Goal: Task Accomplishment & Management: Manage account settings

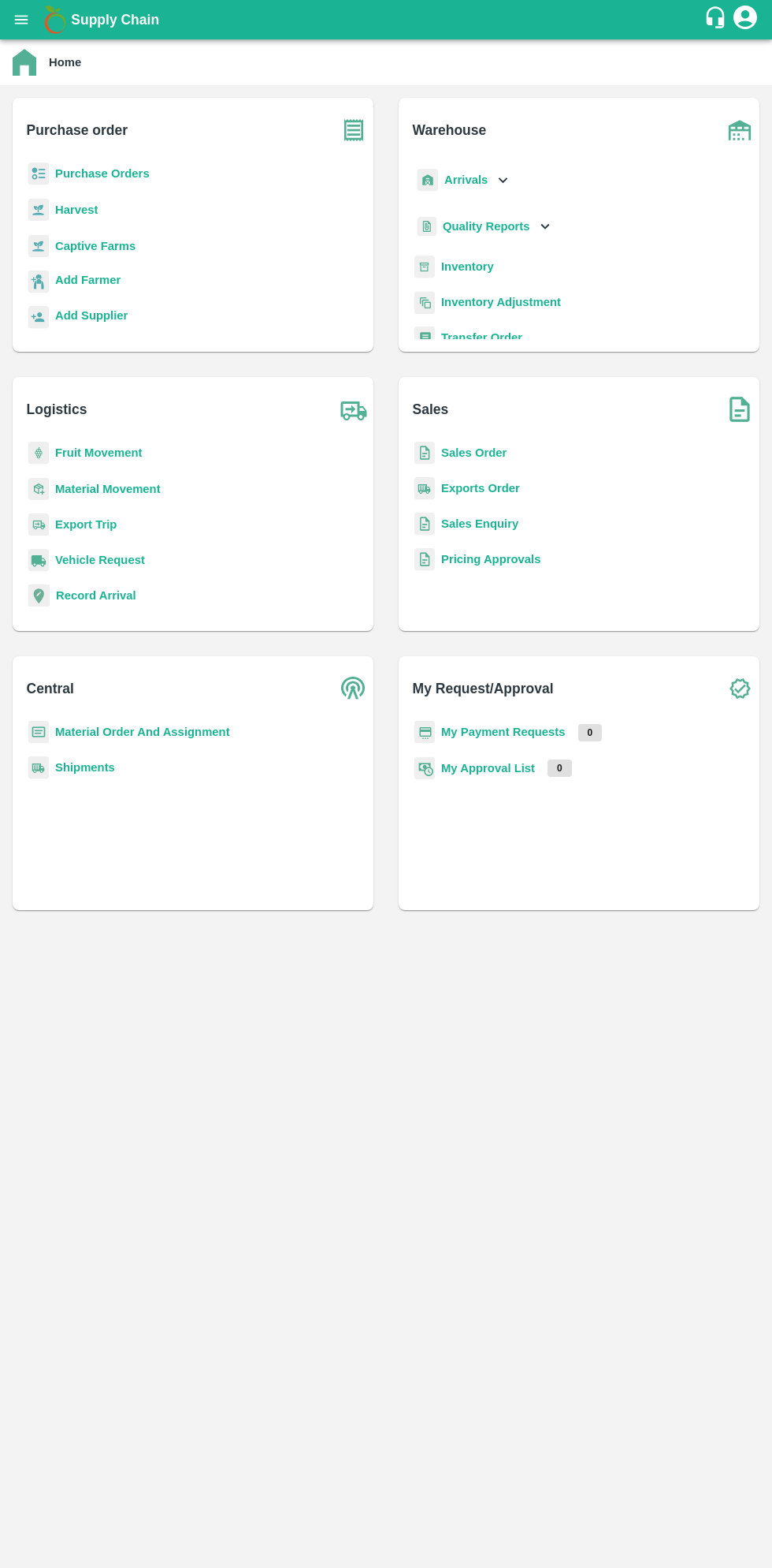
click at [118, 173] on b "Purchase Orders" at bounding box center [102, 173] width 94 height 13
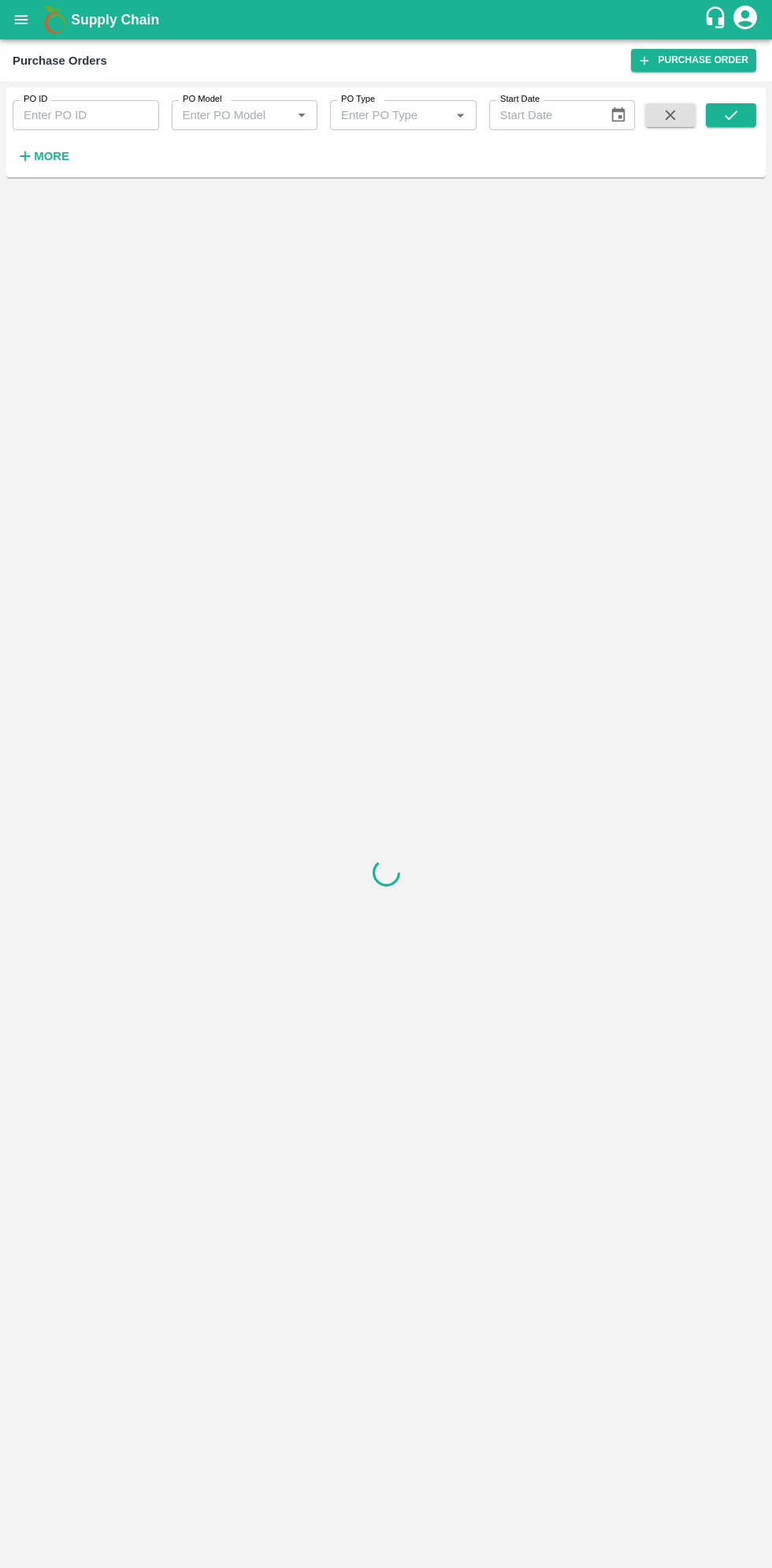
click at [61, 156] on strong "More" at bounding box center [51, 156] width 35 height 13
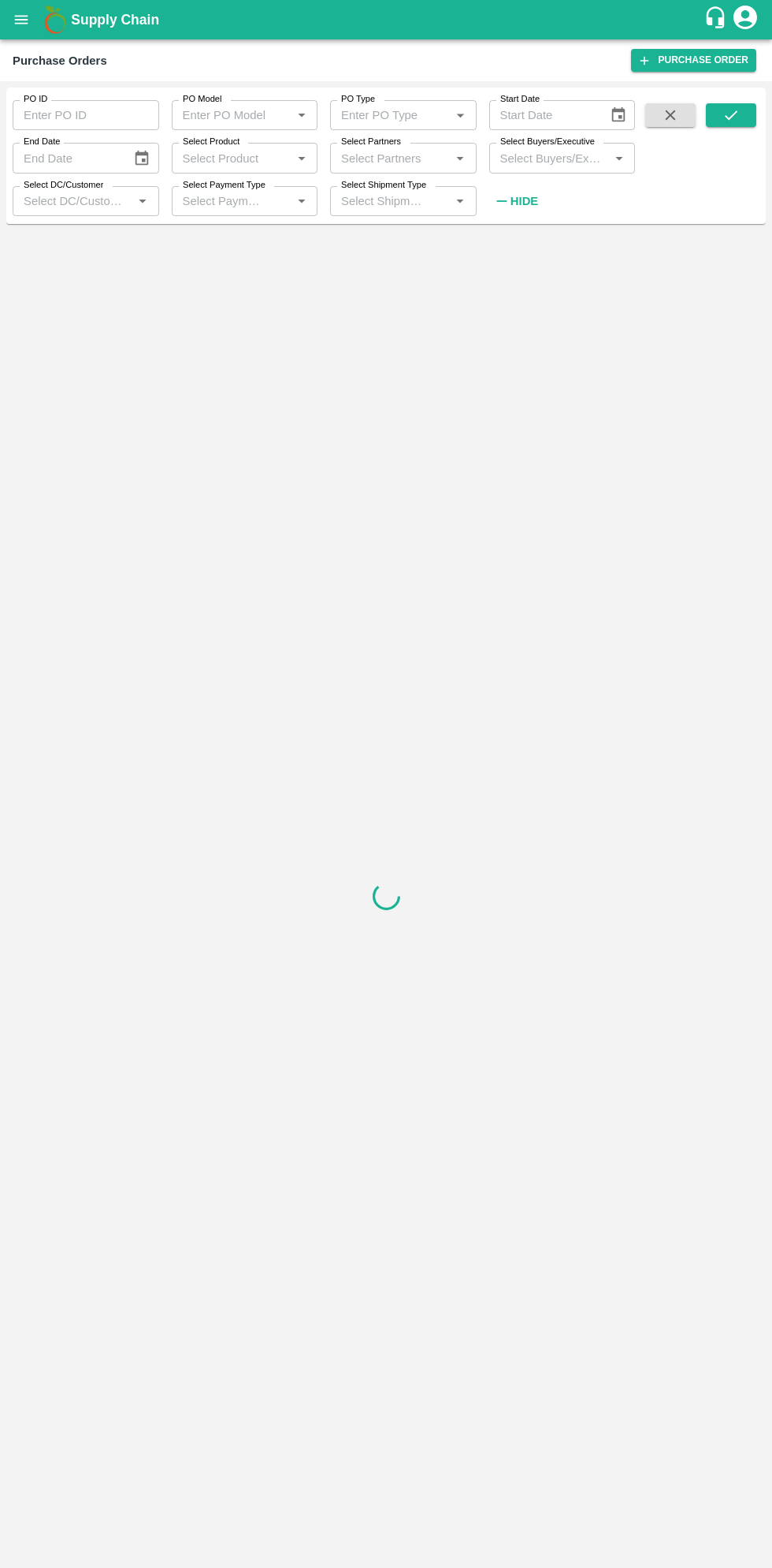
click at [575, 162] on input "Select Buyers/Executive" at bounding box center [550, 158] width 111 height 21
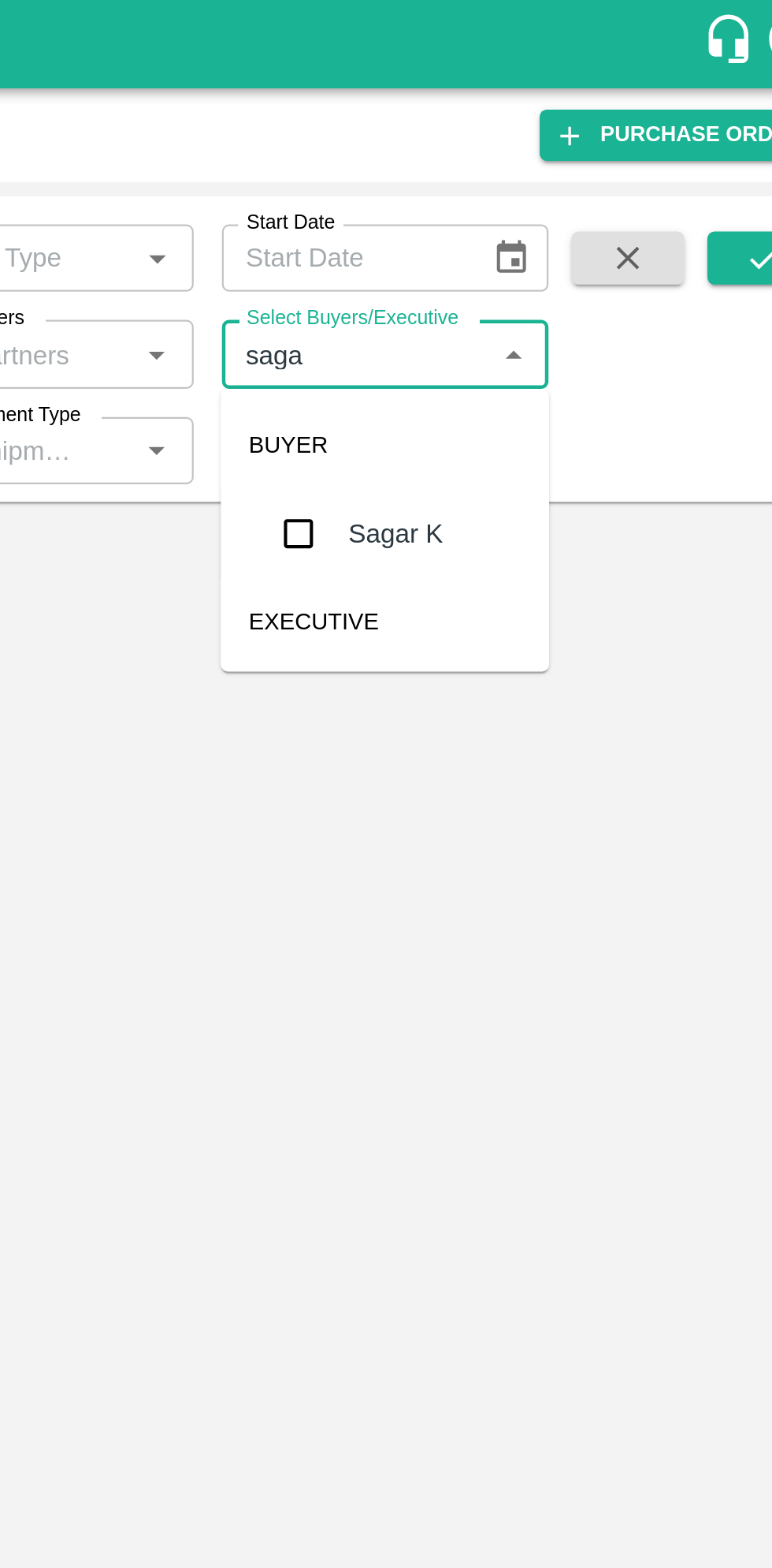
type input "sagar"
click at [528, 239] on input "checkbox" at bounding box center [523, 237] width 32 height 32
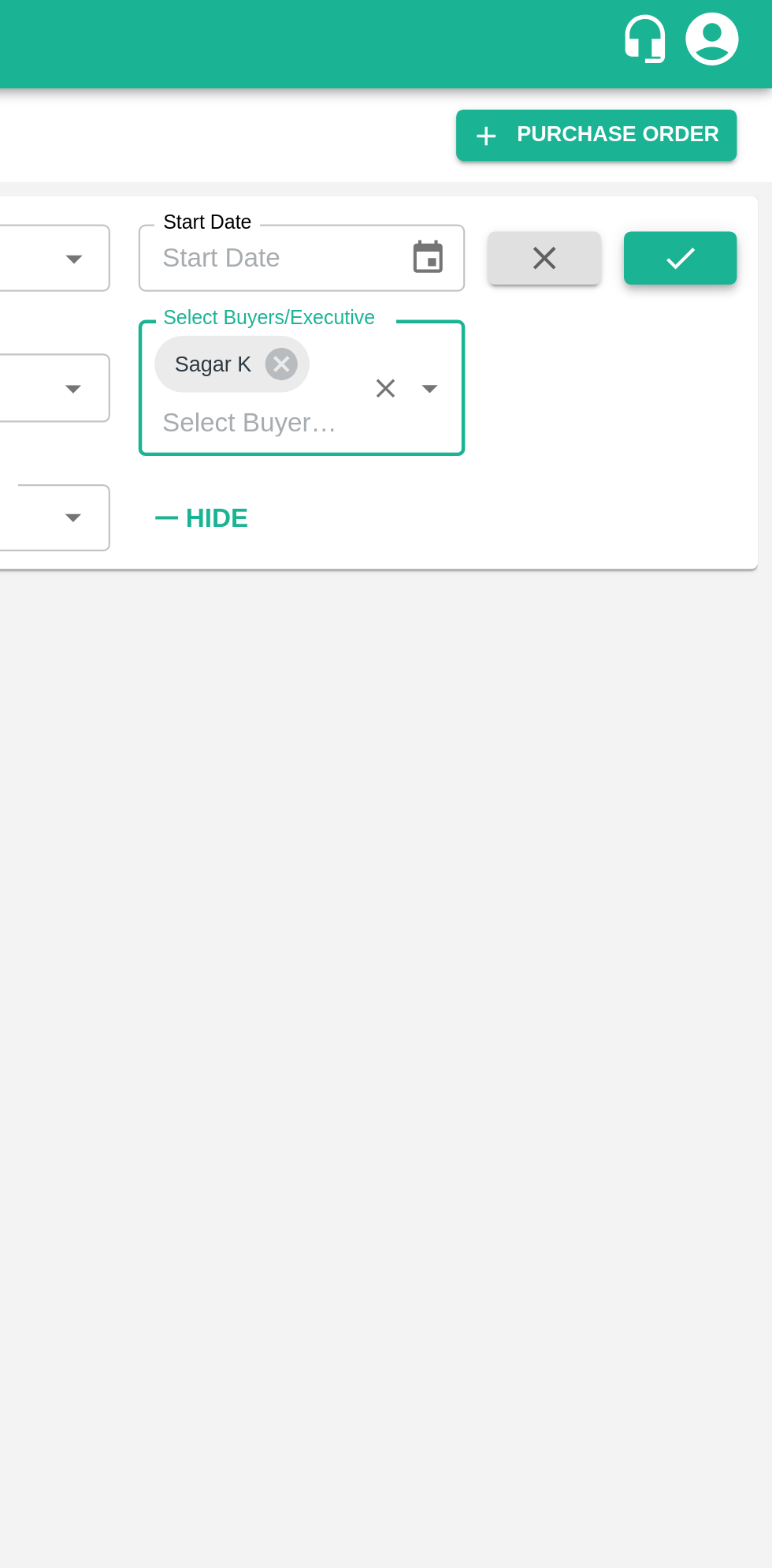
click at [739, 115] on icon "submit" at bounding box center [731, 115] width 17 height 17
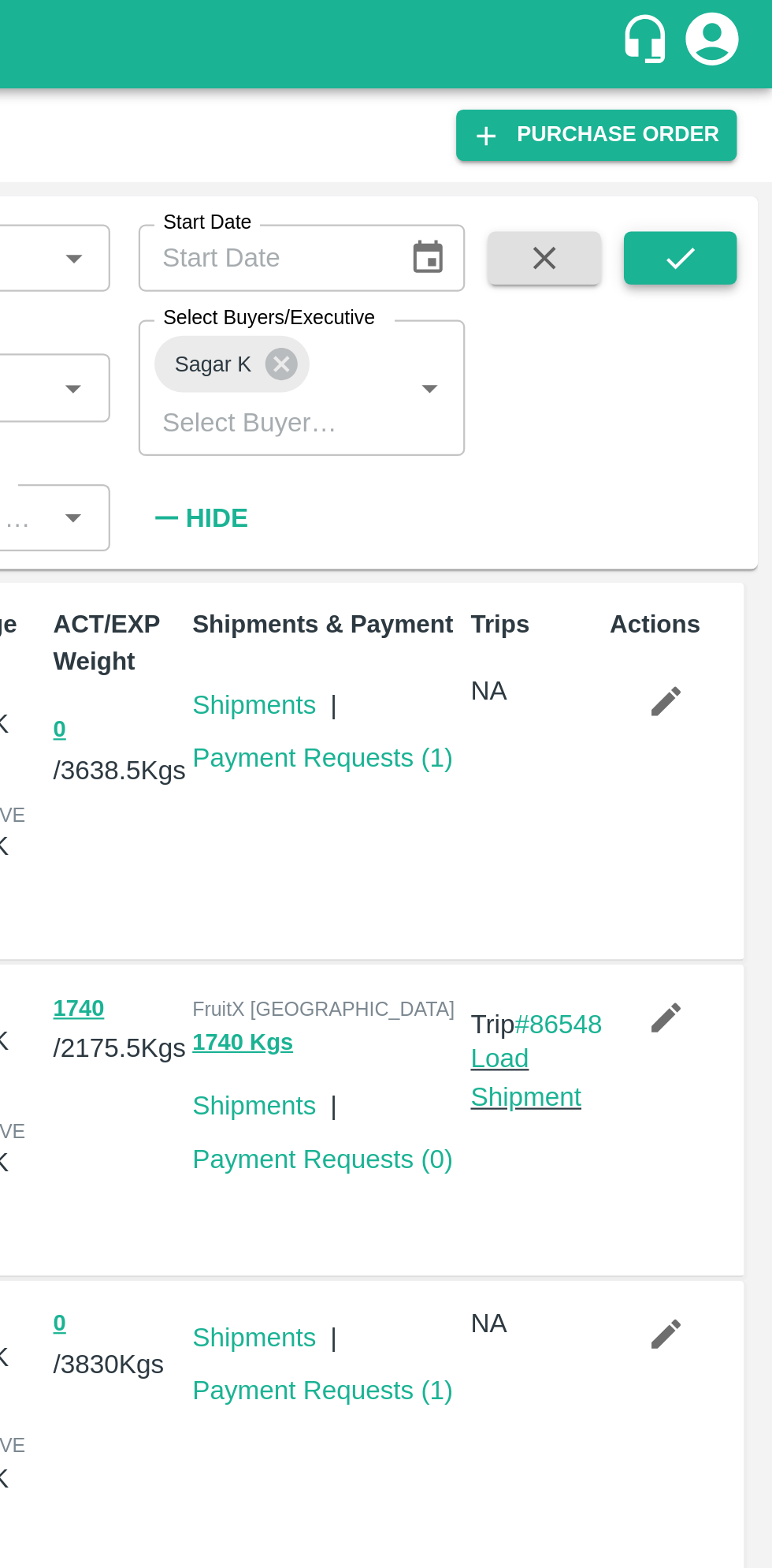
click at [739, 116] on icon "submit" at bounding box center [731, 115] width 17 height 17
click at [726, 123] on button "submit" at bounding box center [731, 115] width 51 height 24
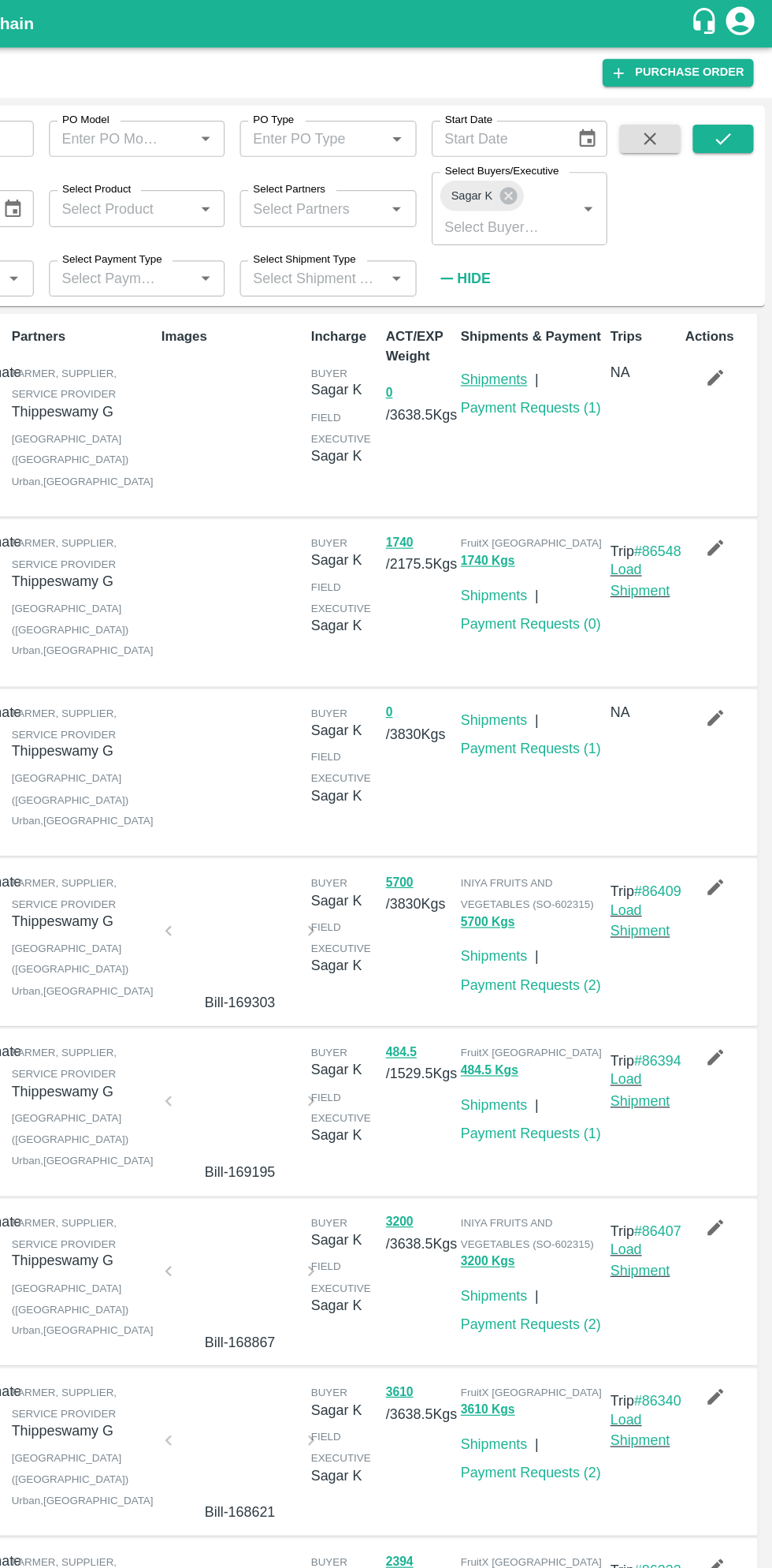
click at [548, 314] on link "Shipments" at bounding box center [542, 315] width 55 height 13
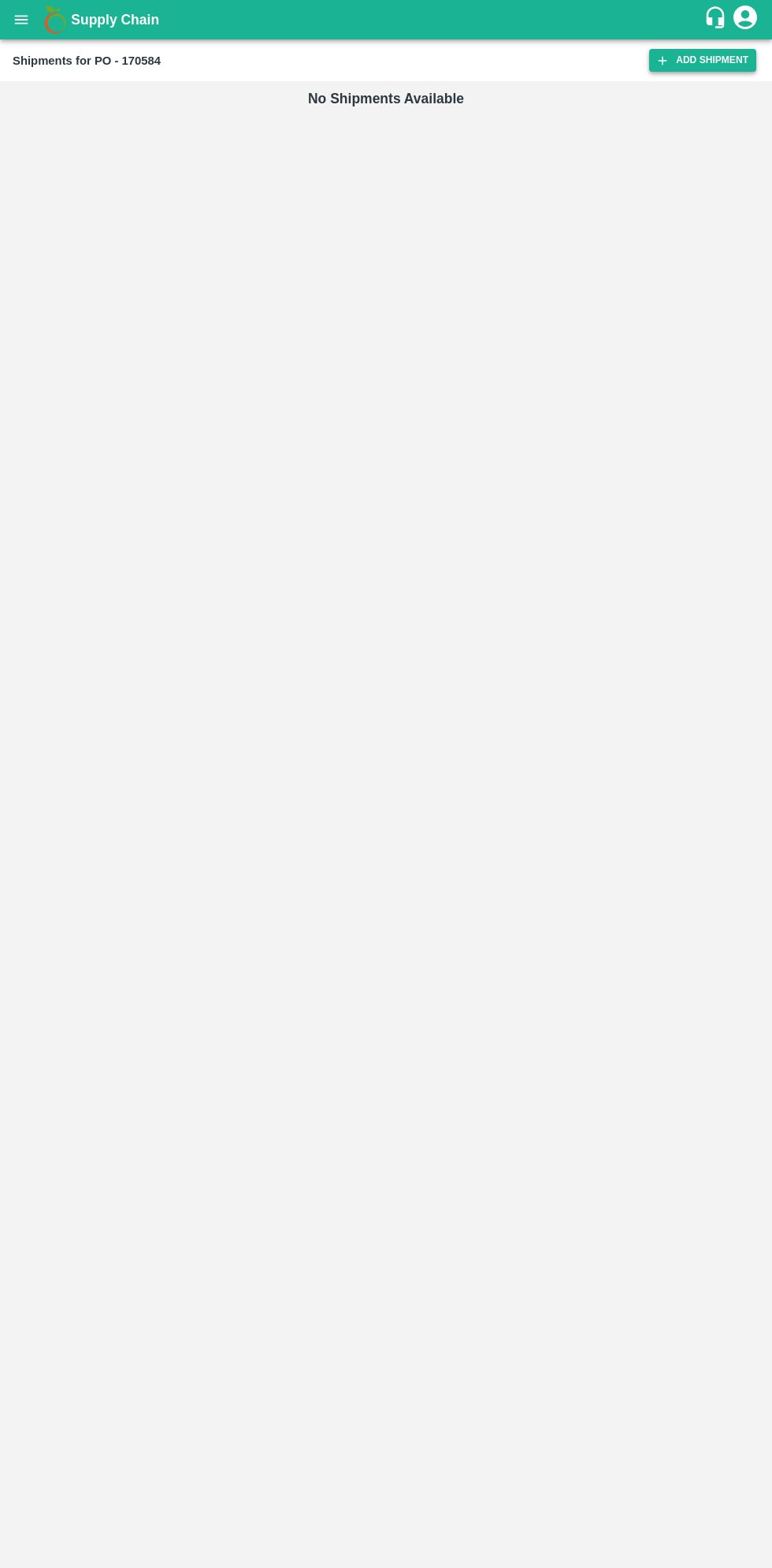
click at [695, 66] on link "Add Shipment" at bounding box center [703, 60] width 107 height 23
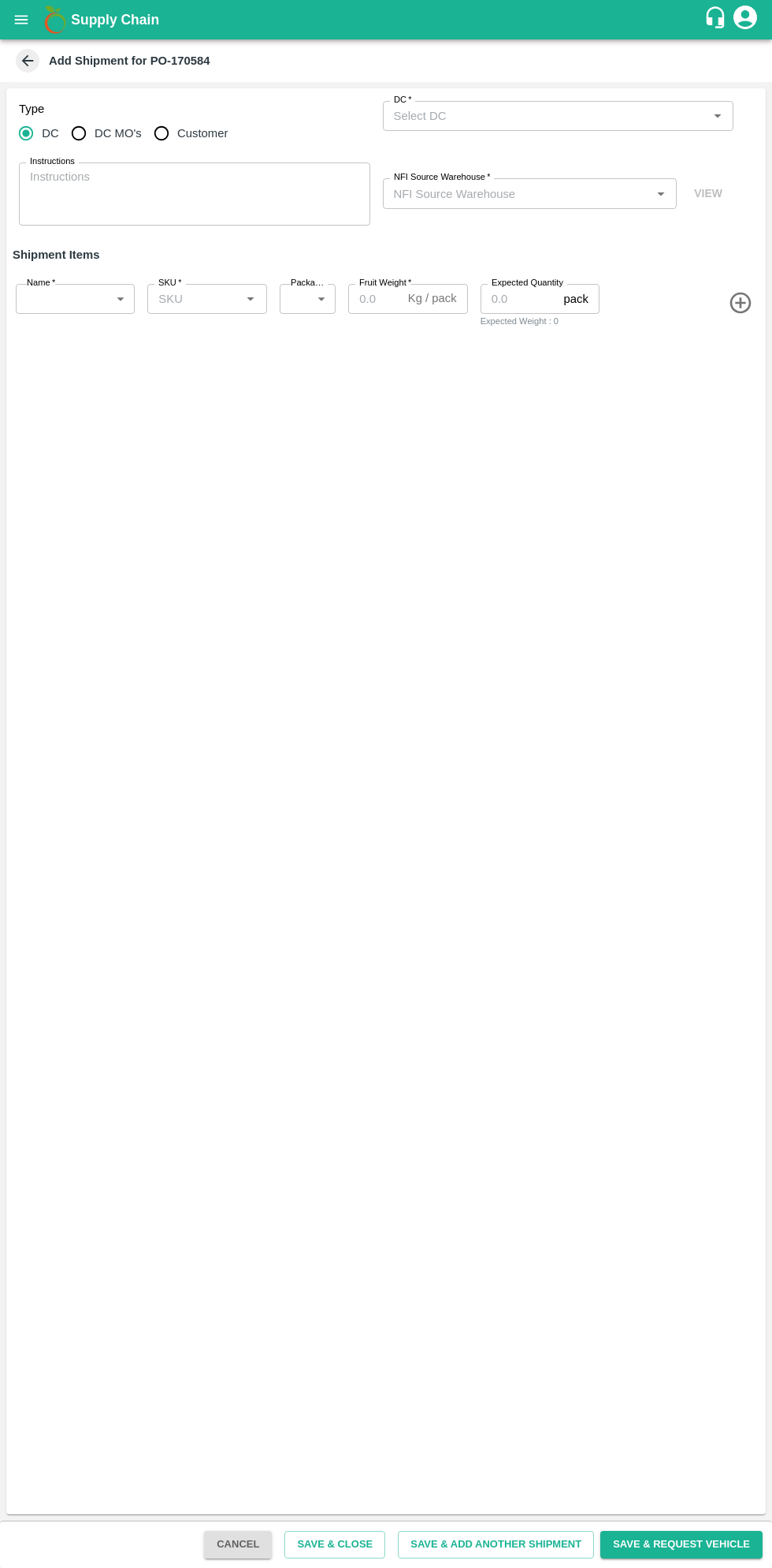
click at [165, 135] on input "Customer" at bounding box center [161, 133] width 32 height 32
radio input "true"
click at [87, 140] on input "DC MO's" at bounding box center [79, 133] width 32 height 32
radio input "true"
click at [166, 140] on input "Customer" at bounding box center [161, 133] width 32 height 32
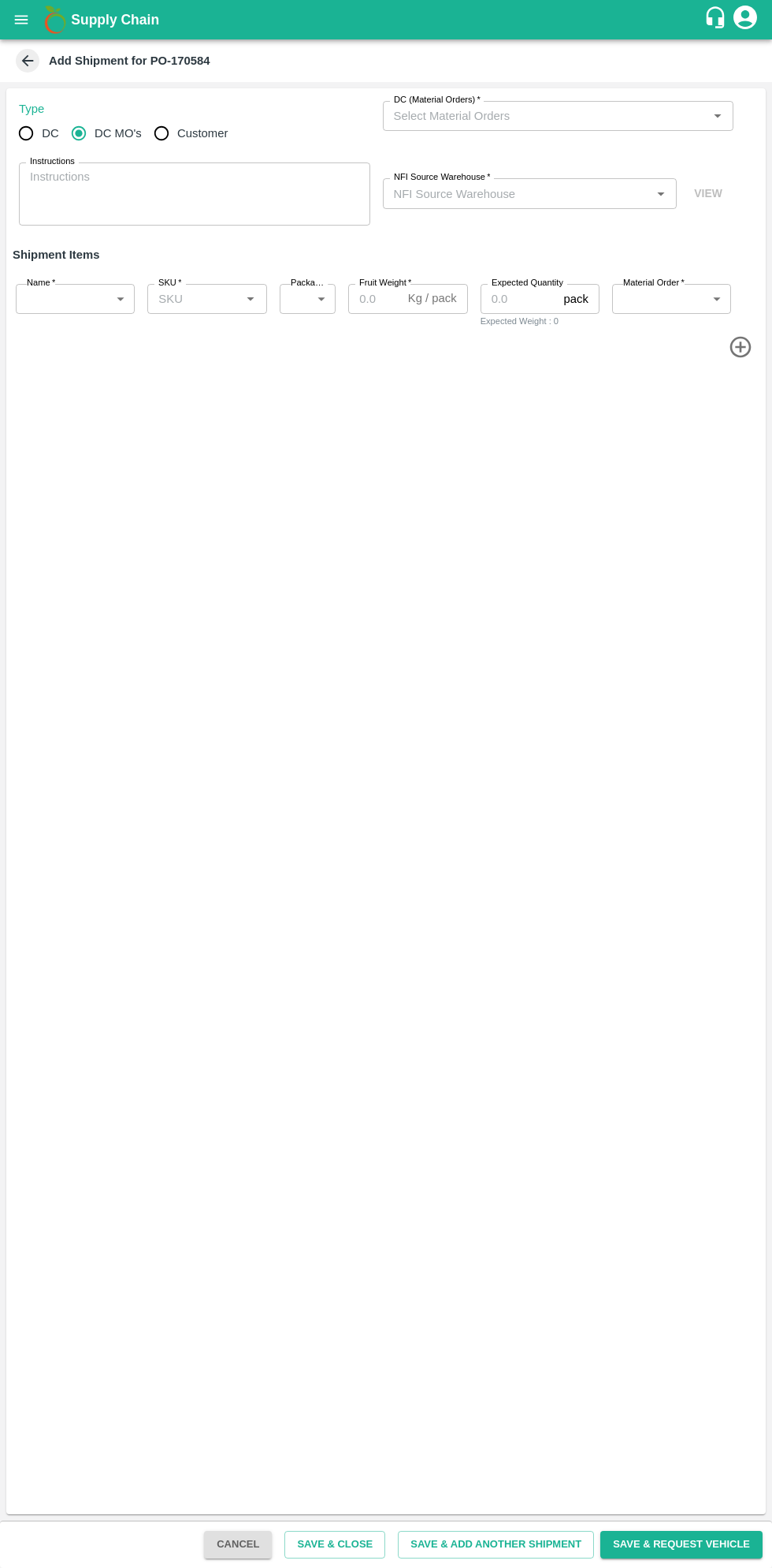
radio input "true"
click at [558, 115] on input "Customer (Material Orders)   *" at bounding box center [546, 116] width 316 height 21
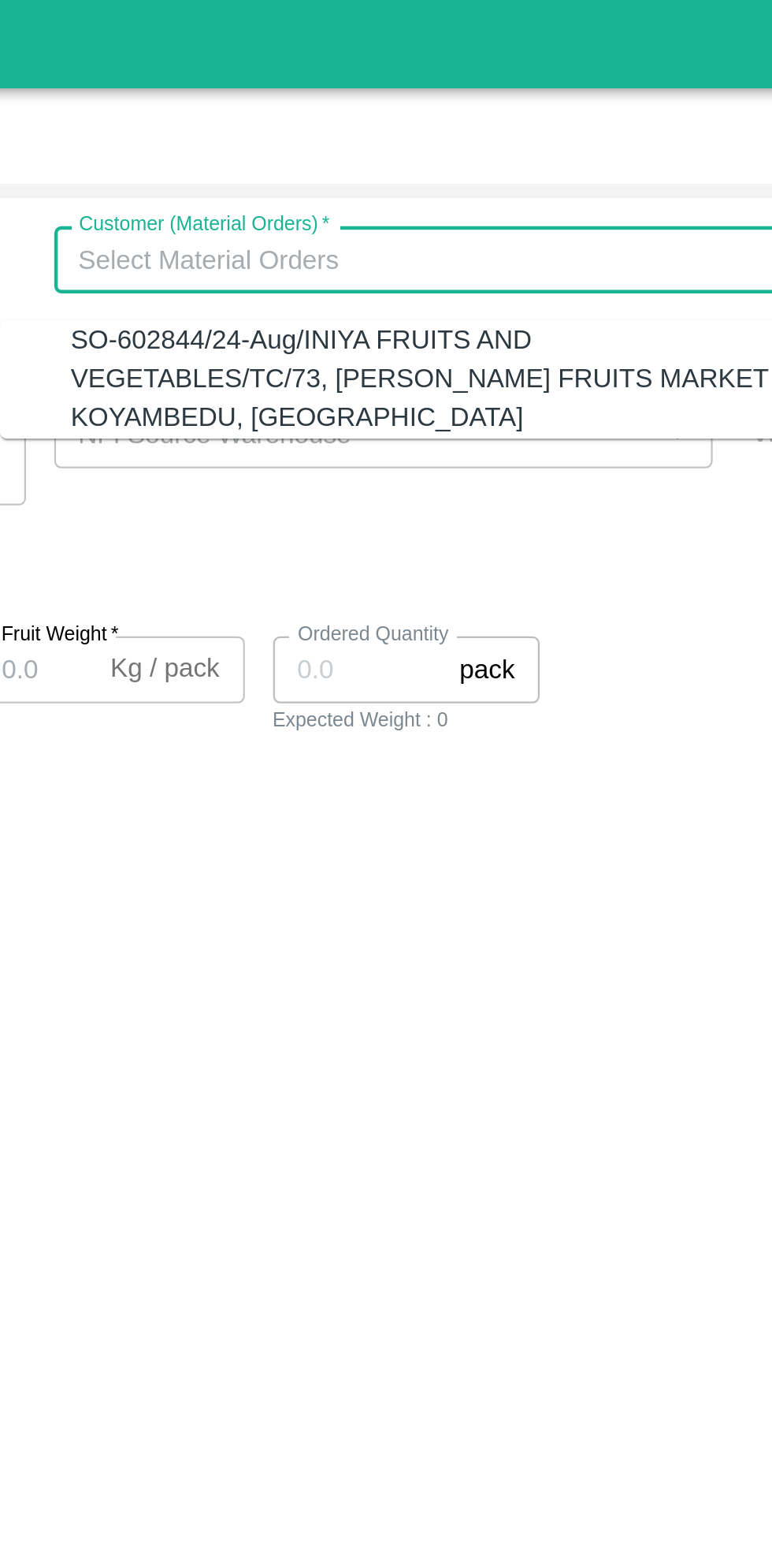
click at [618, 172] on div "SO-602844/24-Aug/INIYA FRUITS AND VEGETABLES/TC/73, ANNA FRUITS MARKET KOYAMBED…" at bounding box center [549, 169] width 320 height 53
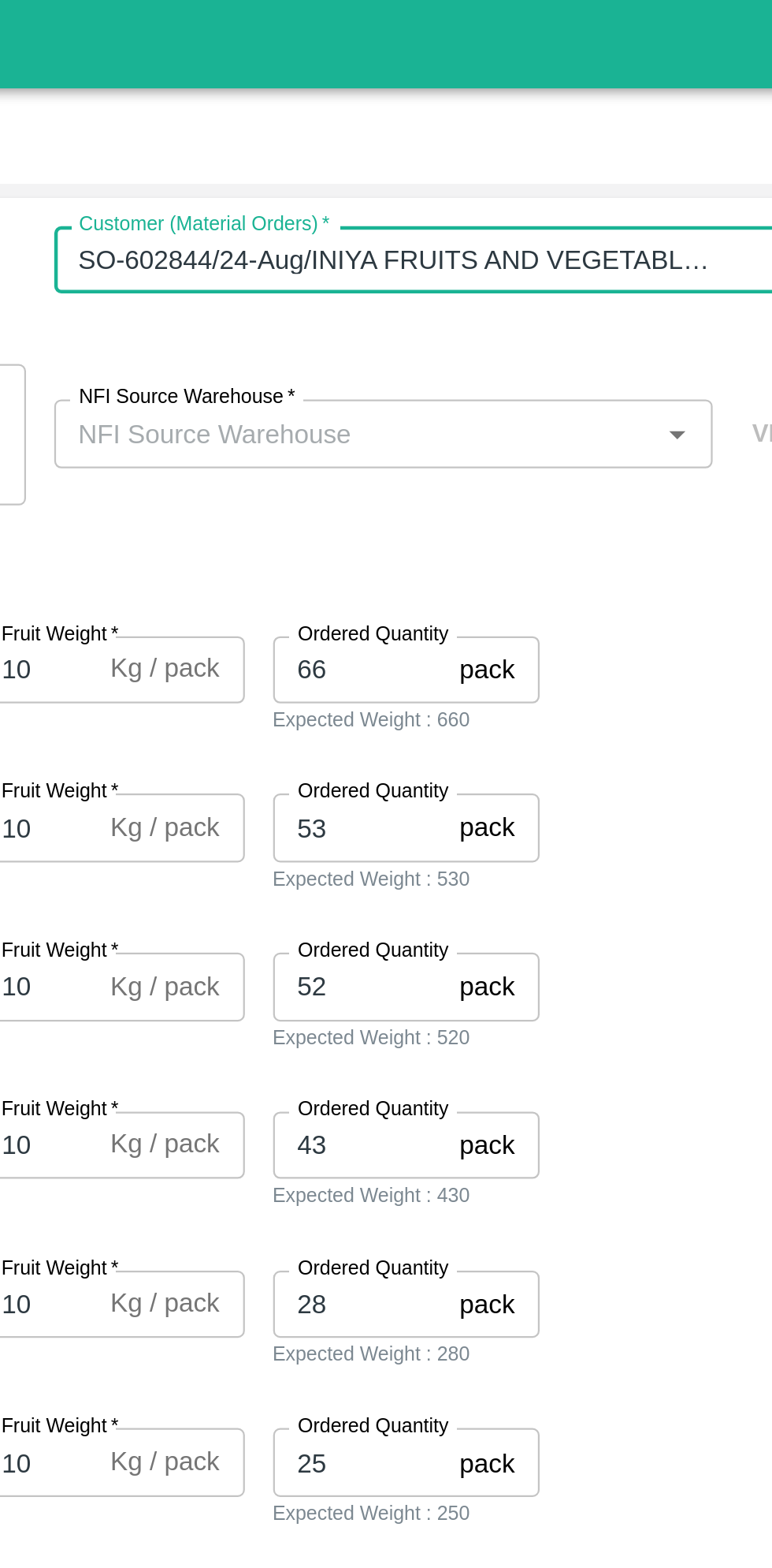
type input "SO-602844/24-Aug/INIYA FRUITS AND VEGETABLES/TC/73, ANNA FRUITS MARKET KOYAMBED…"
type input "KA-PRM-100-150"
type input "KA-PRM-150-180"
type input "KA-PRM-180-220"
type input "KA-PRM-220-250"
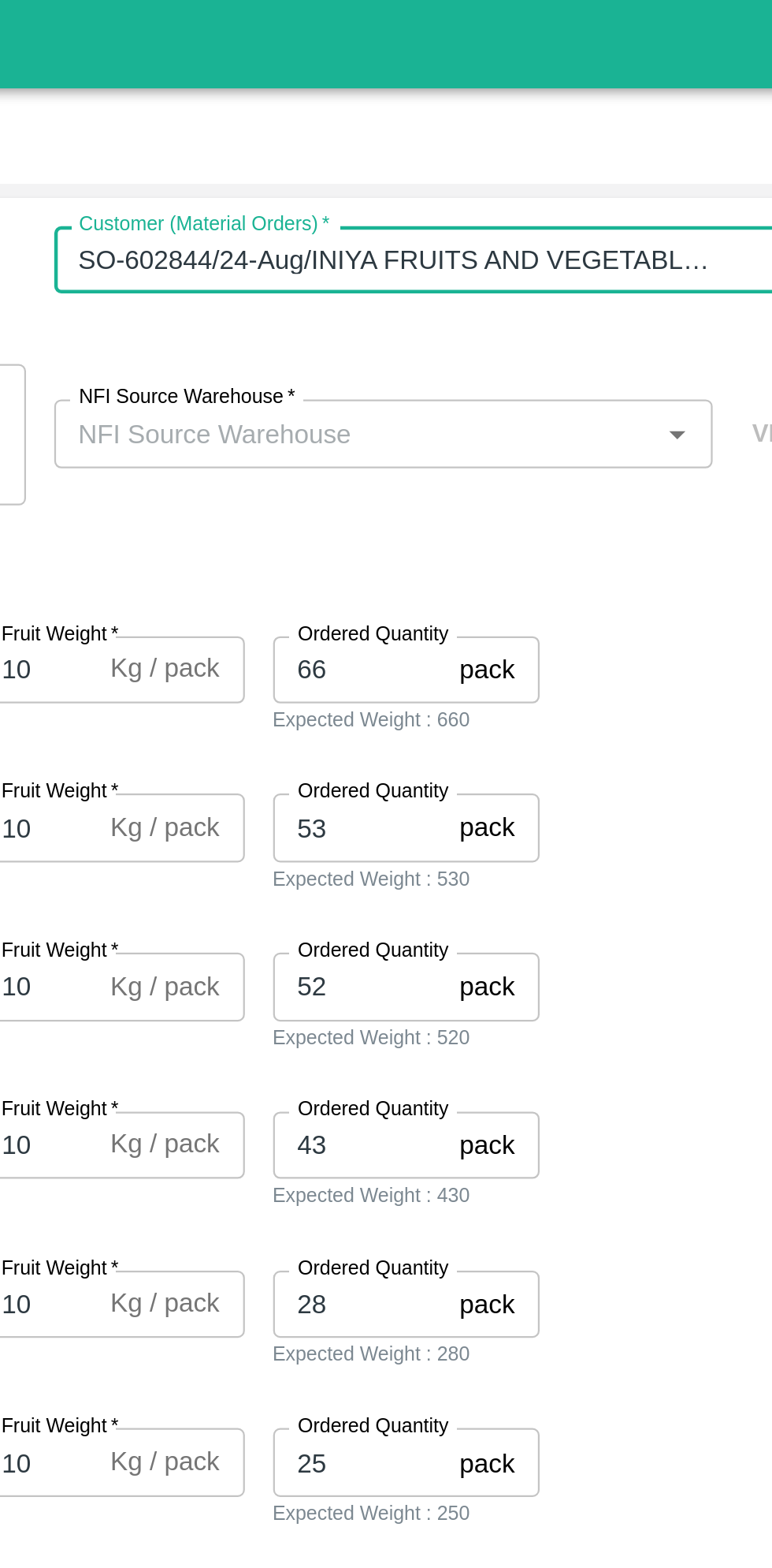
type input "KA-PRM-250-300"
type input "KA-PRM-300-350"
type input "KA-PRM-350-400"
type input "KA-Loose A"
type input "KA-SUPR-180++"
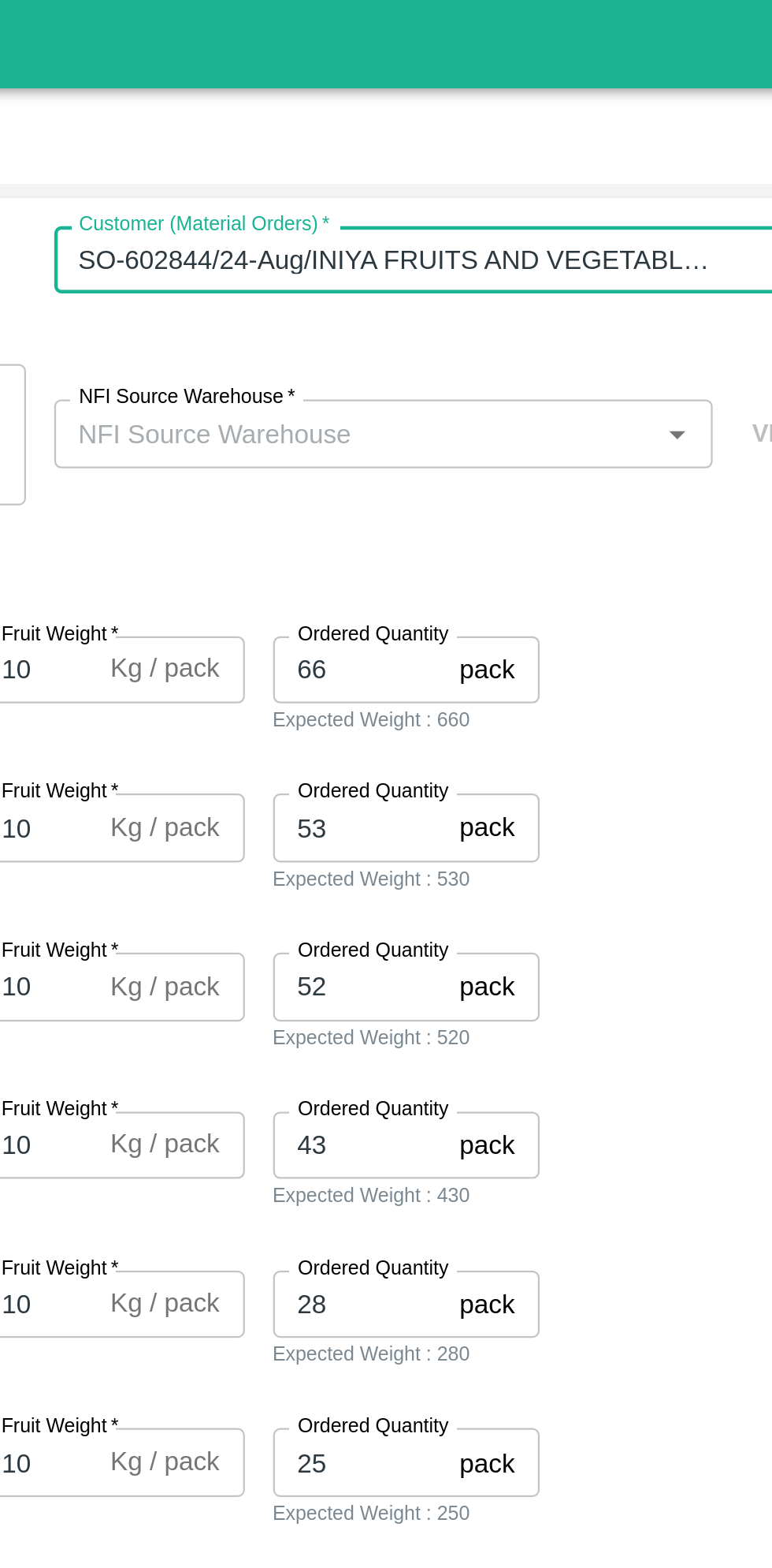
type input "KA-SUPR-100++"
type input "KA-Green"
type input "KA-PRM-180++"
type input "KA-Loose B"
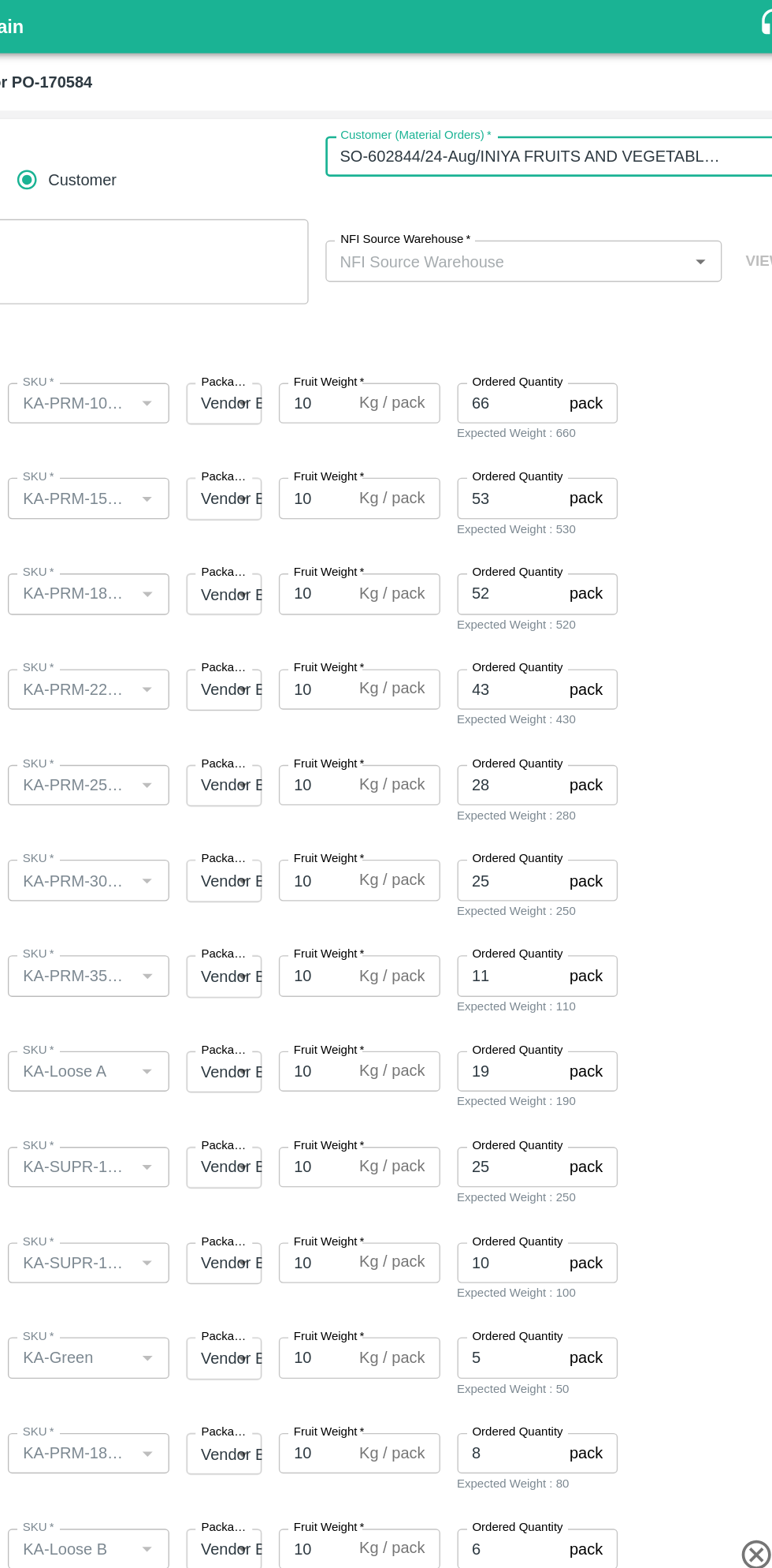
click at [518, 195] on input "NFI Source Warehouse   *" at bounding box center [518, 193] width 260 height 21
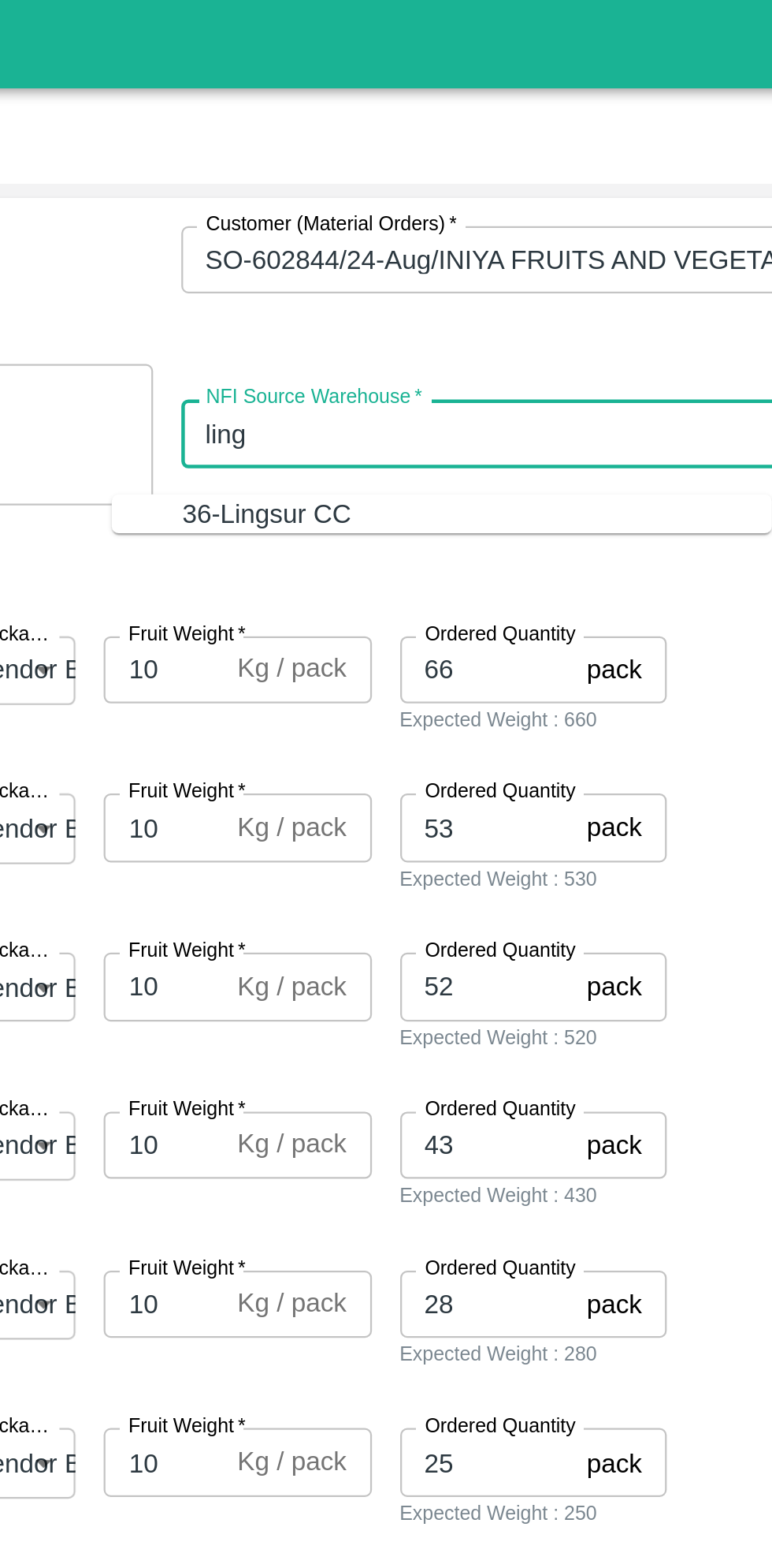
click at [520, 227] on div "36-Lingsur CC" at bounding box center [515, 230] width 263 height 17
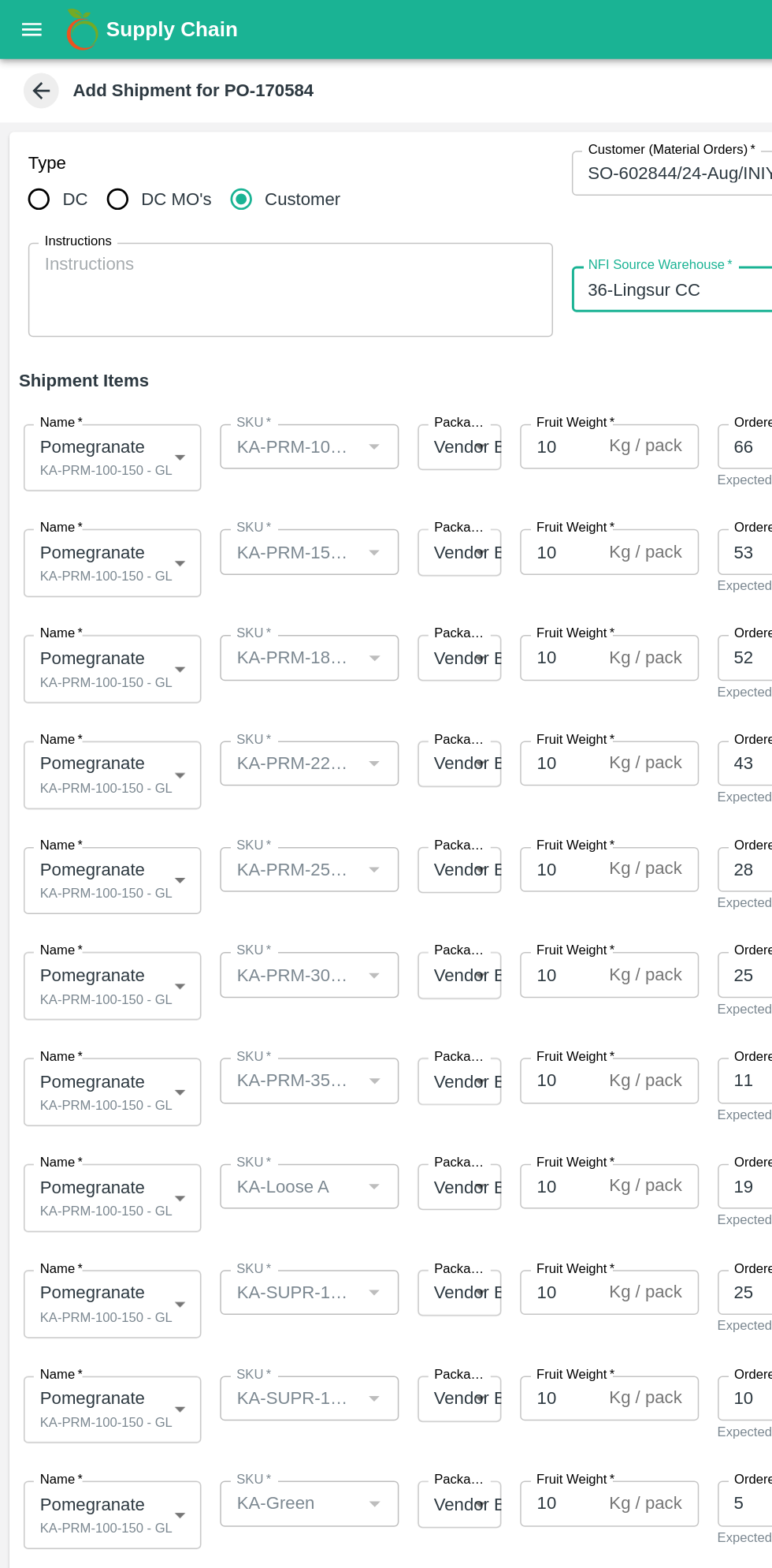
type input "36-Lingsur CC"
click at [101, 306] on body "Supply Chain Add Shipment for PO-170584 Type DC DC MO's Customer Customer (Mate…" at bounding box center [386, 784] width 772 height 1568
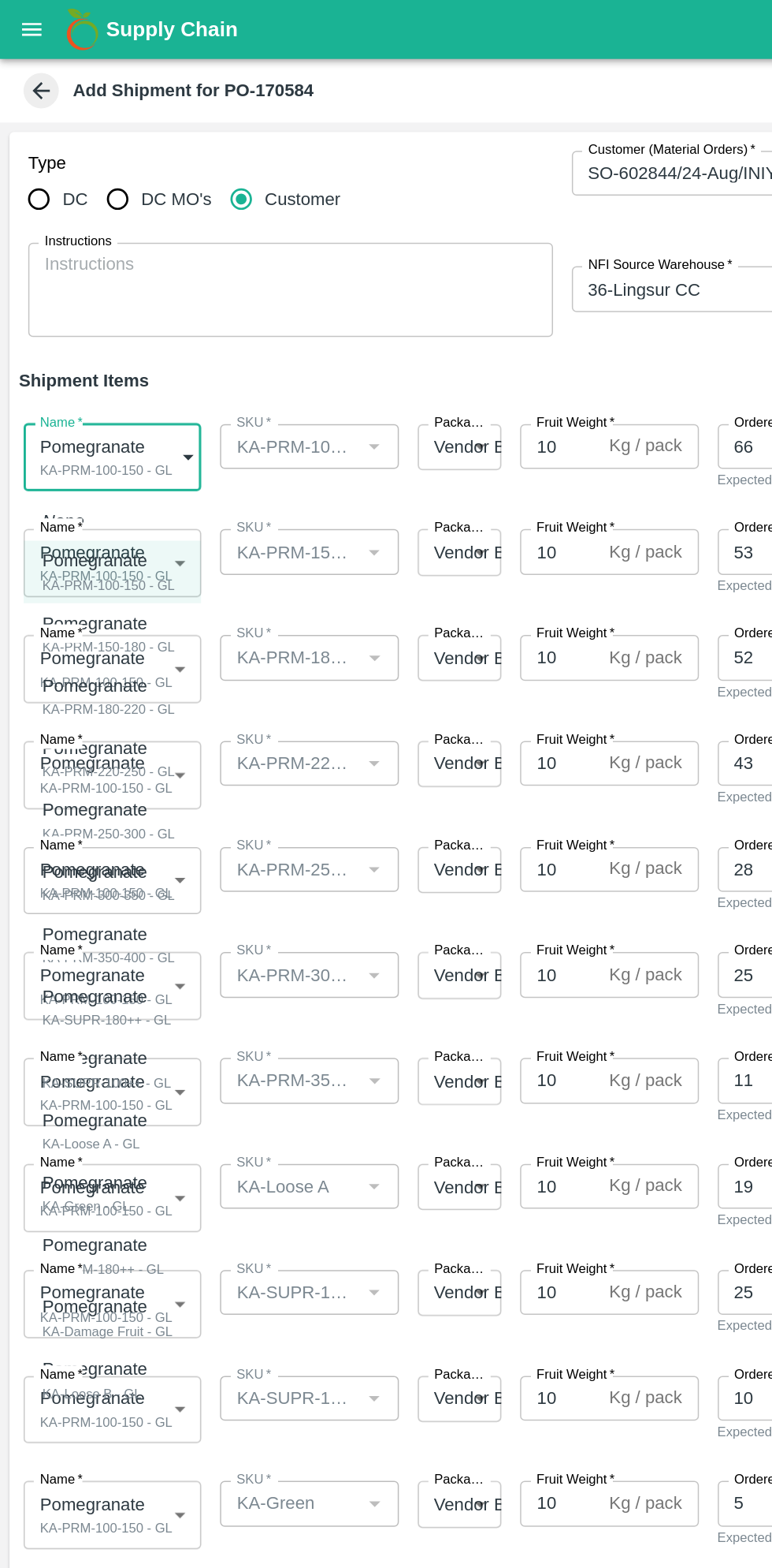
click at [95, 381] on p "Pomegranate" at bounding box center [69, 375] width 81 height 17
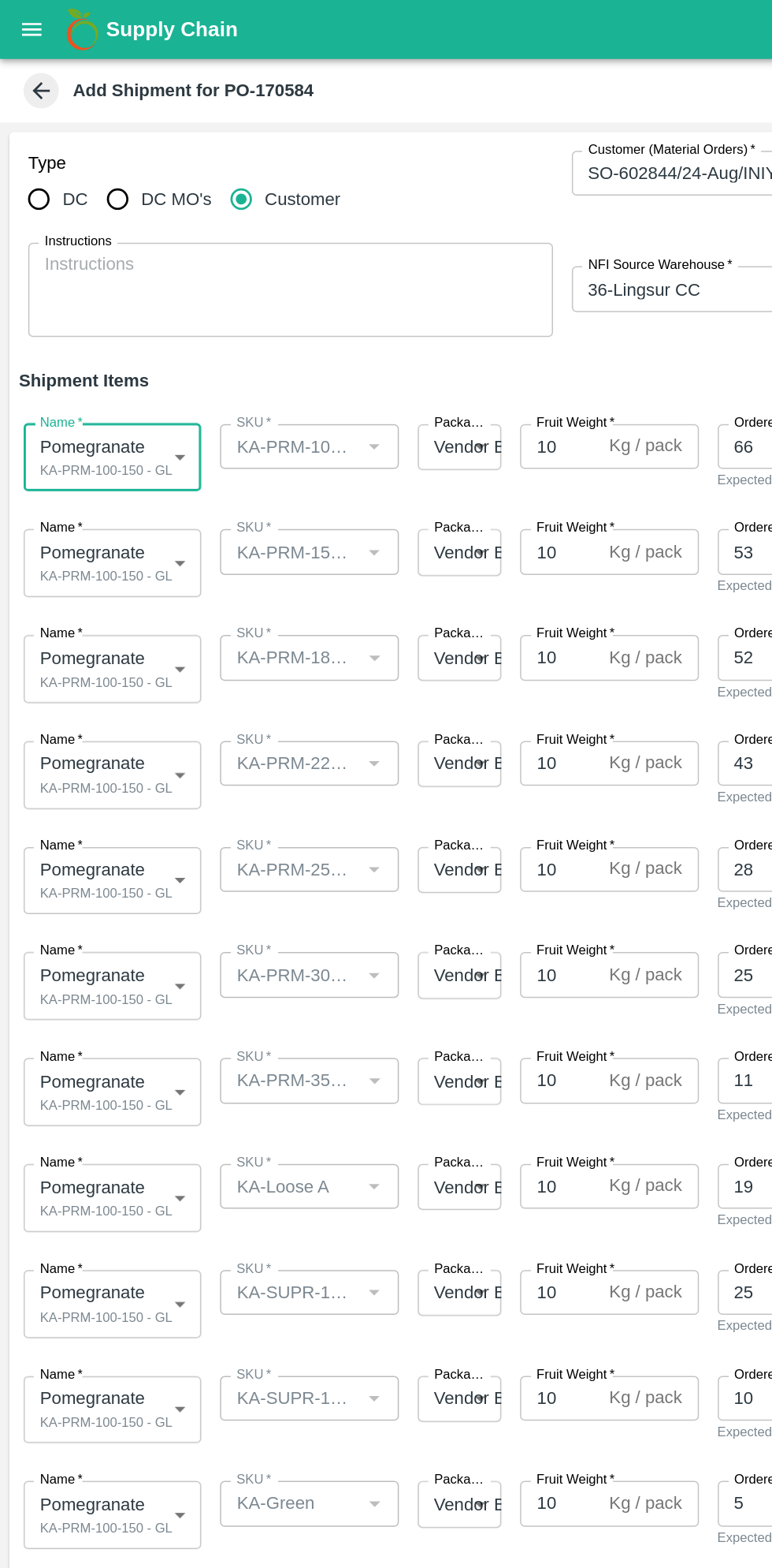
click at [112, 375] on body "Supply Chain Add Shipment for PO-170584 Type DC DC MO's Customer Customer (Mate…" at bounding box center [386, 784] width 772 height 1568
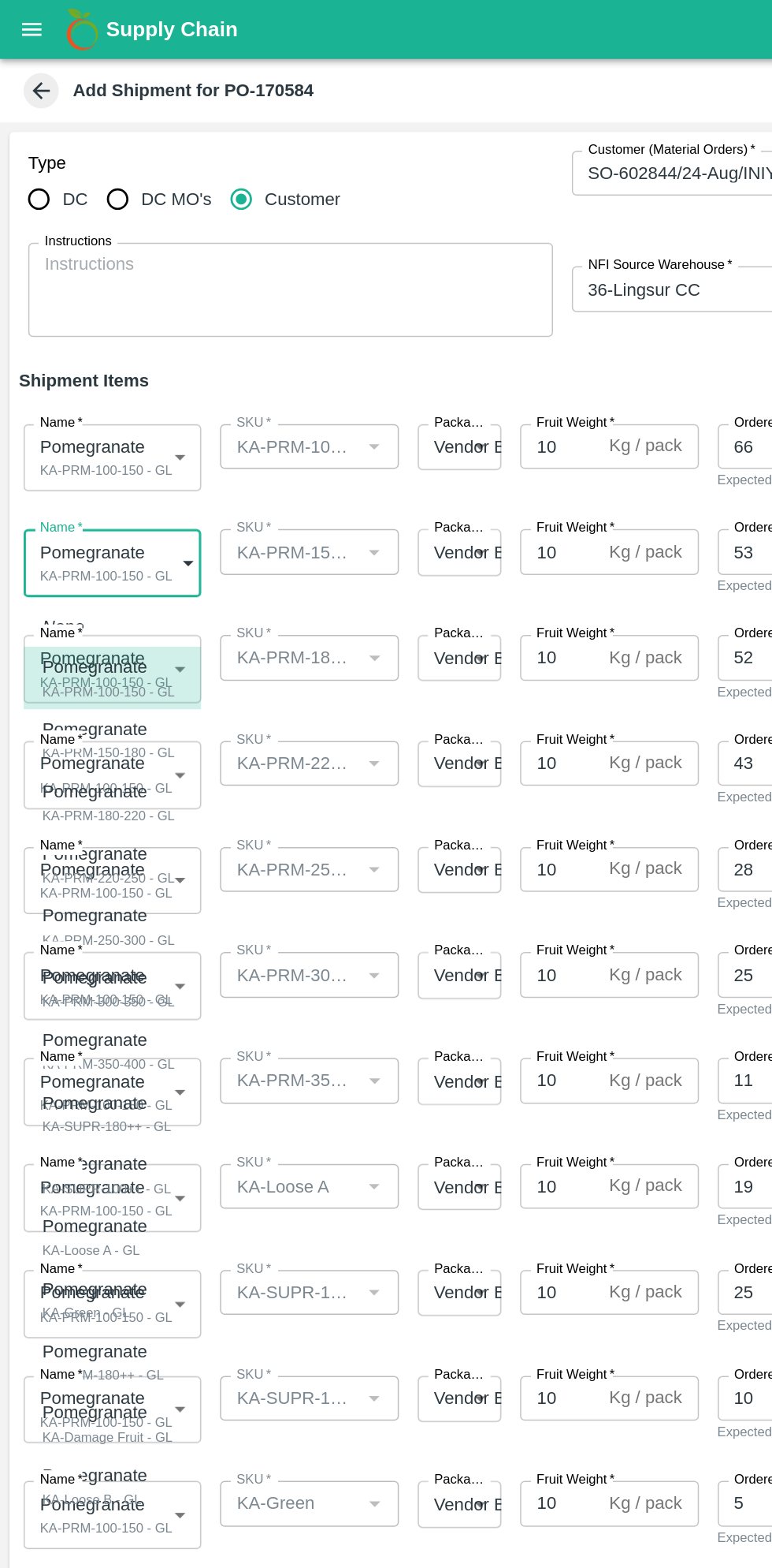
click at [105, 507] on div "KA-PRM-150-180 - GL" at bounding box center [73, 503] width 89 height 15
type input "1931412"
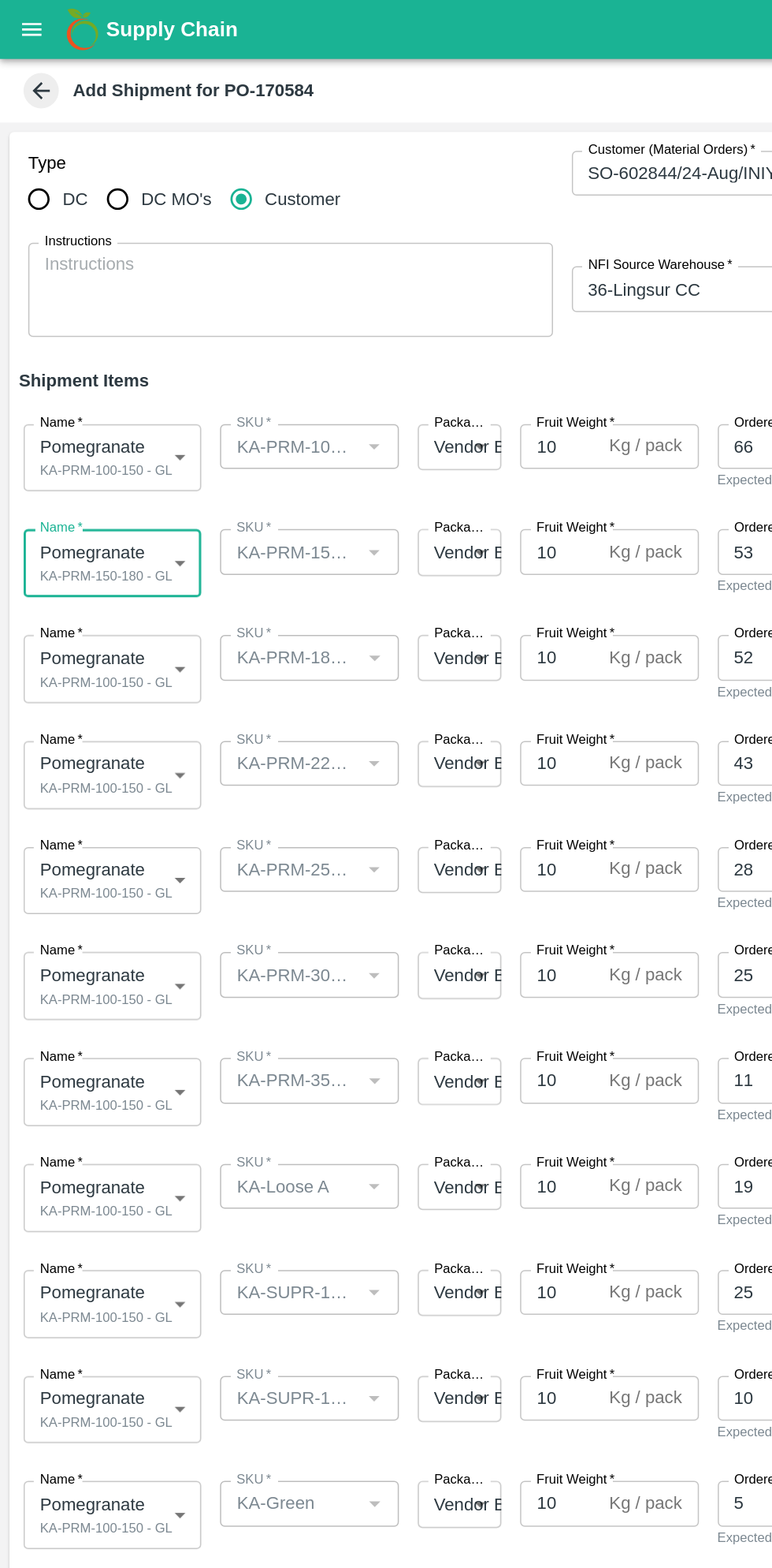
click at [107, 449] on body "Supply Chain Add Shipment for PO-170584 Type DC DC MO's Customer Customer (Mate…" at bounding box center [386, 784] width 772 height 1568
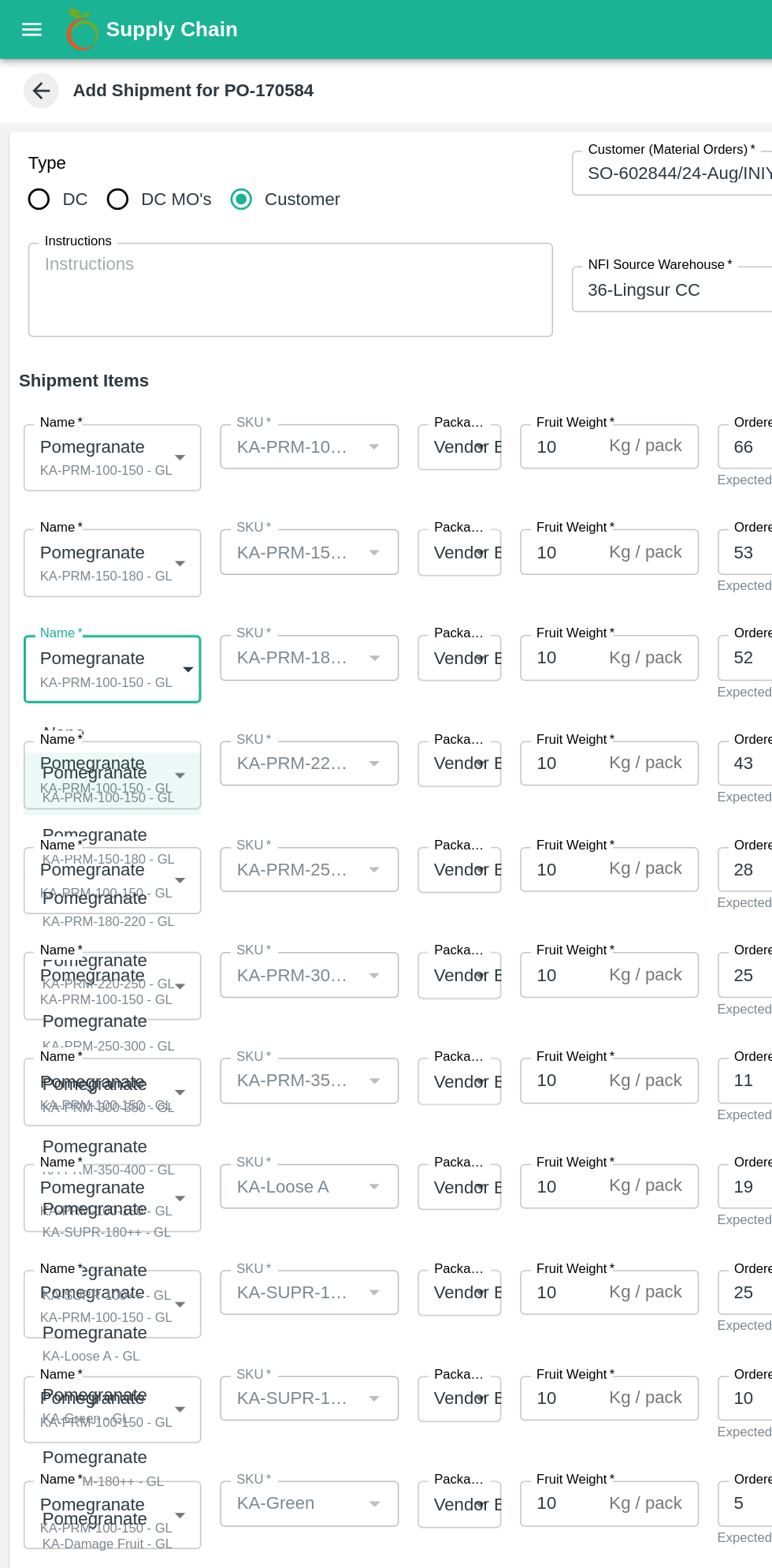
click at [96, 616] on div "KA-PRM-180-220 - GL" at bounding box center [73, 616] width 89 height 15
type input "1931413"
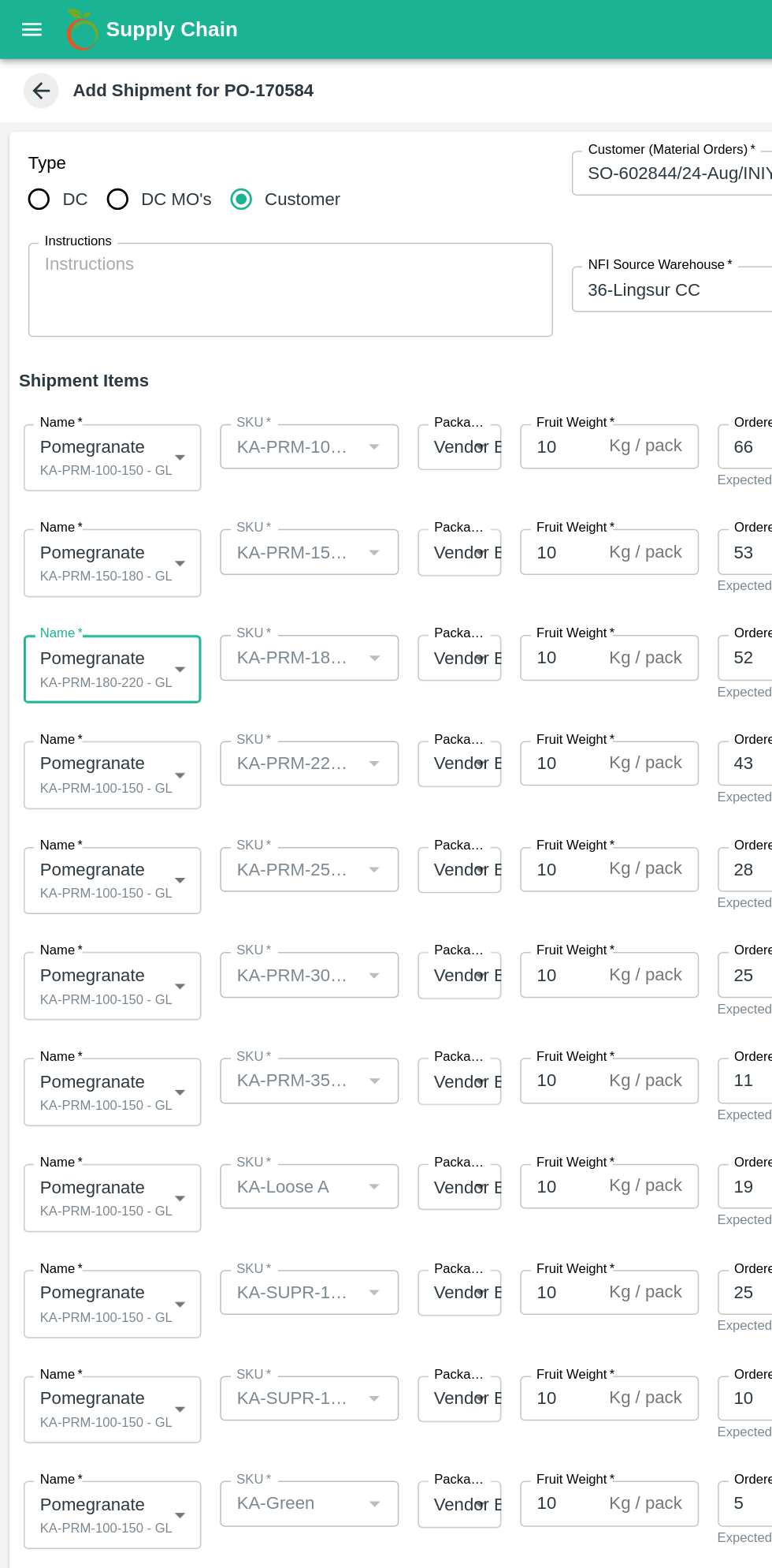
click at [96, 527] on body "Supply Chain Add Shipment for PO-170584 Type DC DC MO's Customer Customer (Mate…" at bounding box center [386, 784] width 772 height 1568
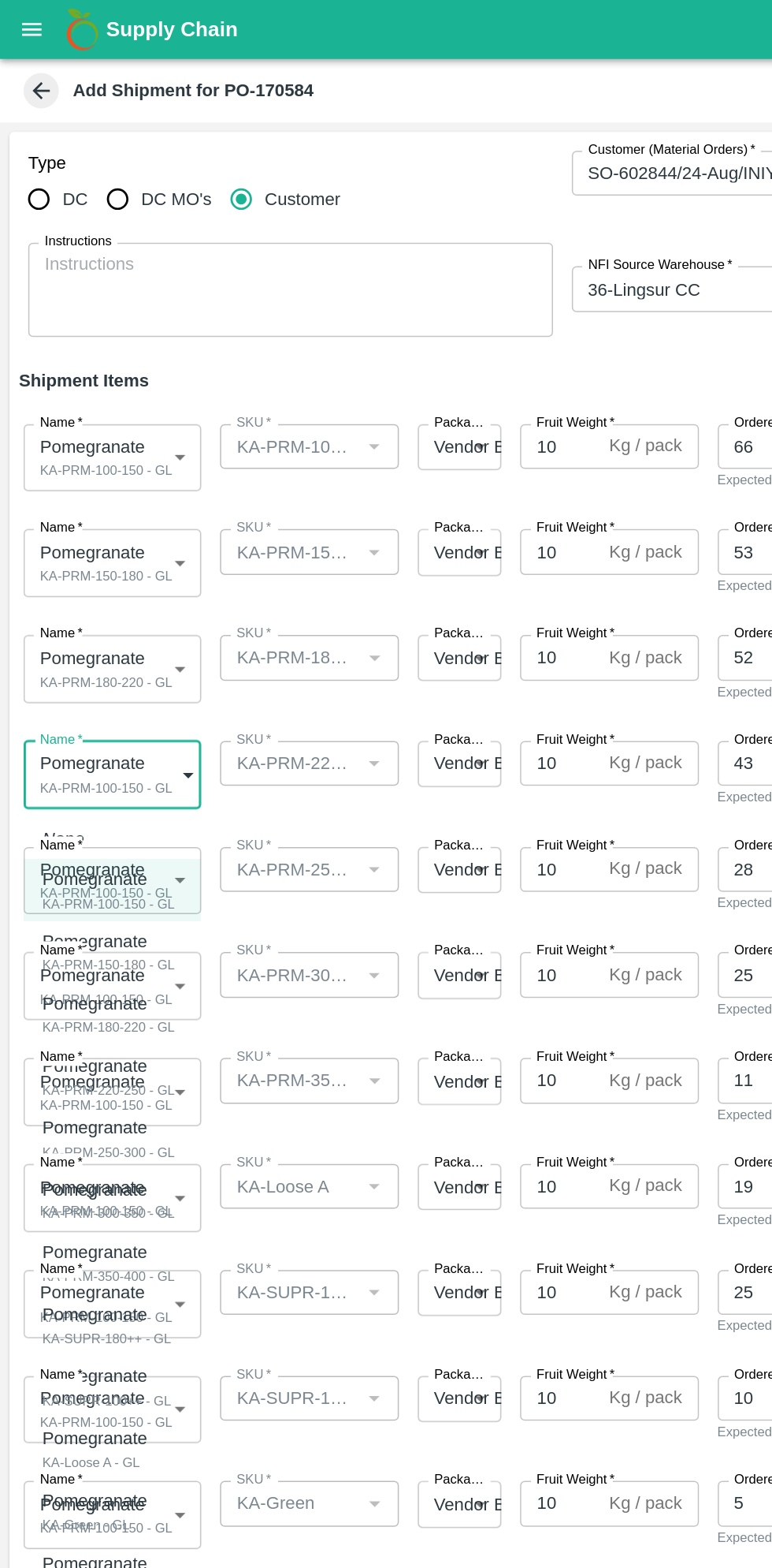
click at [103, 725] on div "KA-PRM-220-250 - GL" at bounding box center [73, 730] width 89 height 15
type input "1931414"
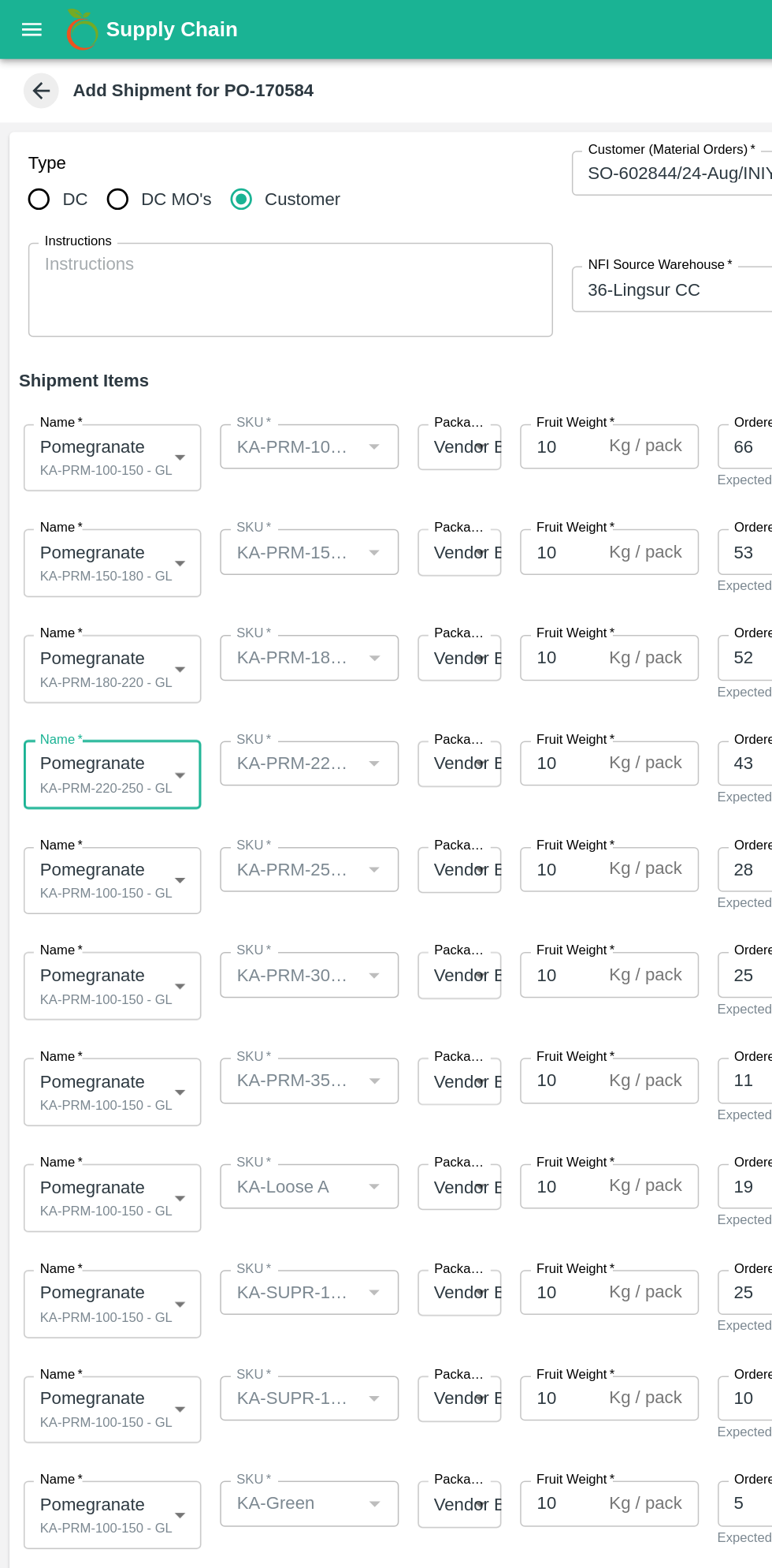
click at [105, 580] on body "Supply Chain Add Shipment for PO-170584 Type DC DC MO's Customer Customer (Mate…" at bounding box center [386, 784] width 772 height 1568
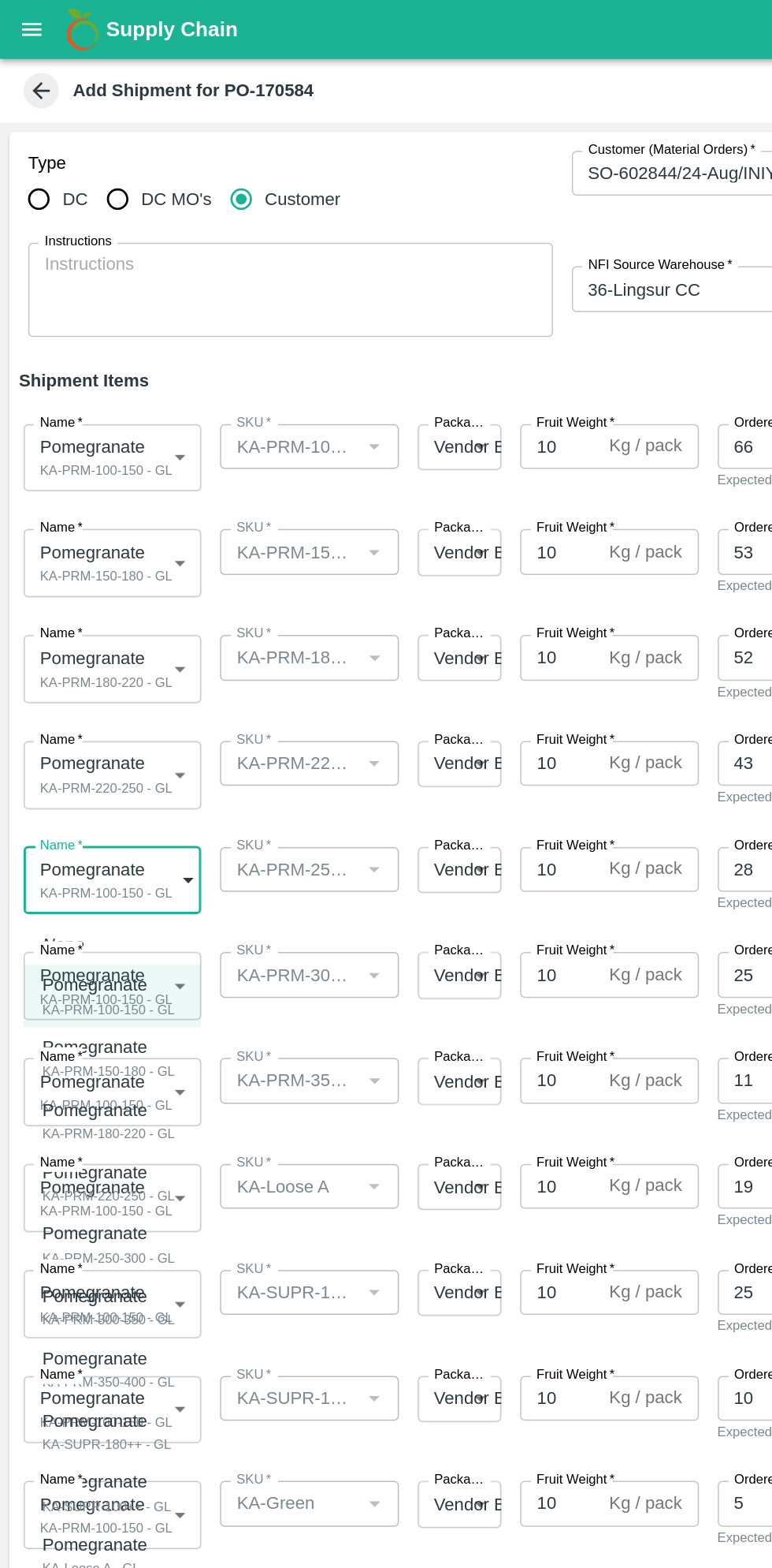
click at [95, 836] on div "KA-PRM-250-300 - GL" at bounding box center [73, 842] width 89 height 15
type input "1931415"
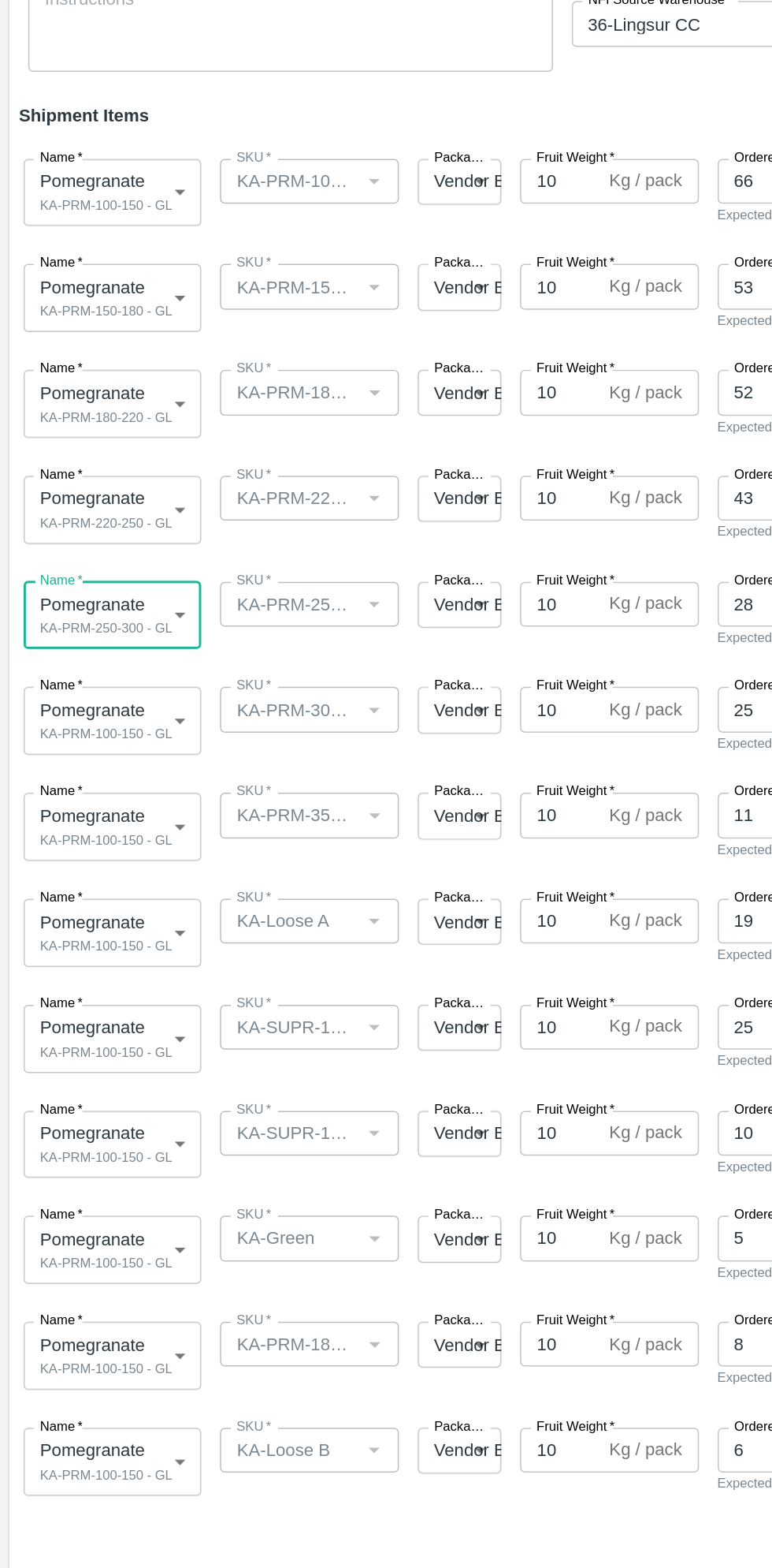
click at [106, 655] on body "Supply Chain Add Shipment for PO-170584 Type DC DC MO's Customer Customer (Mate…" at bounding box center [386, 784] width 772 height 1568
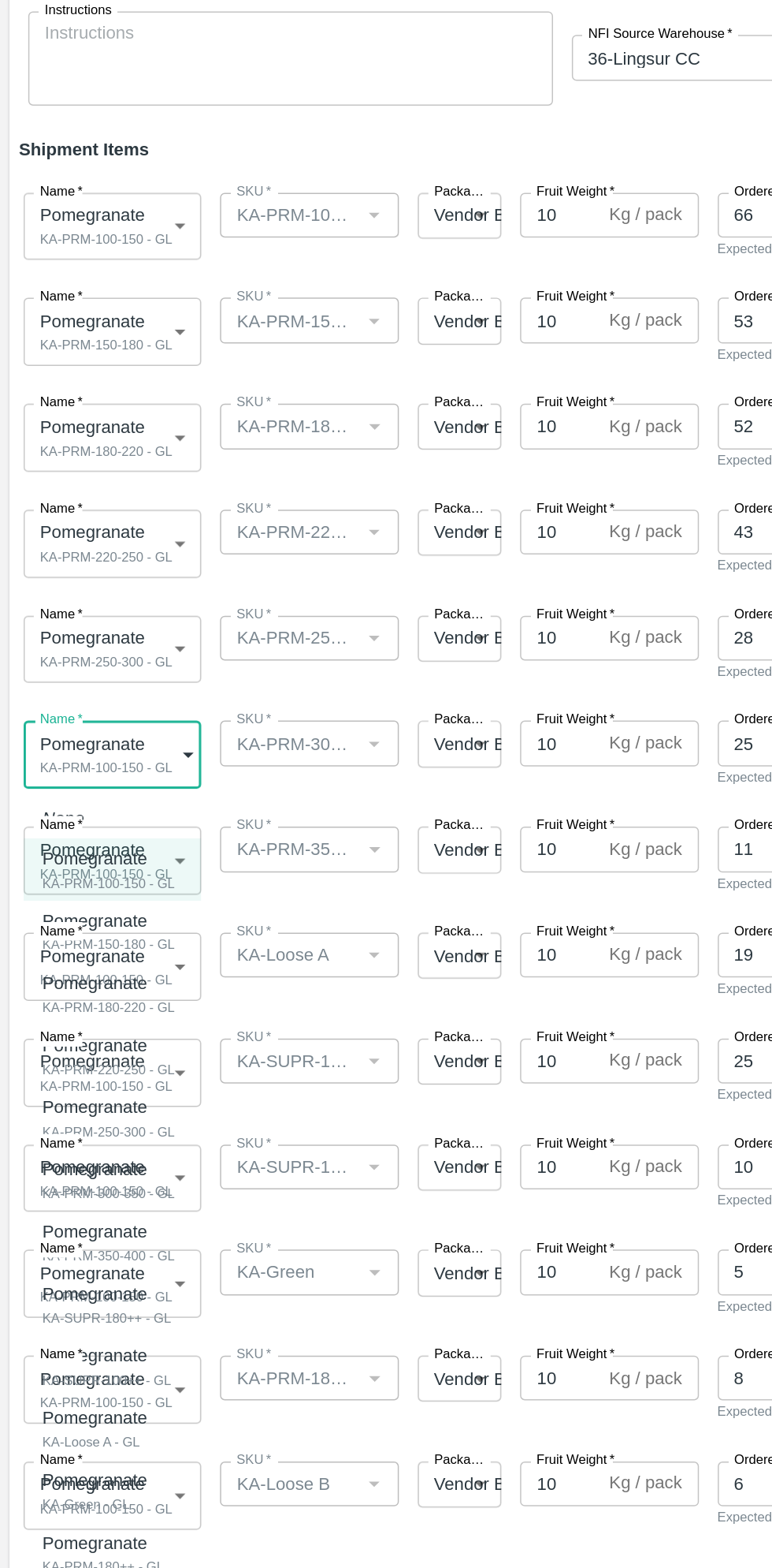
click at [106, 950] on div "KA-PRM-300-350 - GL" at bounding box center [73, 953] width 89 height 15
type input "1931416"
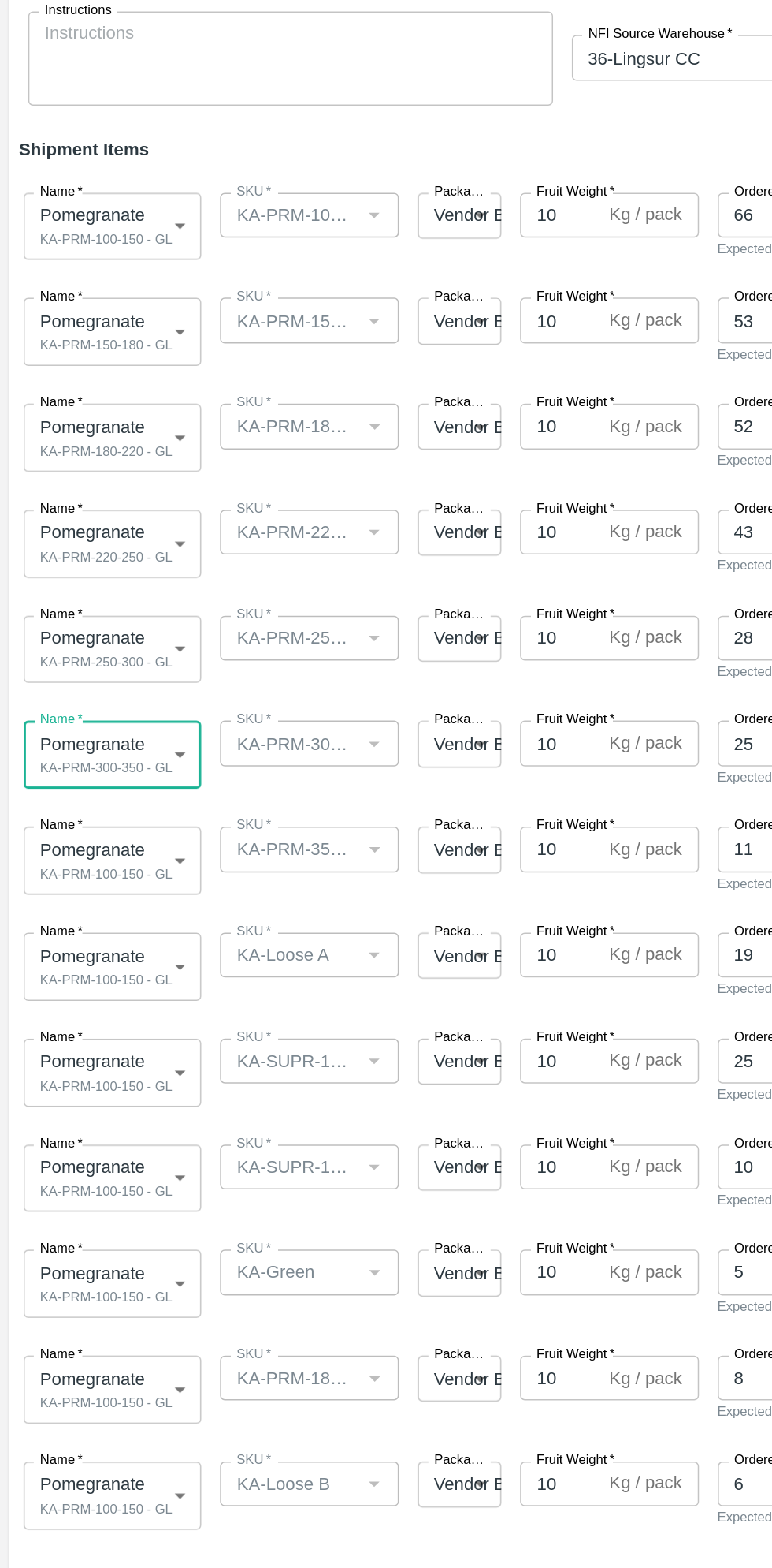
click at [113, 725] on body "Supply Chain Add Shipment for PO-170584 Type DC DC MO's Customer Customer (Mate…" at bounding box center [386, 784] width 772 height 1568
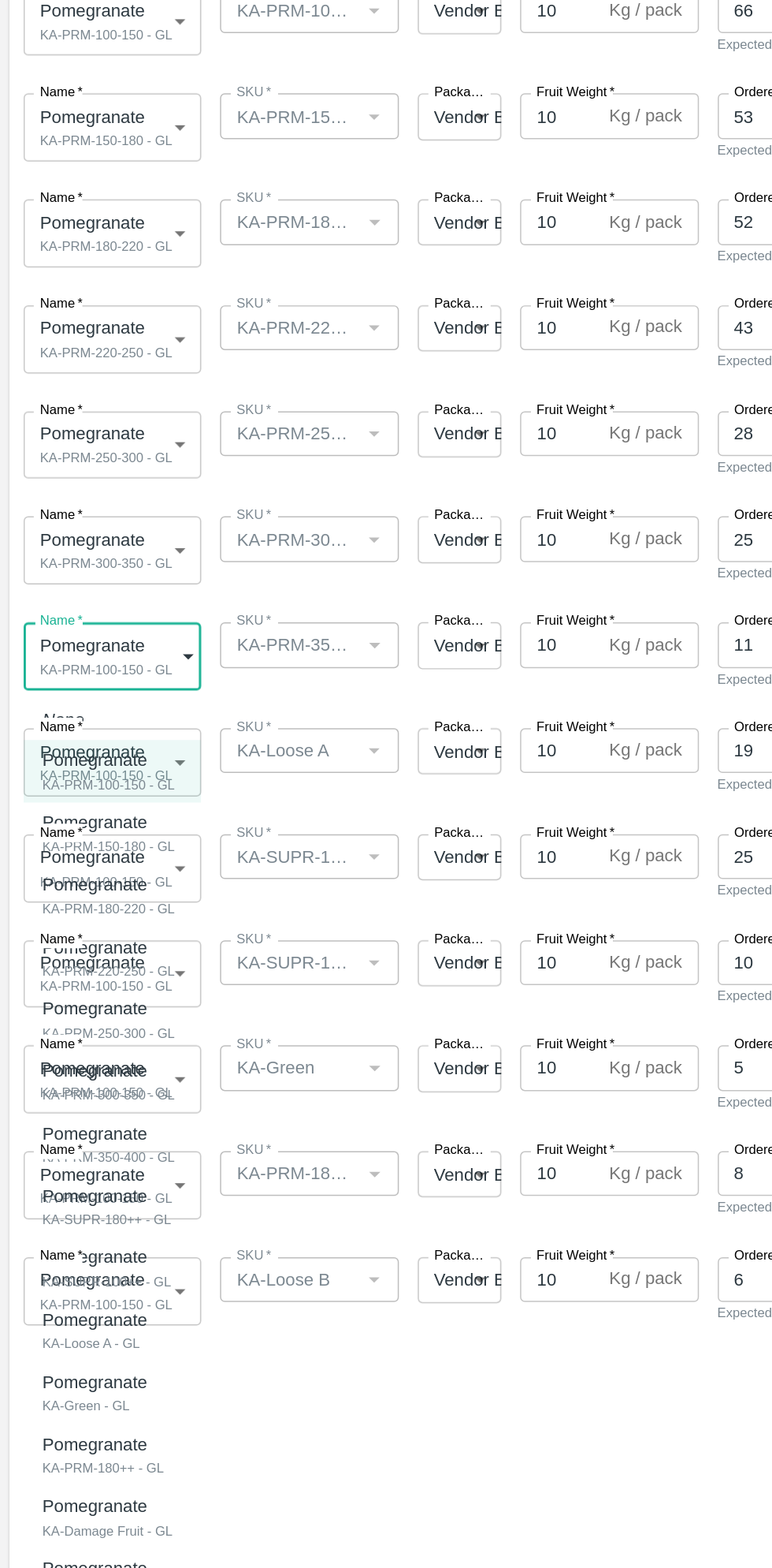
click at [109, 1066] on div "KA-PRM-350-400 - GL" at bounding box center [73, 1066] width 89 height 15
type input "1931417"
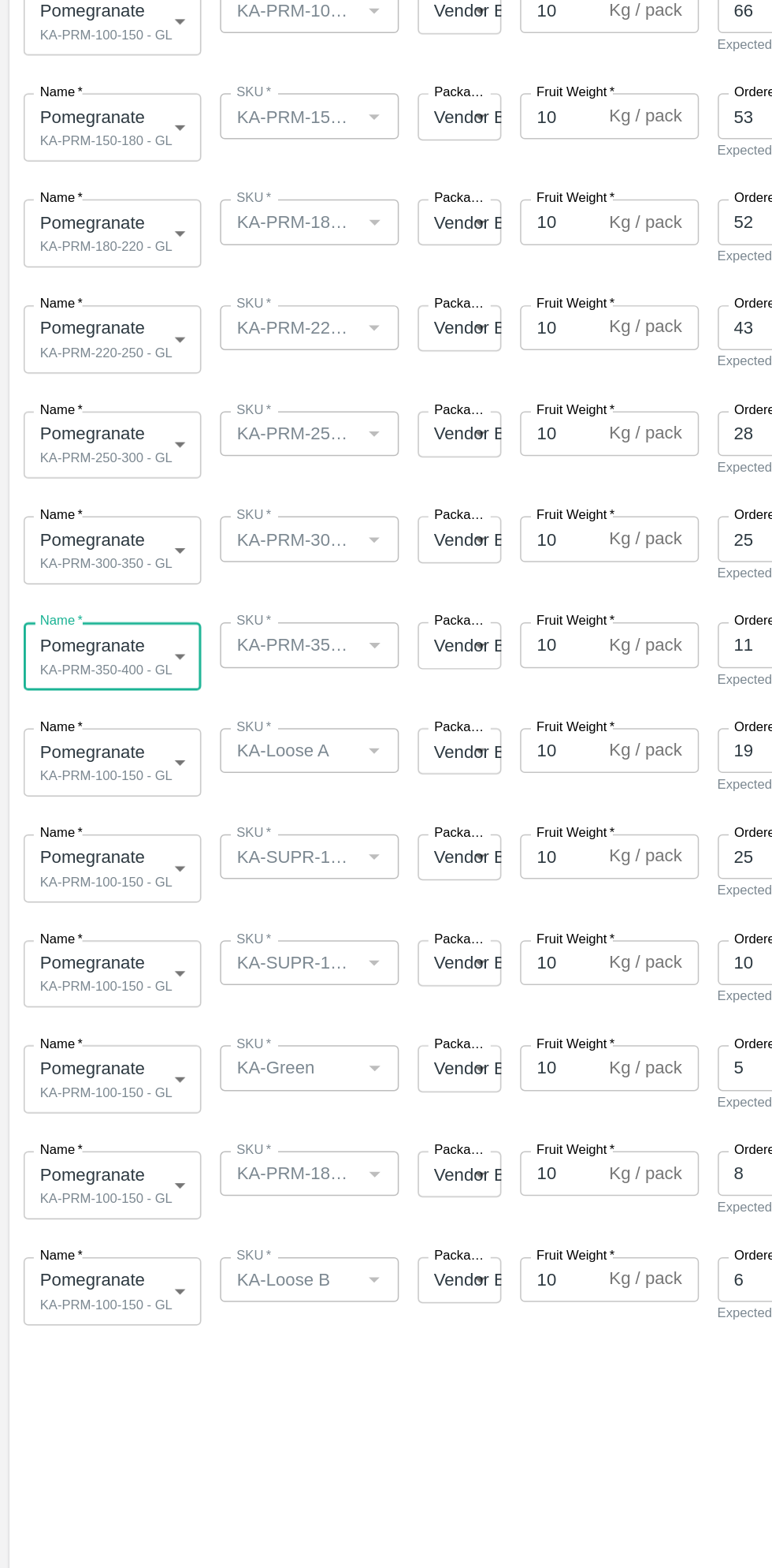
click at [88, 796] on body "Supply Chain Add Shipment for PO-170584 Type DC DC MO's Customer Customer (Mate…" at bounding box center [386, 784] width 772 height 1568
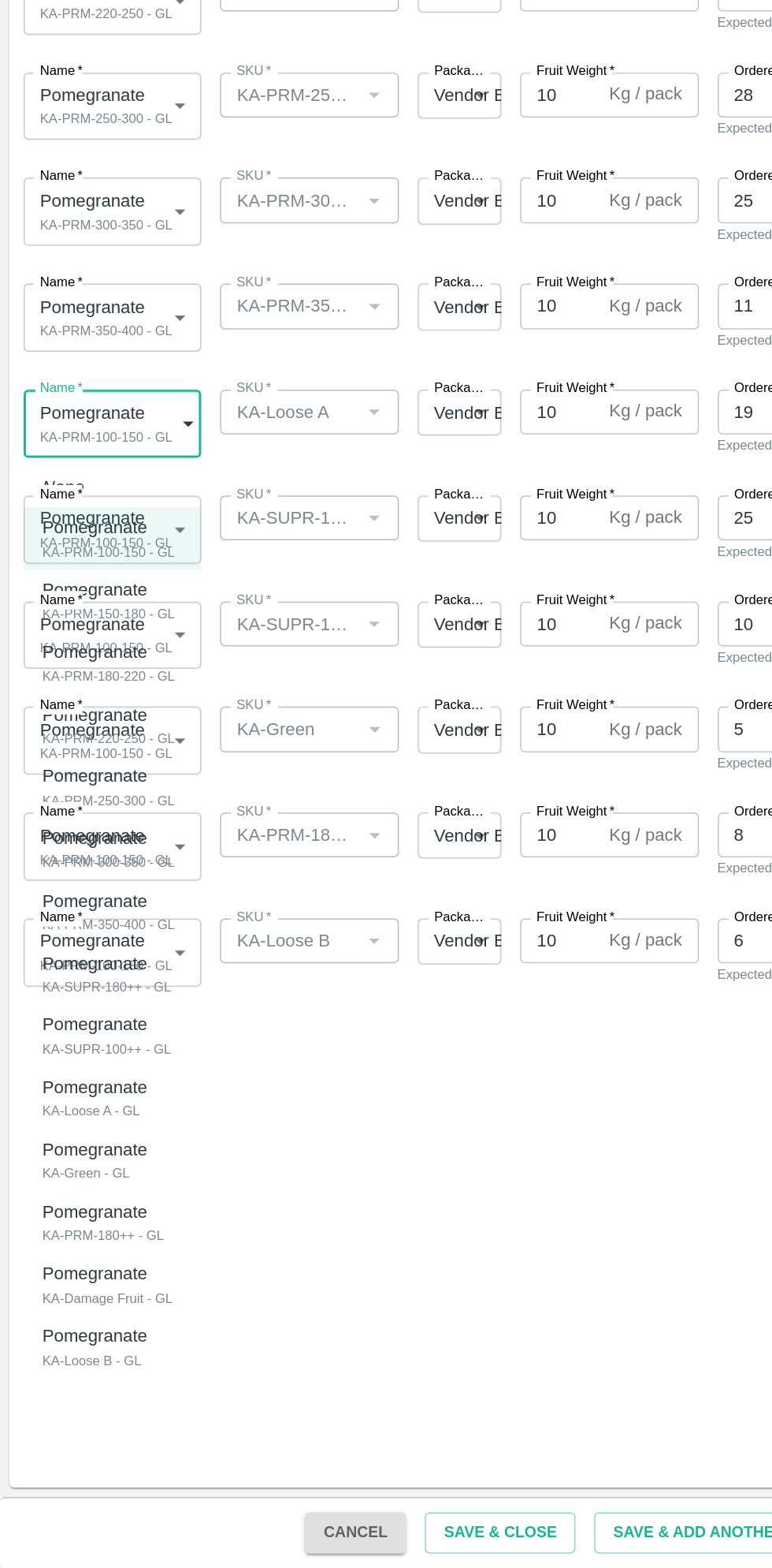
click at [87, 1256] on div "KA-Loose A - GL" at bounding box center [67, 1261] width 78 height 15
type input "1931420"
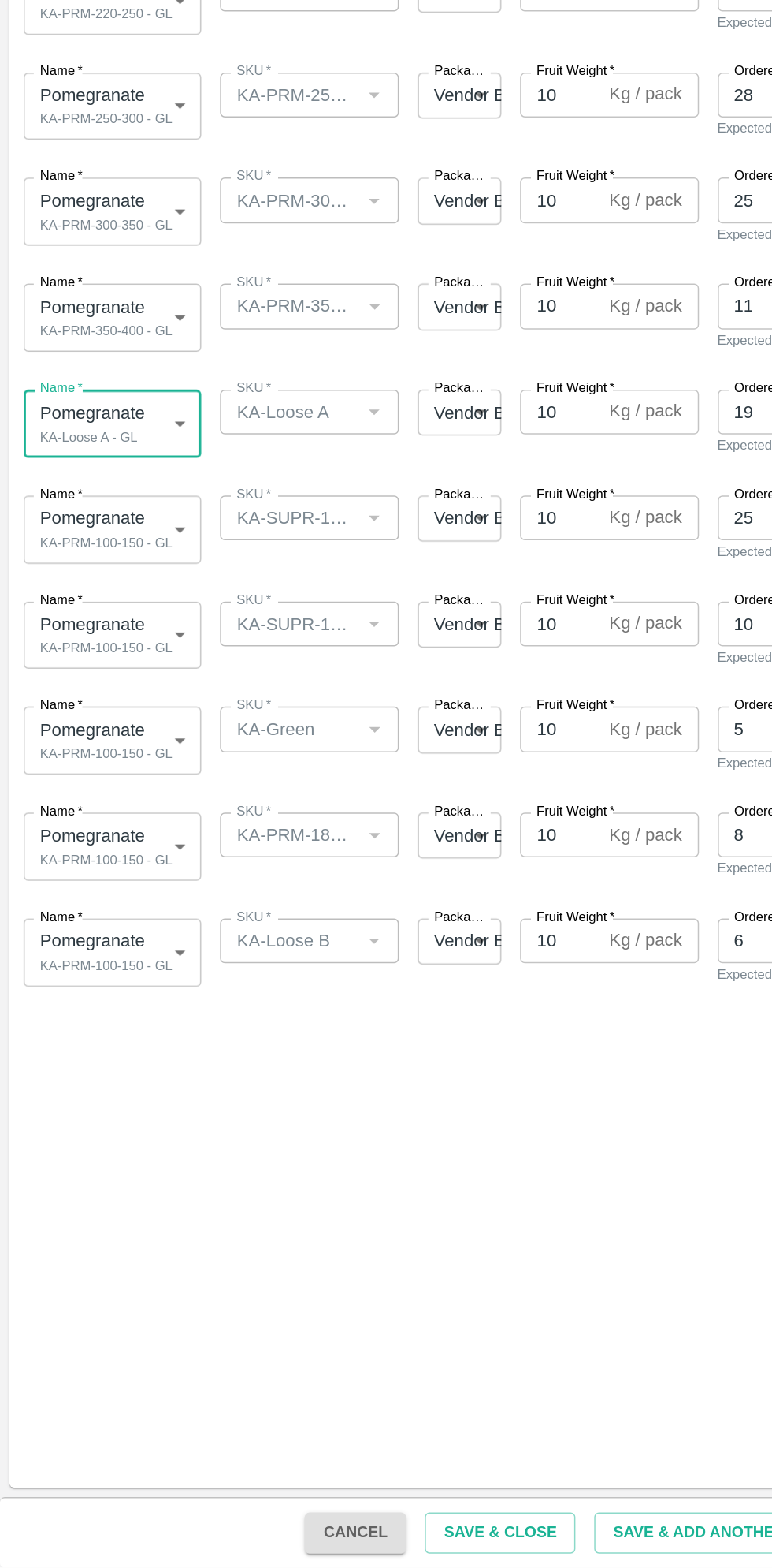
click at [96, 865] on body "Supply Chain Add Shipment for PO-170584 Type DC DC MO's Customer Customer (Mate…" at bounding box center [386, 784] width 772 height 1568
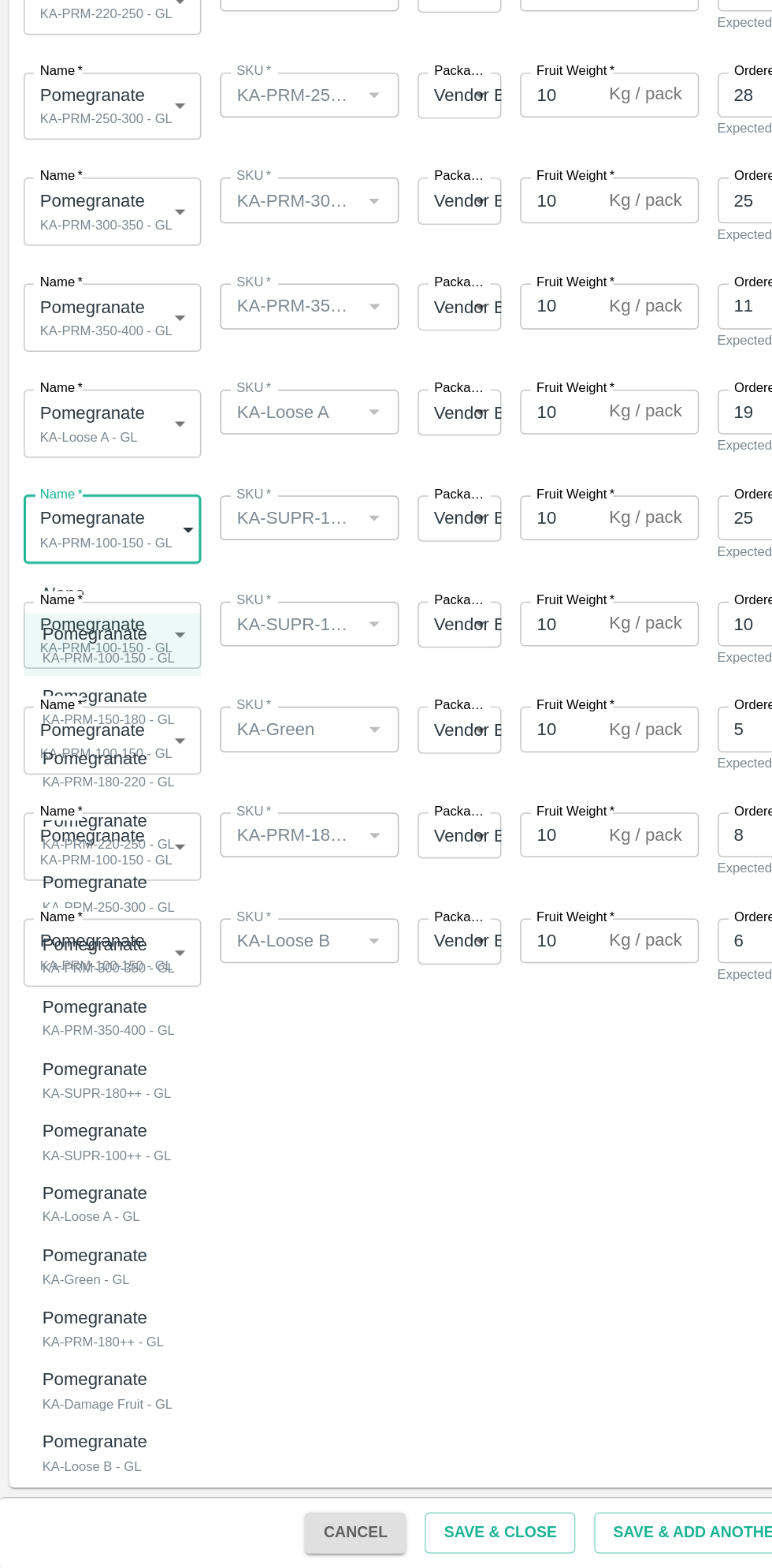
click at [98, 1237] on p "Pomegranate" at bounding box center [67, 1234] width 78 height 17
type input "1931418"
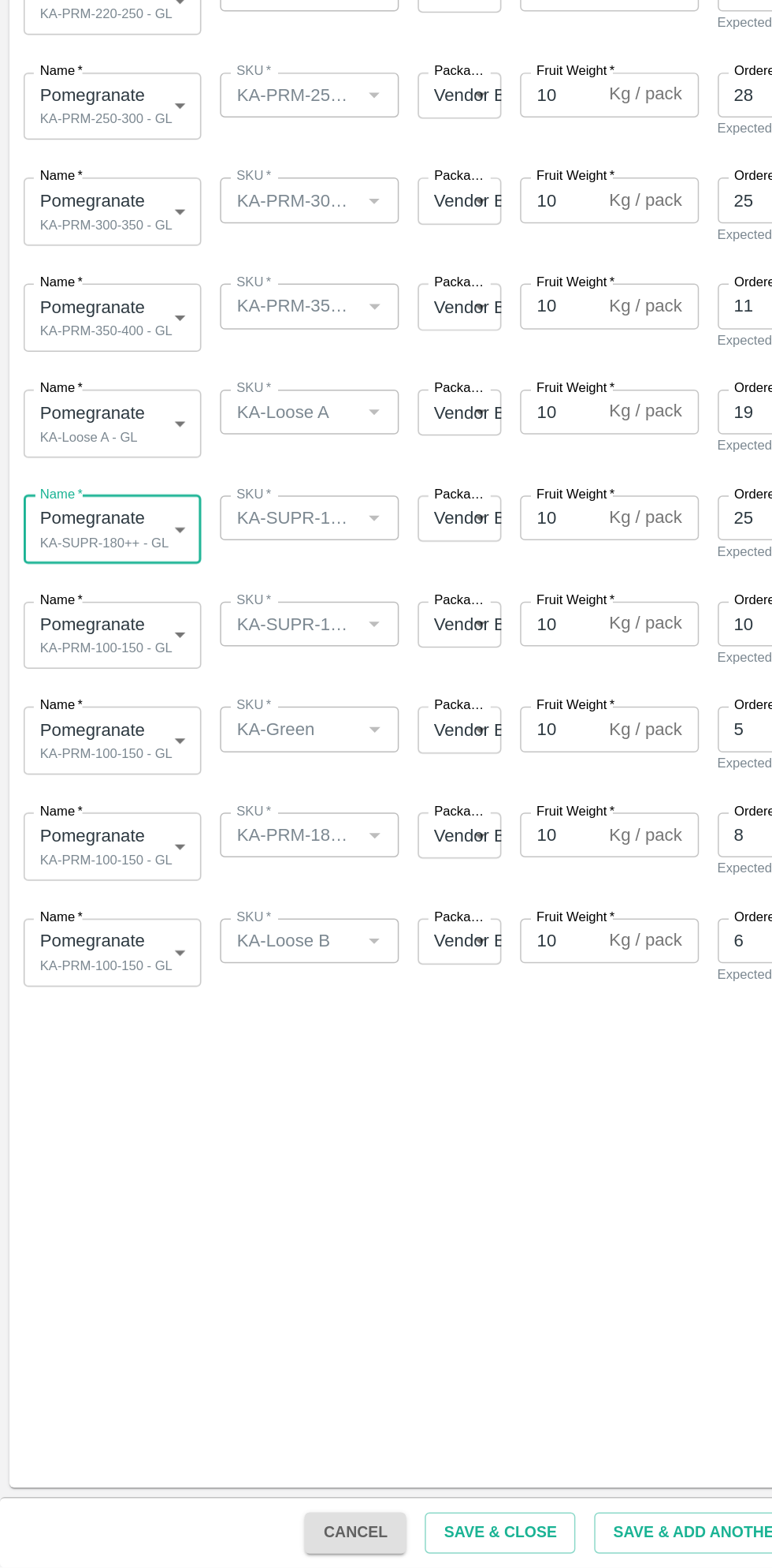
click at [120, 940] on body "Supply Chain Add Shipment for PO-170584 Type DC DC MO's Customer Customer (Mate…" at bounding box center [386, 784] width 772 height 1568
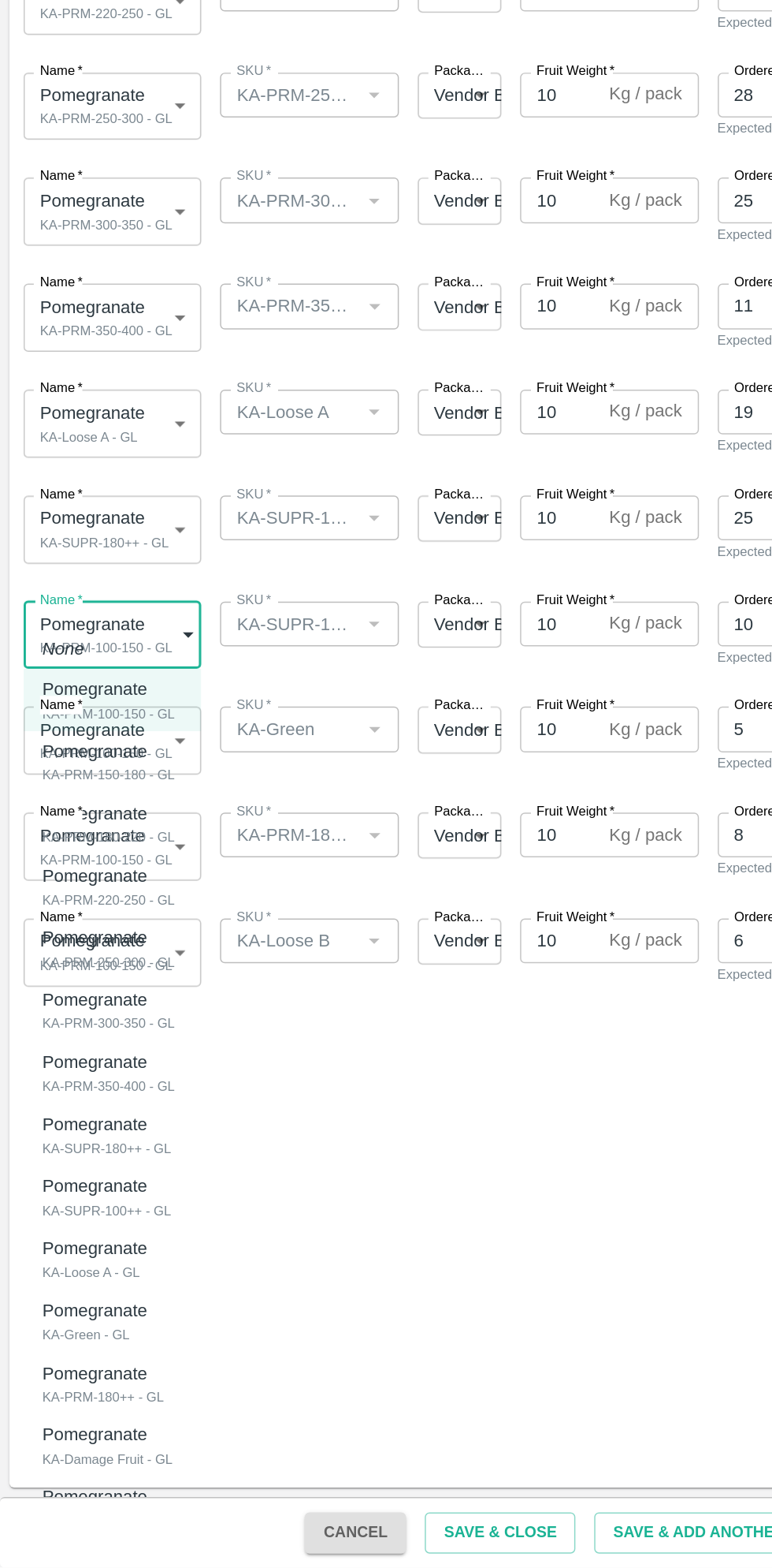
click at [93, 1316] on p "Pomegranate" at bounding box center [67, 1312] width 78 height 17
type input "1931419"
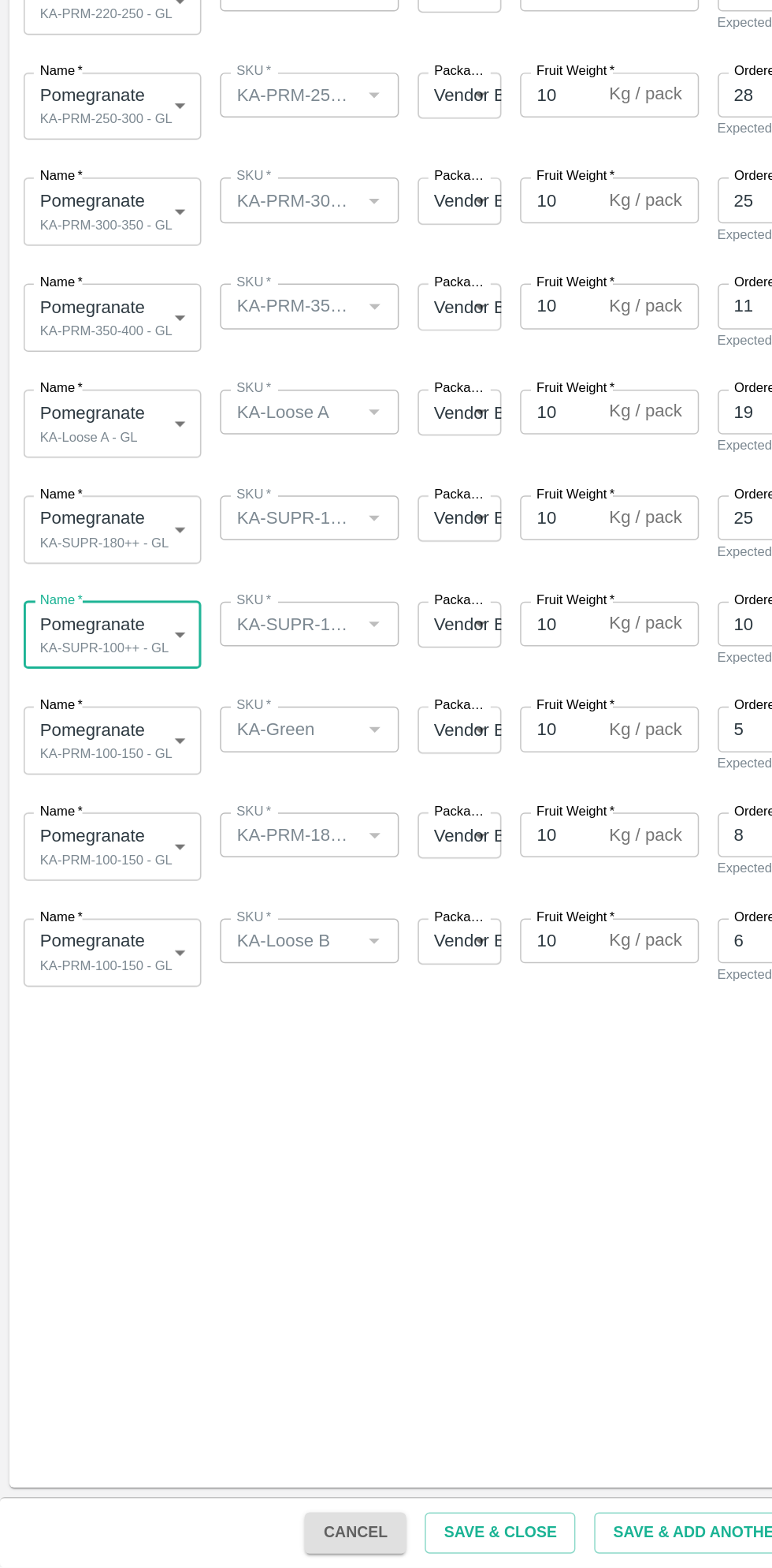
click at [104, 1012] on body "Supply Chain Add Shipment for PO-170584 Type DC DC MO's Customer Customer (Mate…" at bounding box center [386, 784] width 772 height 1568
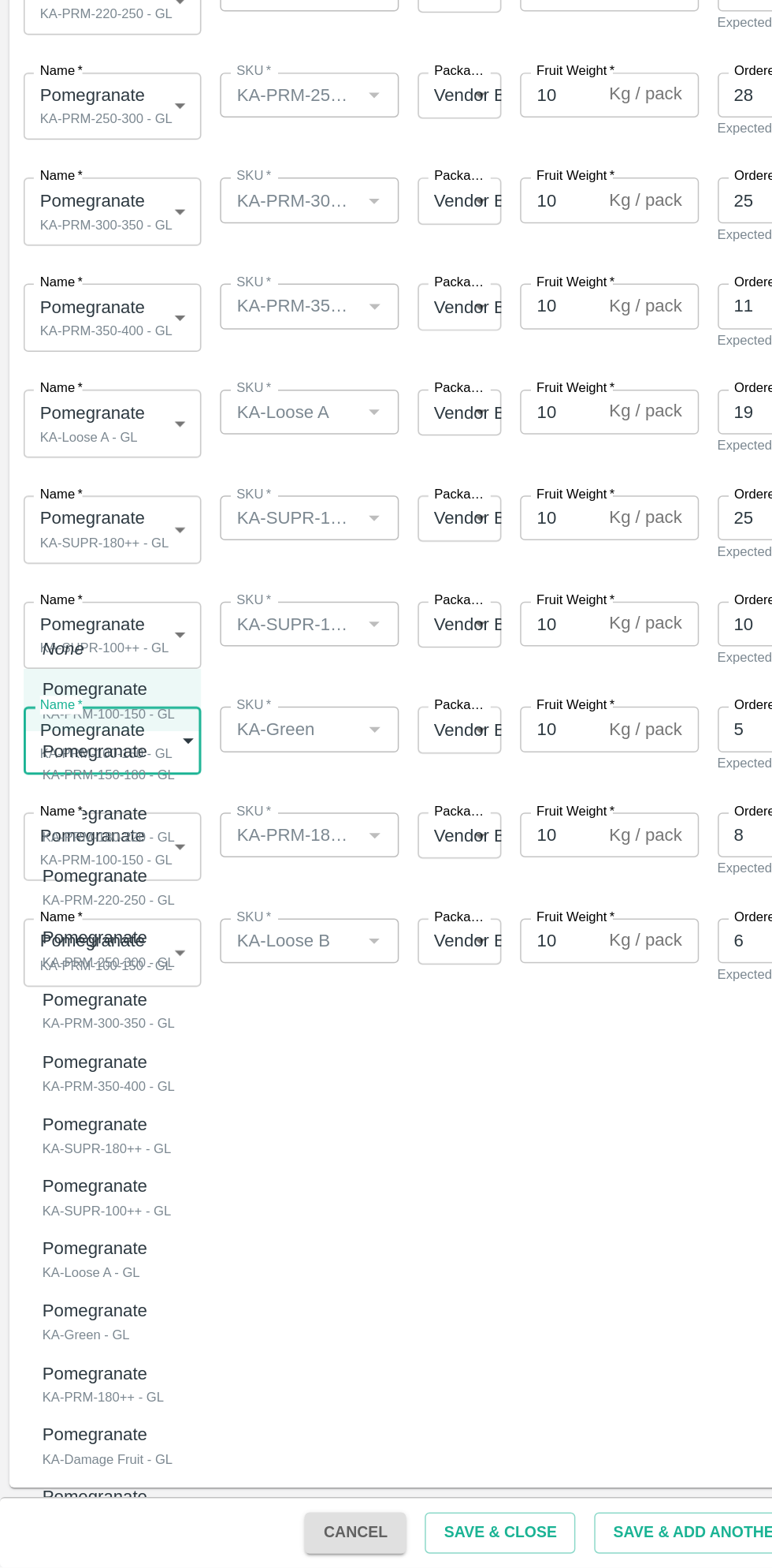
click at [87, 1409] on div "Pomegranate KA-Green - GL" at bounding box center [67, 1403] width 78 height 33
type input "1931421"
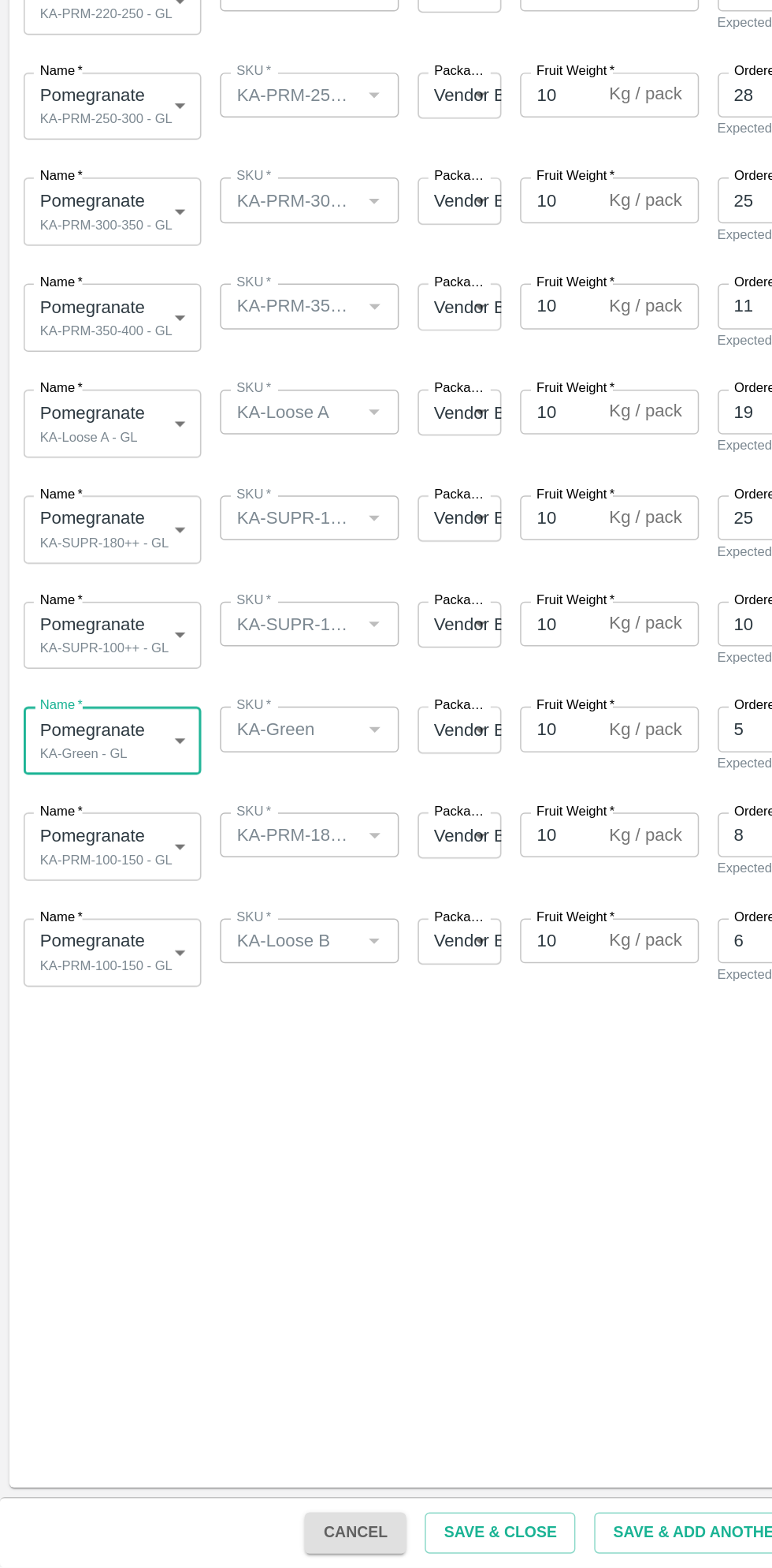
click at [98, 1078] on body "Supply Chain Add Shipment for PO-170584 Type DC DC MO's Customer Customer (Mate…" at bounding box center [386, 784] width 772 height 1568
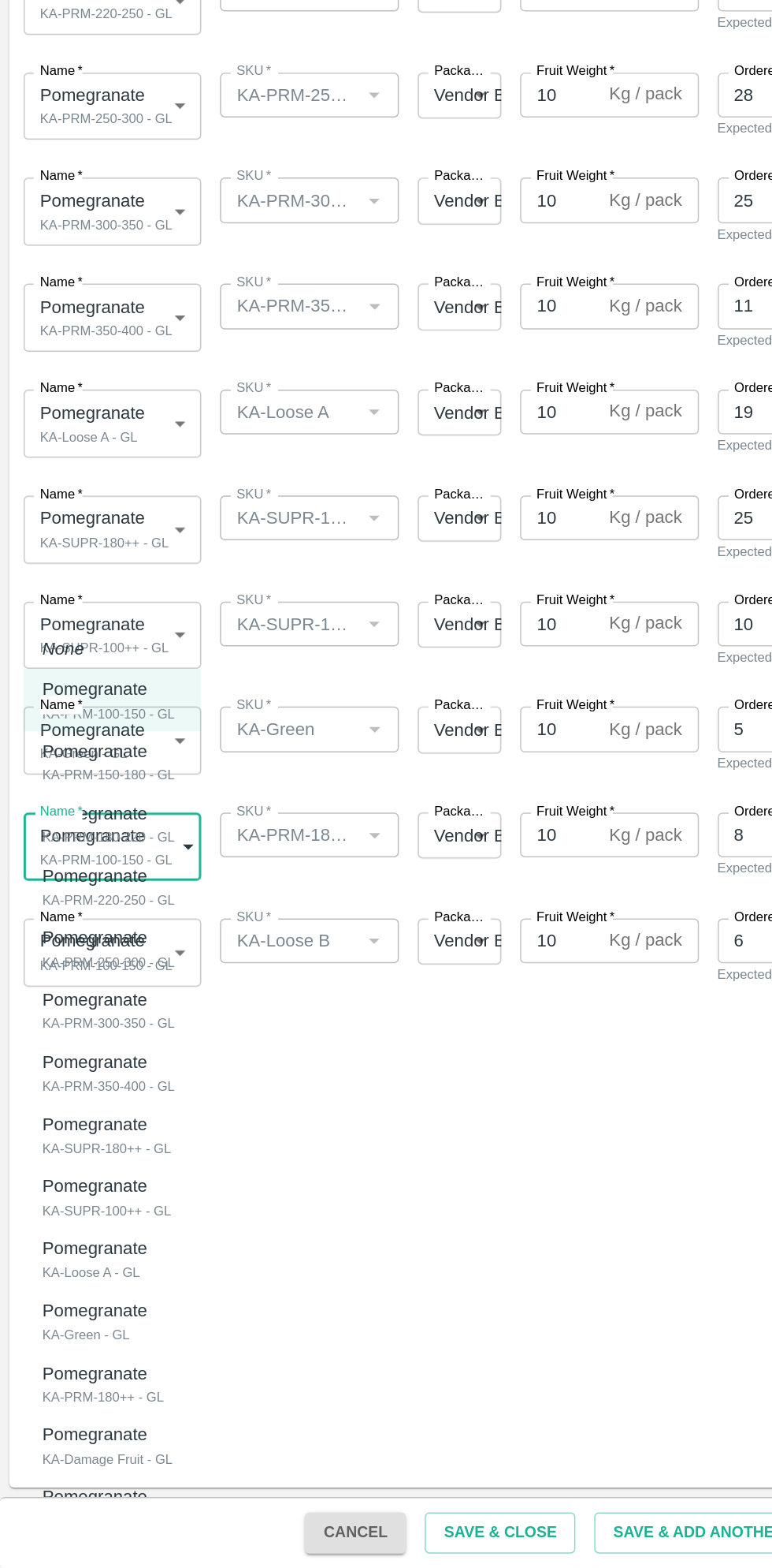
click at [87, 1454] on div "KA-PRM-180++ - GL" at bounding box center [69, 1453] width 81 height 15
type input "1931422"
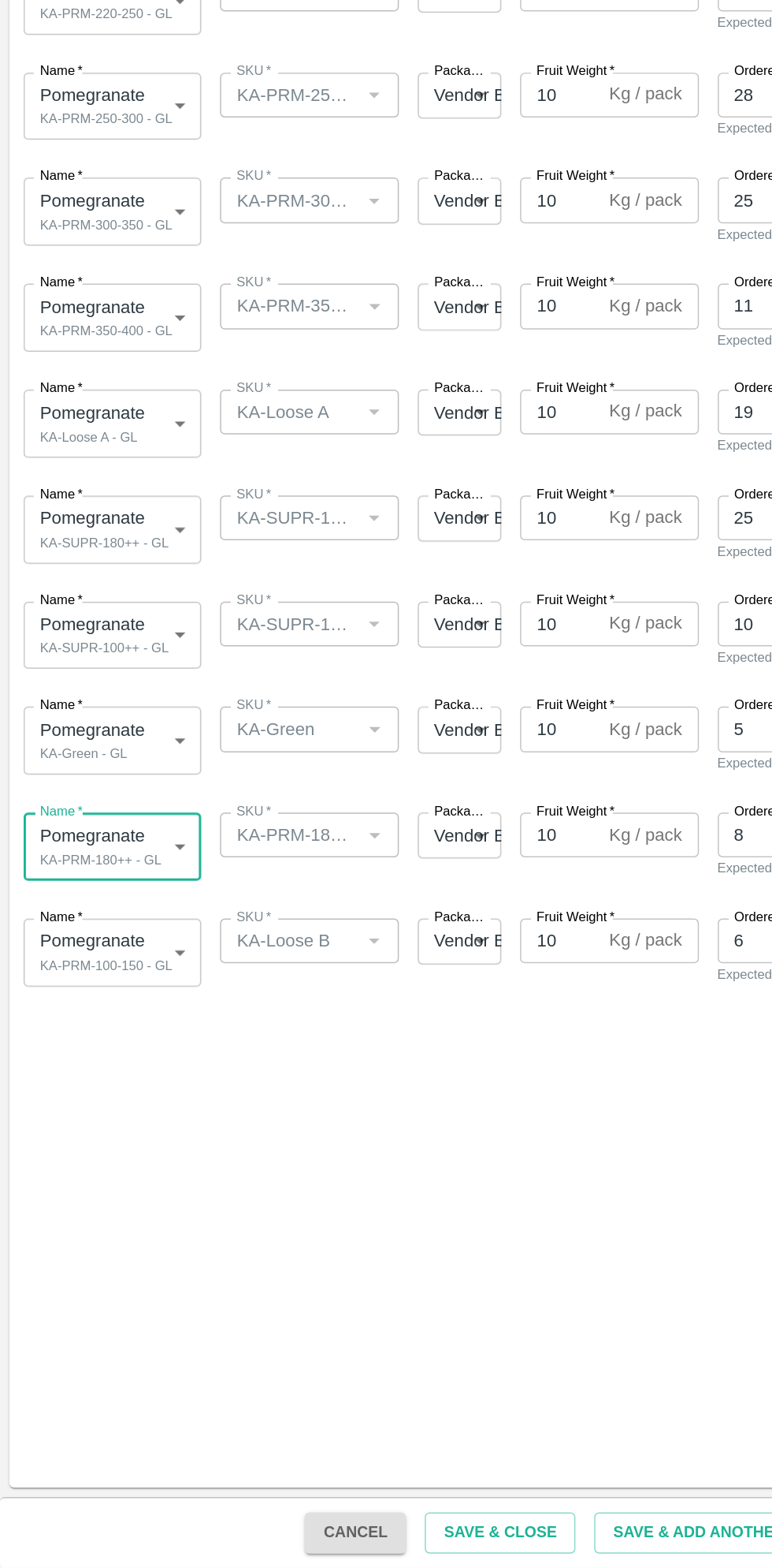
click at [105, 1155] on body "Supply Chain Add Shipment for PO-170584 Type DC DC MO's Customer Customer (Mate…" at bounding box center [386, 784] width 772 height 1568
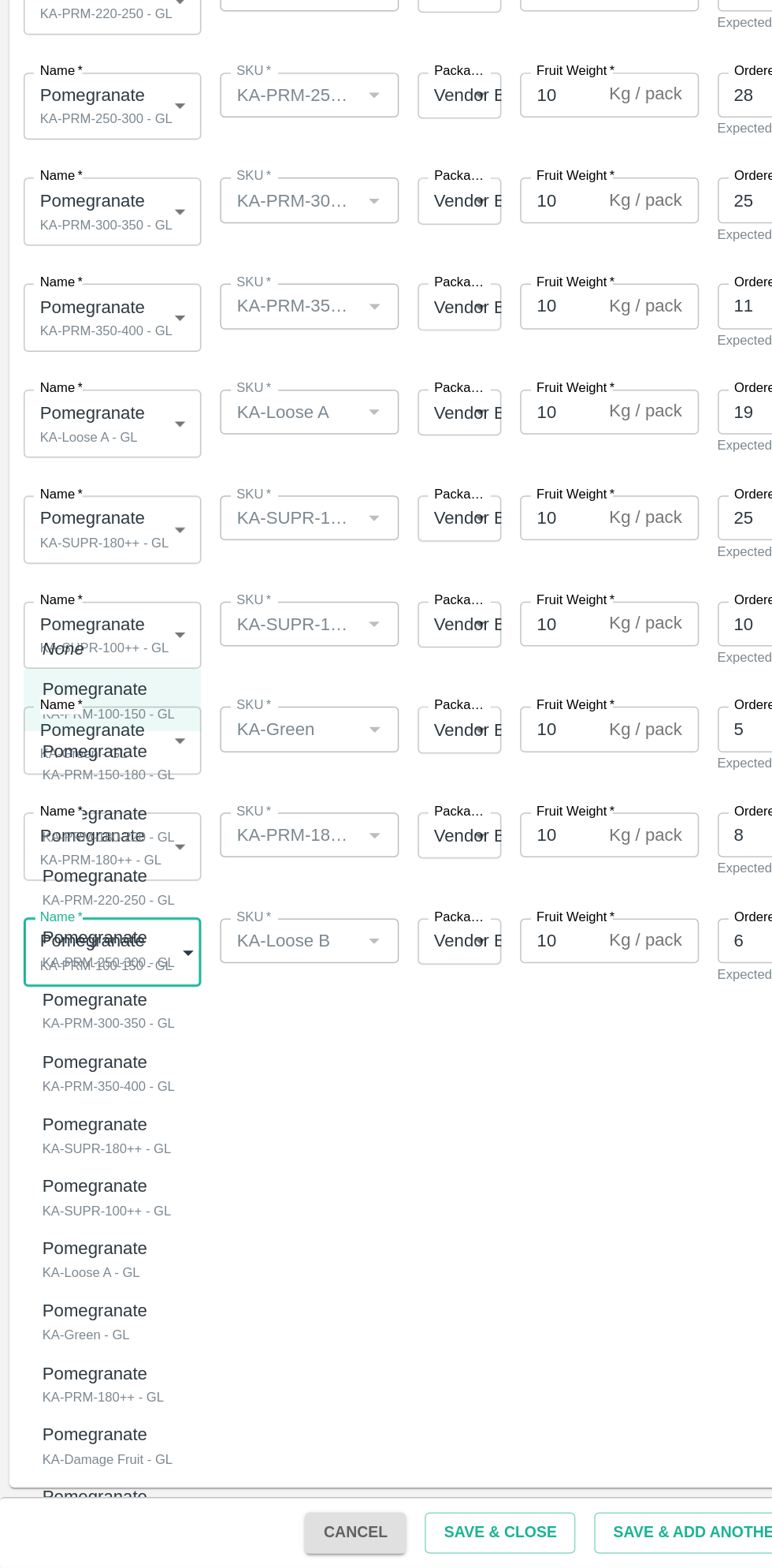
click at [83, 1538] on div "KA-Loose B - GL" at bounding box center [67, 1536] width 78 height 15
type input "1931424"
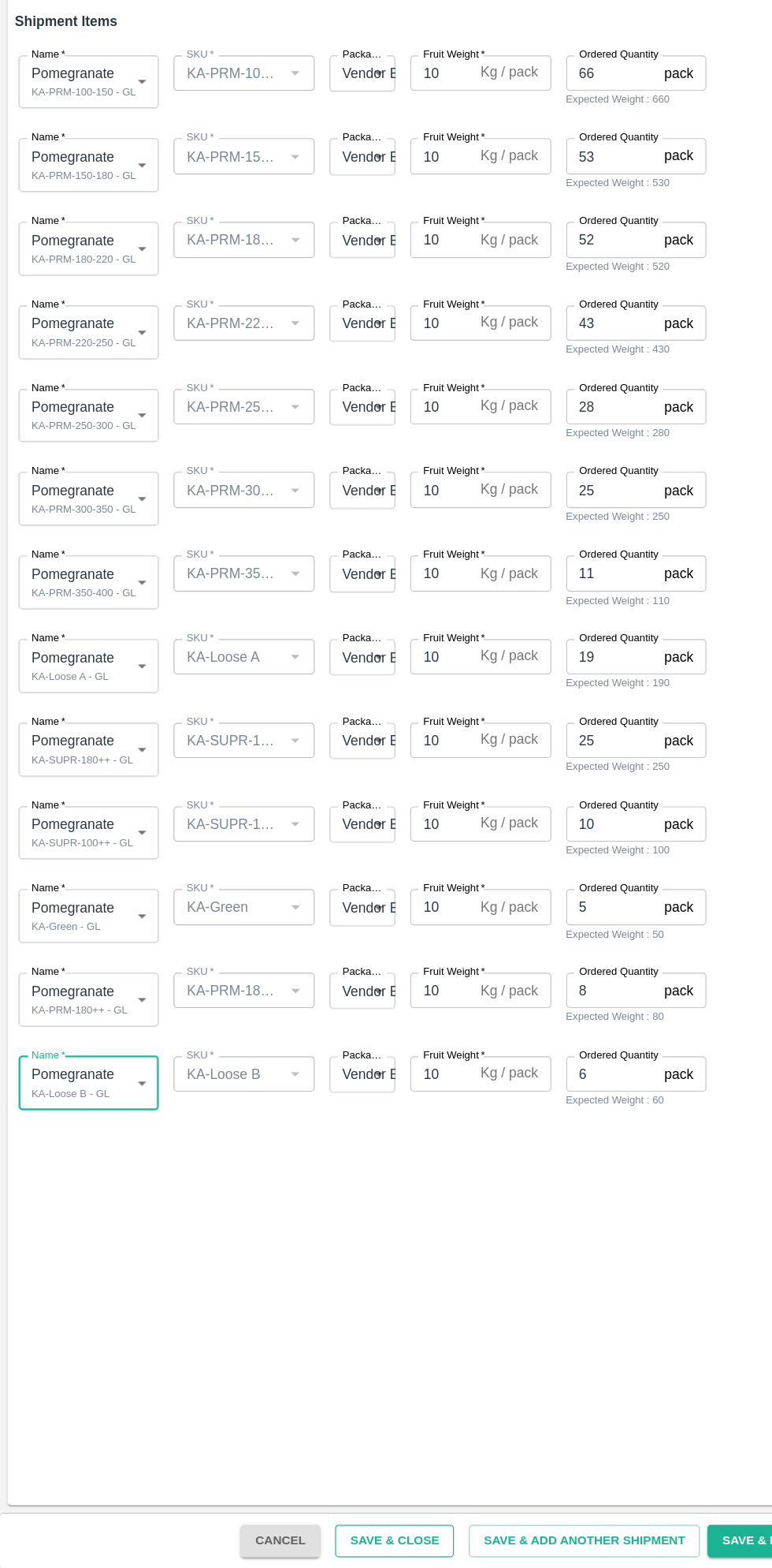
click at [368, 1547] on button "Save & Close" at bounding box center [335, 1544] width 101 height 27
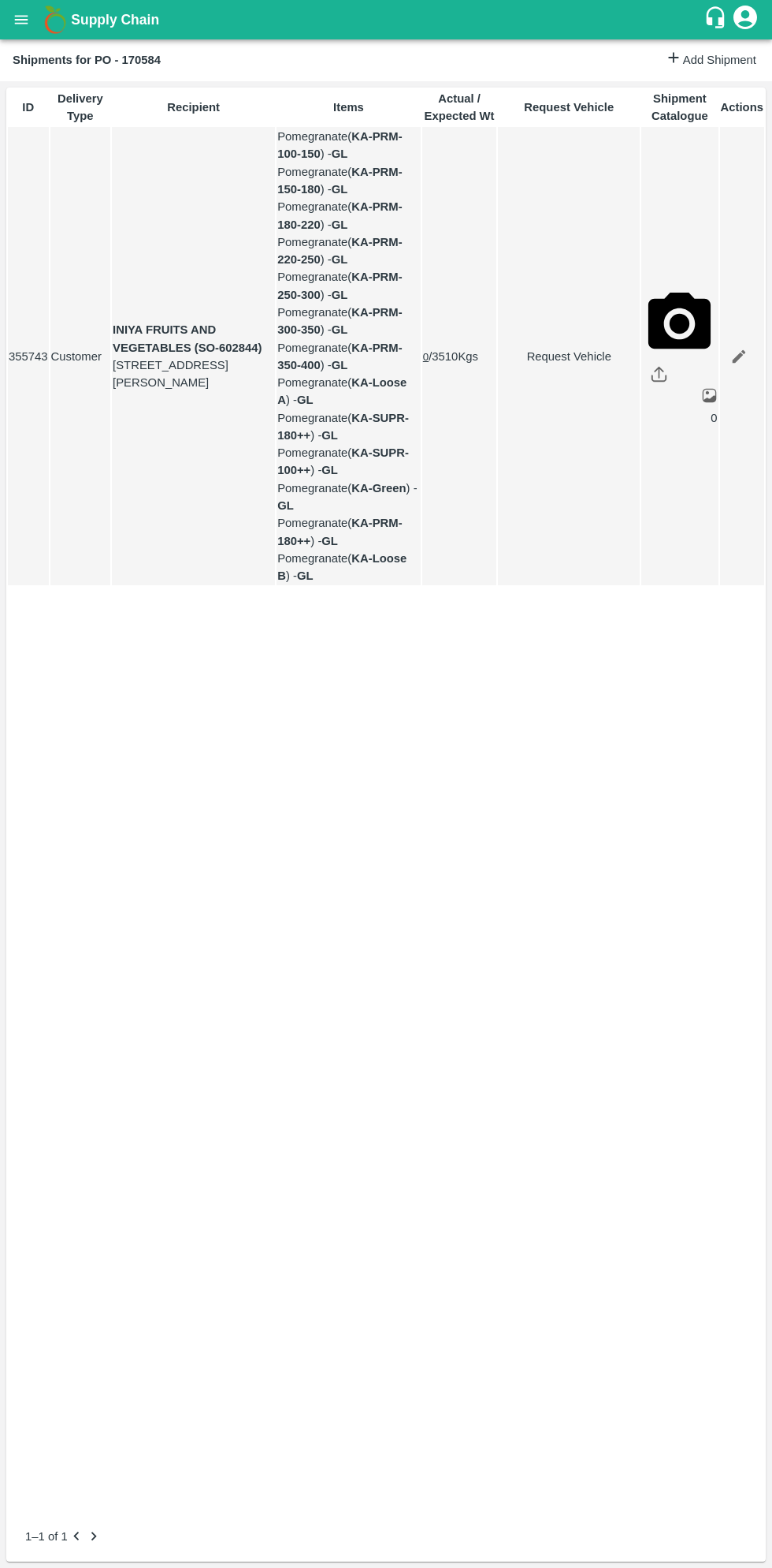
click at [32, 16] on button "open drawer" at bounding box center [21, 20] width 36 height 36
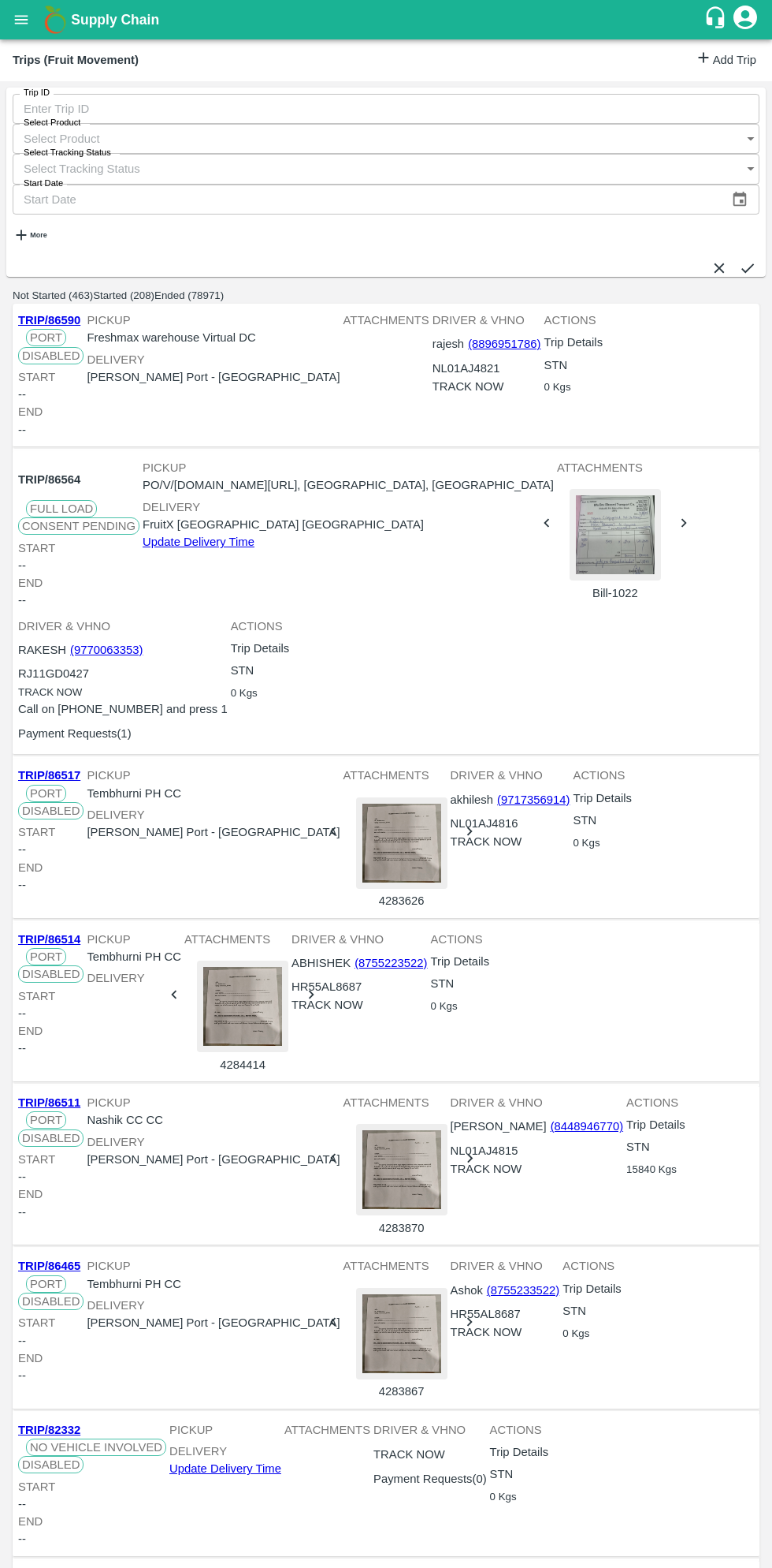
click at [713, 64] on link "Add Trip" at bounding box center [726, 60] width 62 height 23
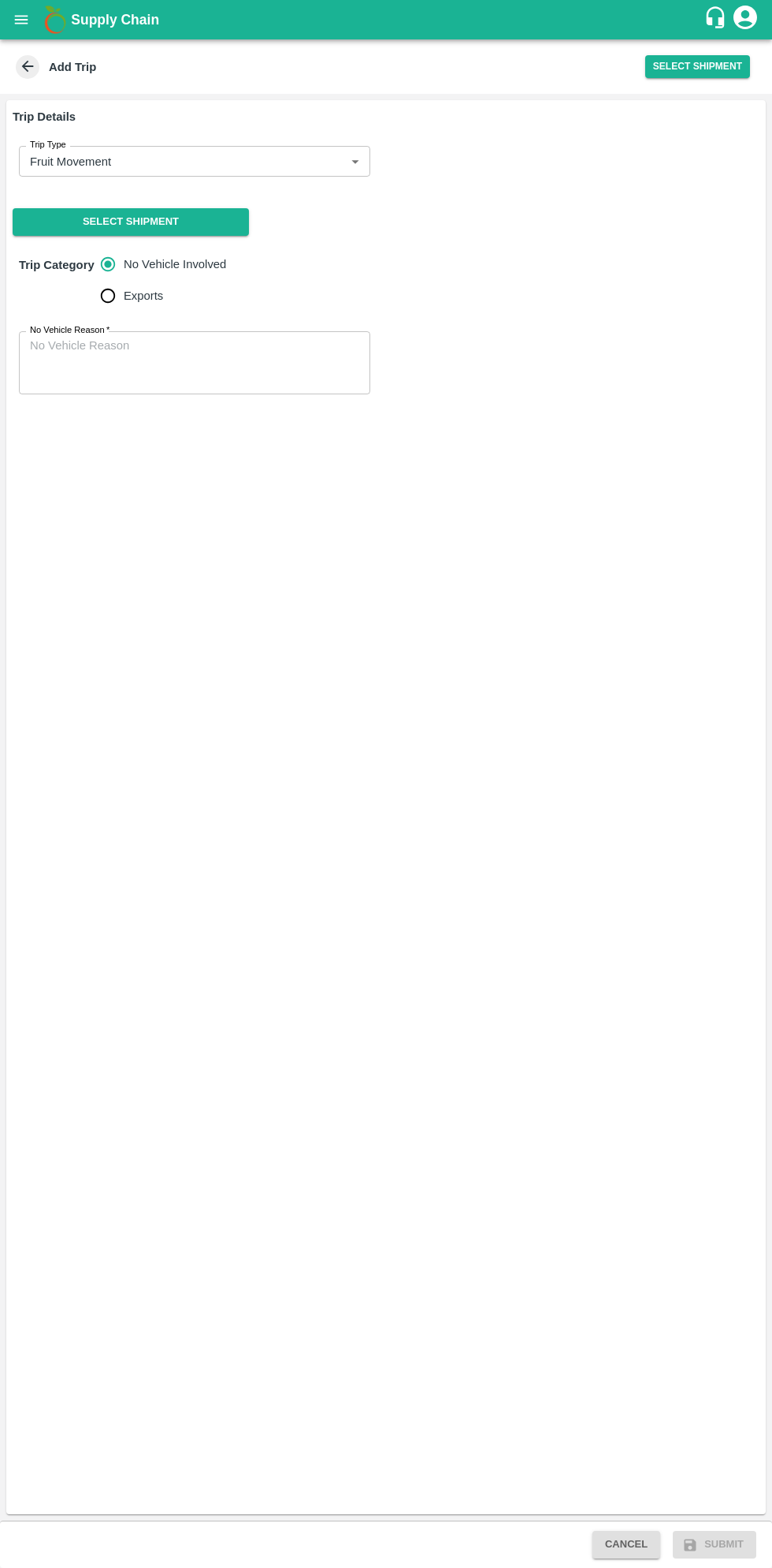
click at [321, 161] on body "Supply Chain Add Trip Select Shipment Trip Details Trip Type Fruit Movement 1 T…" at bounding box center [386, 784] width 772 height 1568
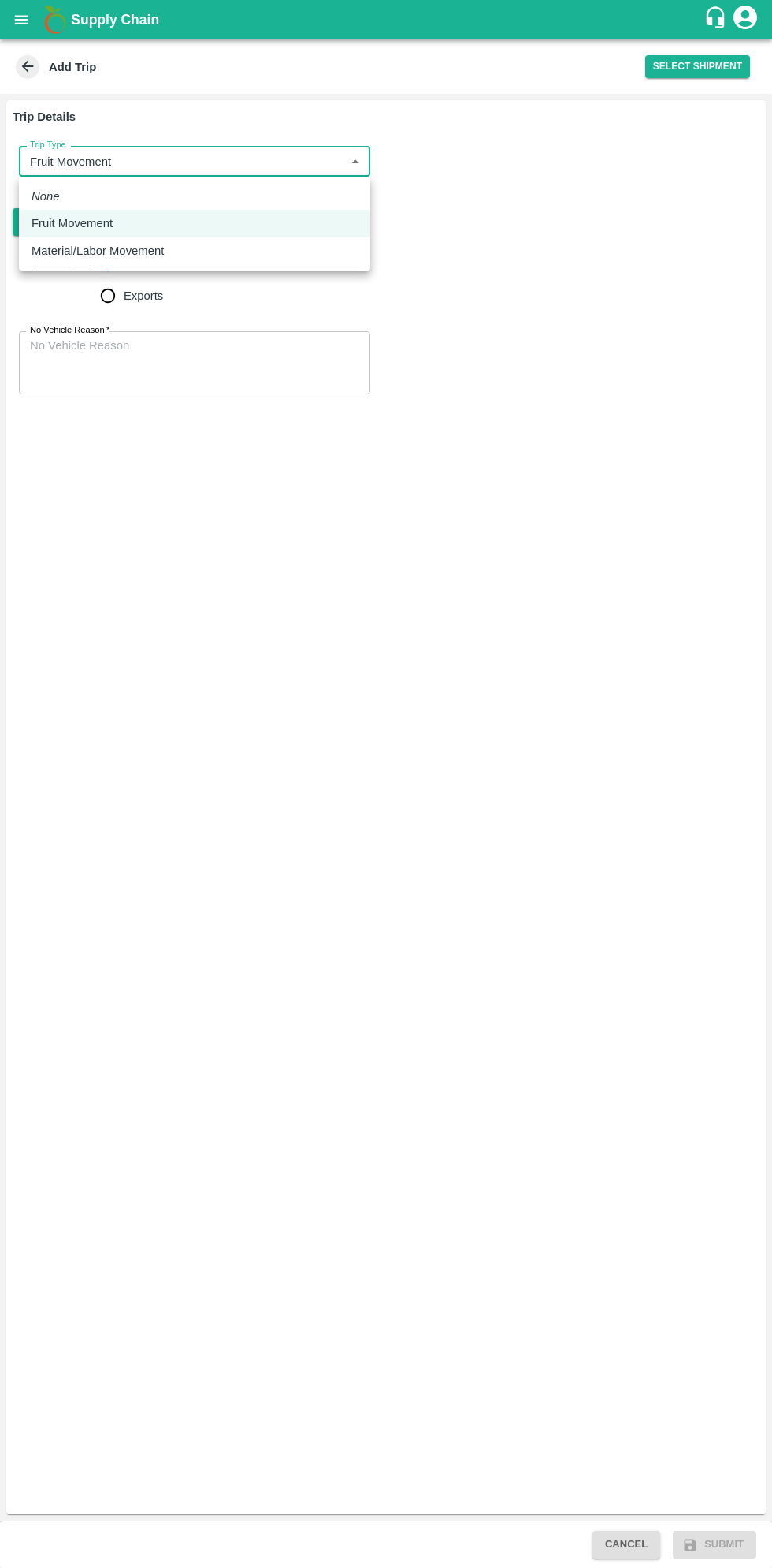
click at [111, 224] on p "Fruit Movement" at bounding box center [72, 223] width 81 height 17
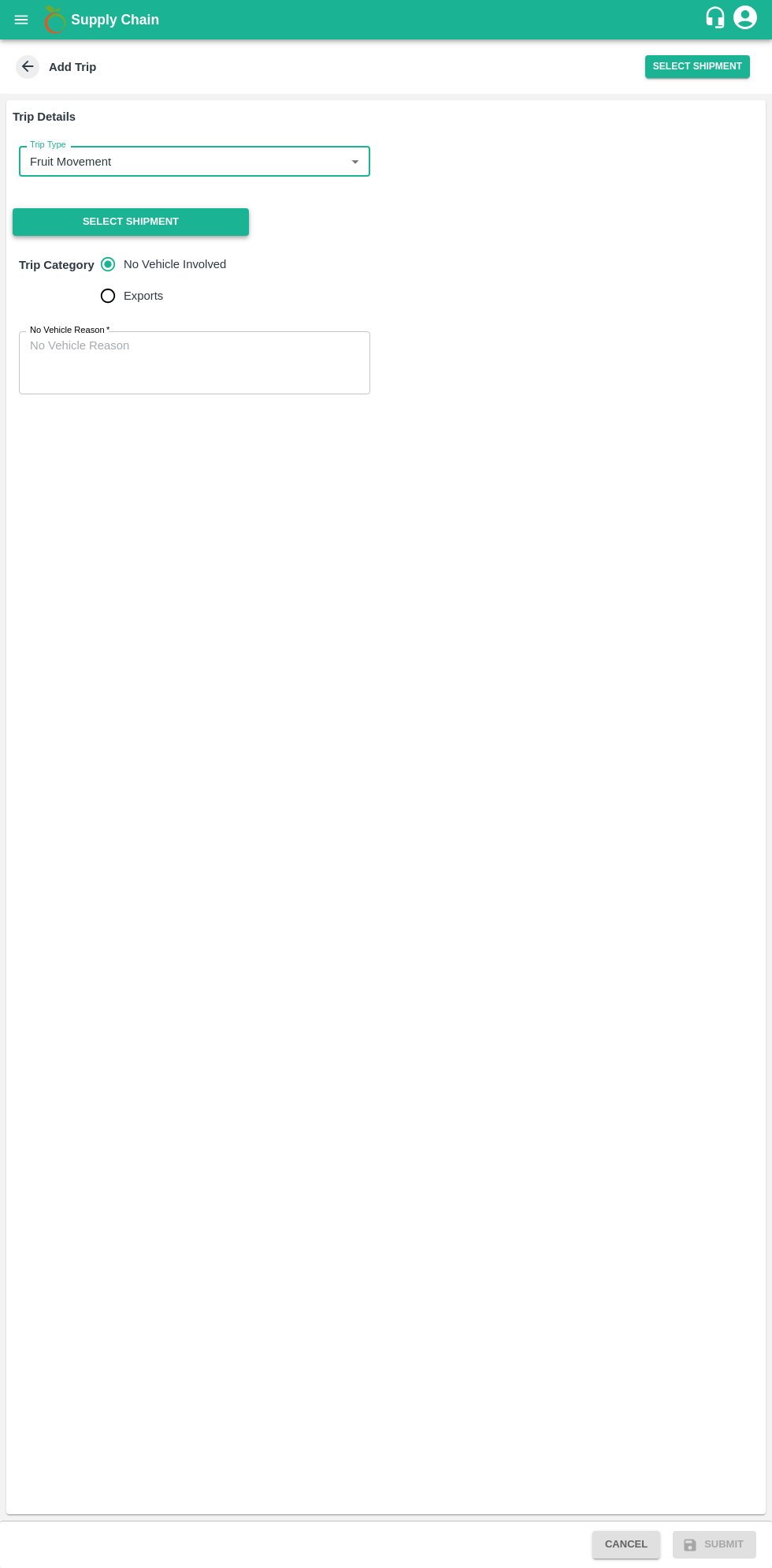
click at [173, 221] on button "Select Shipment" at bounding box center [131, 222] width 236 height 27
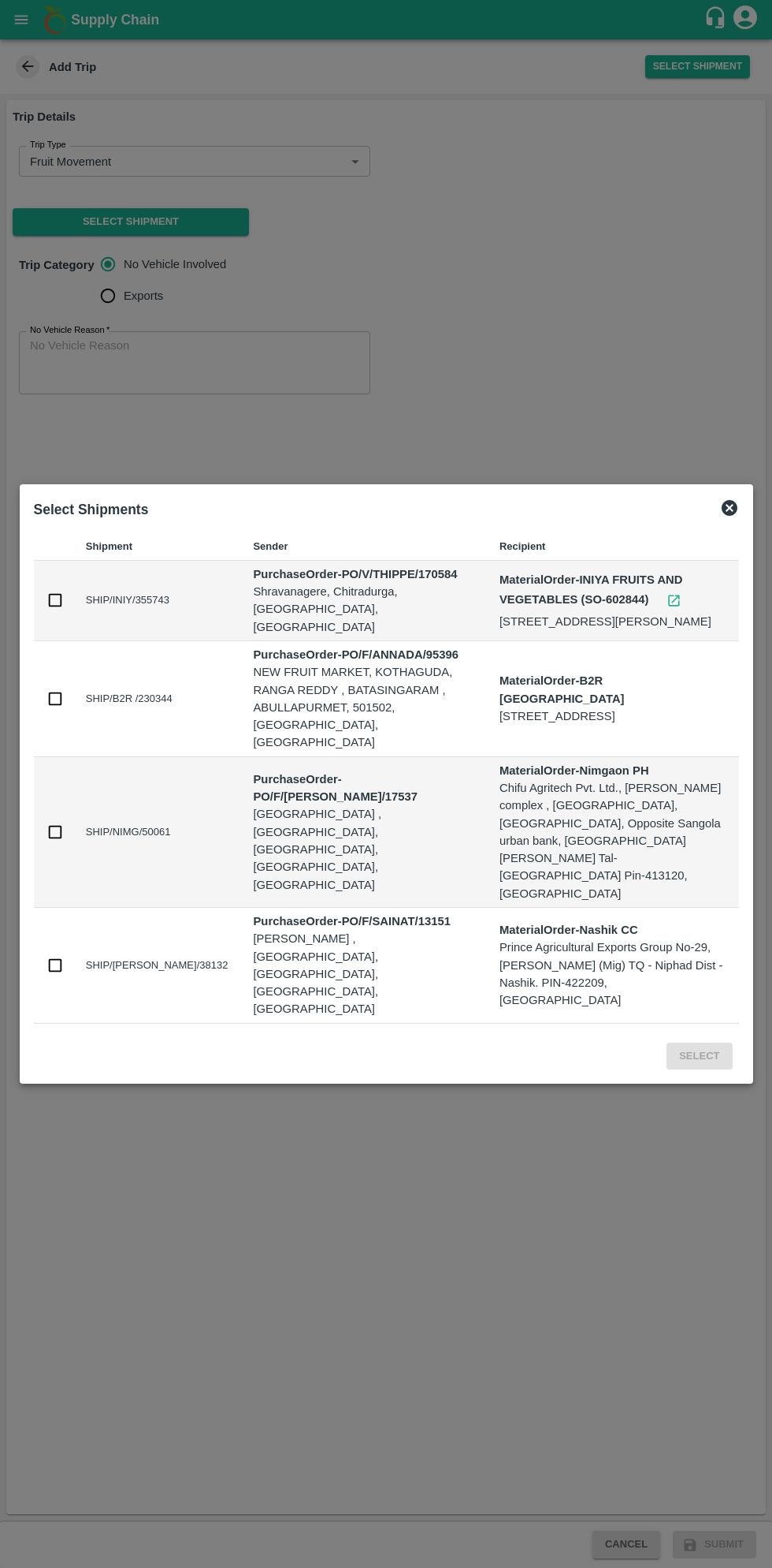
click at [54, 609] on input "checkbox" at bounding box center [55, 600] width 17 height 17
checkbox input "true"
click at [703, 1030] on div "Select" at bounding box center [386, 1053] width 718 height 46
click at [707, 1042] on button "Select" at bounding box center [699, 1056] width 65 height 27
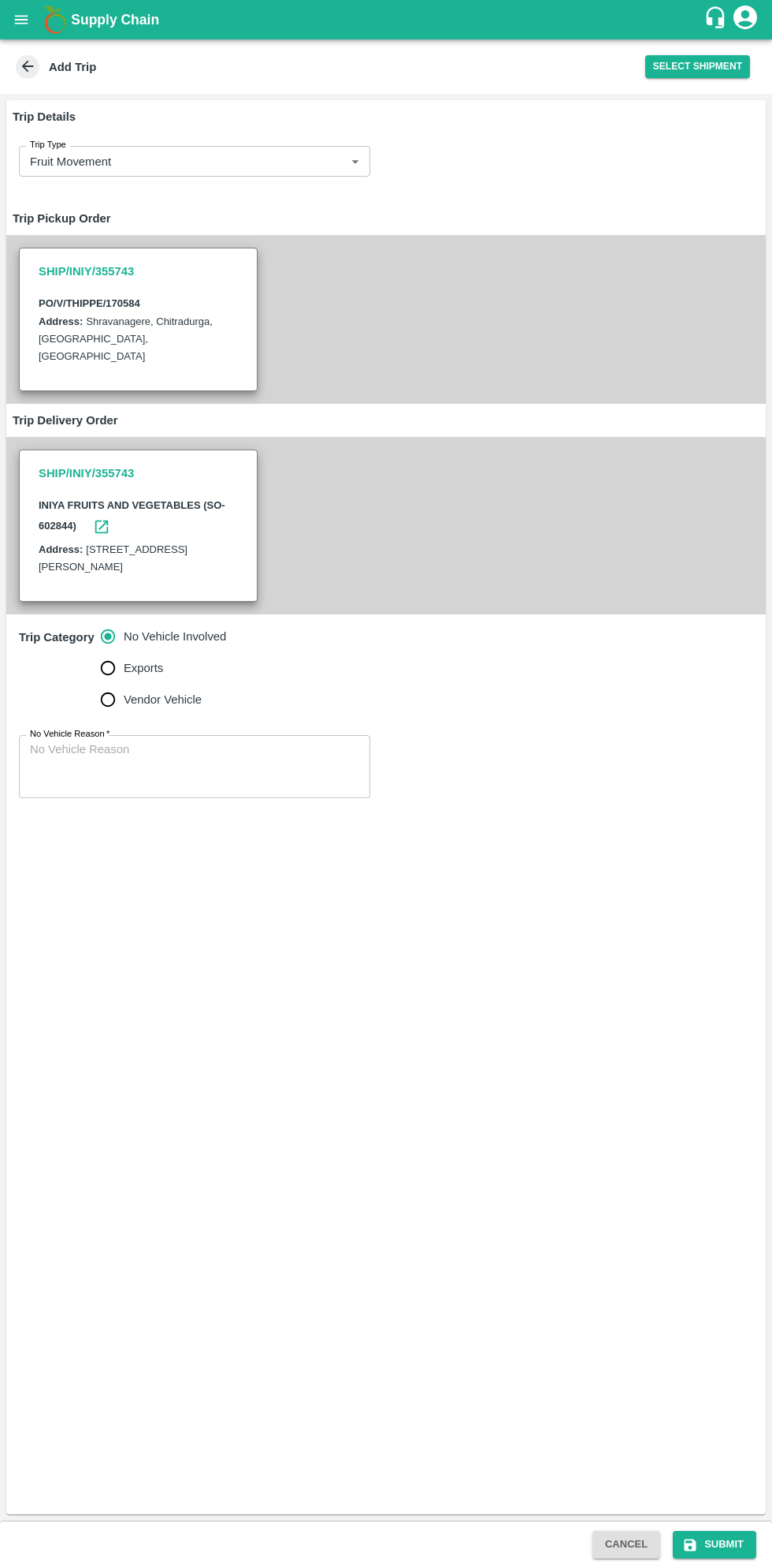
click at [115, 703] on input "Vendor Vehicle" at bounding box center [108, 699] width 32 height 32
radio input "true"
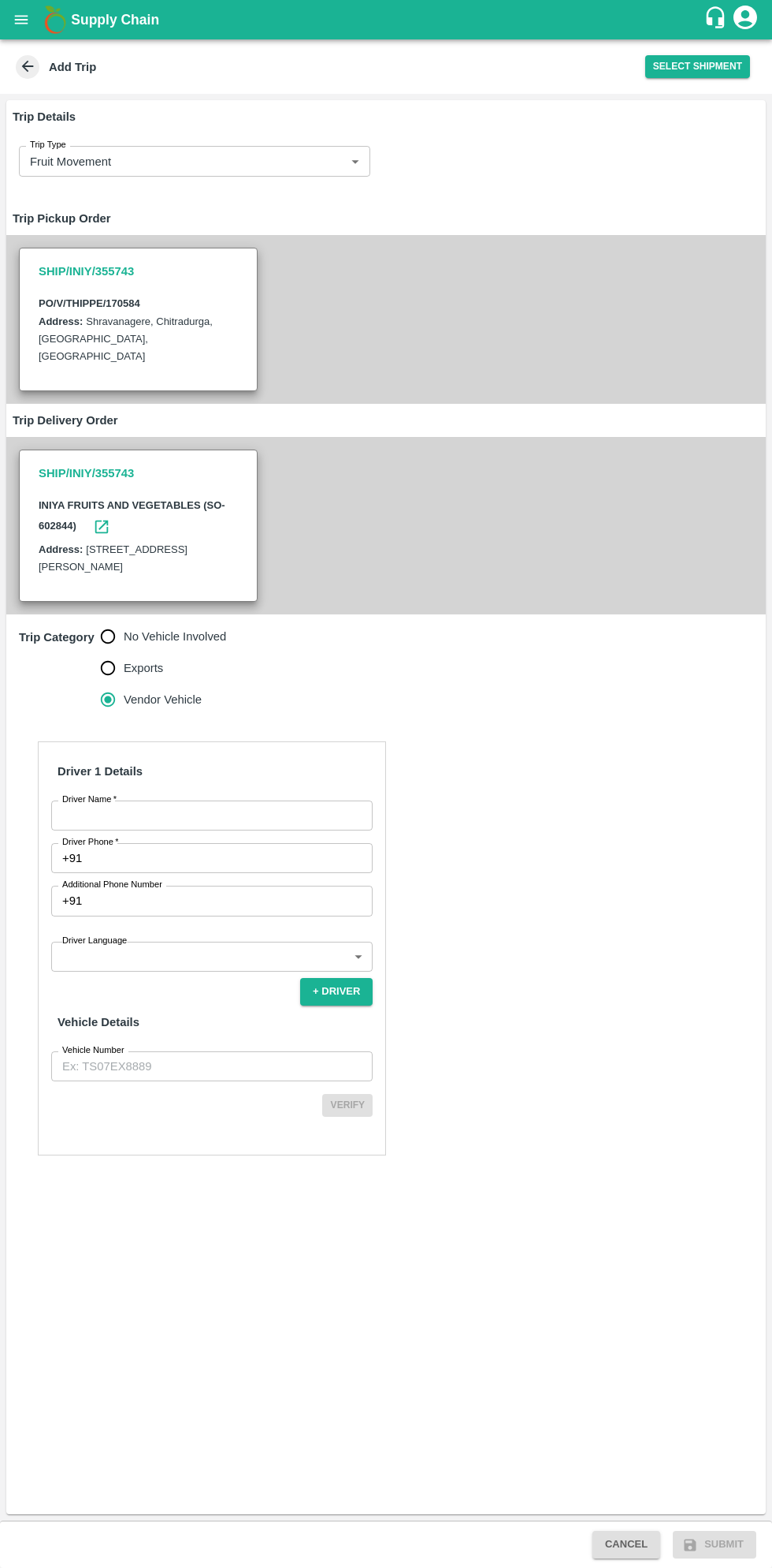
click at [204, 810] on input "Driver Name   *" at bounding box center [212, 815] width 321 height 30
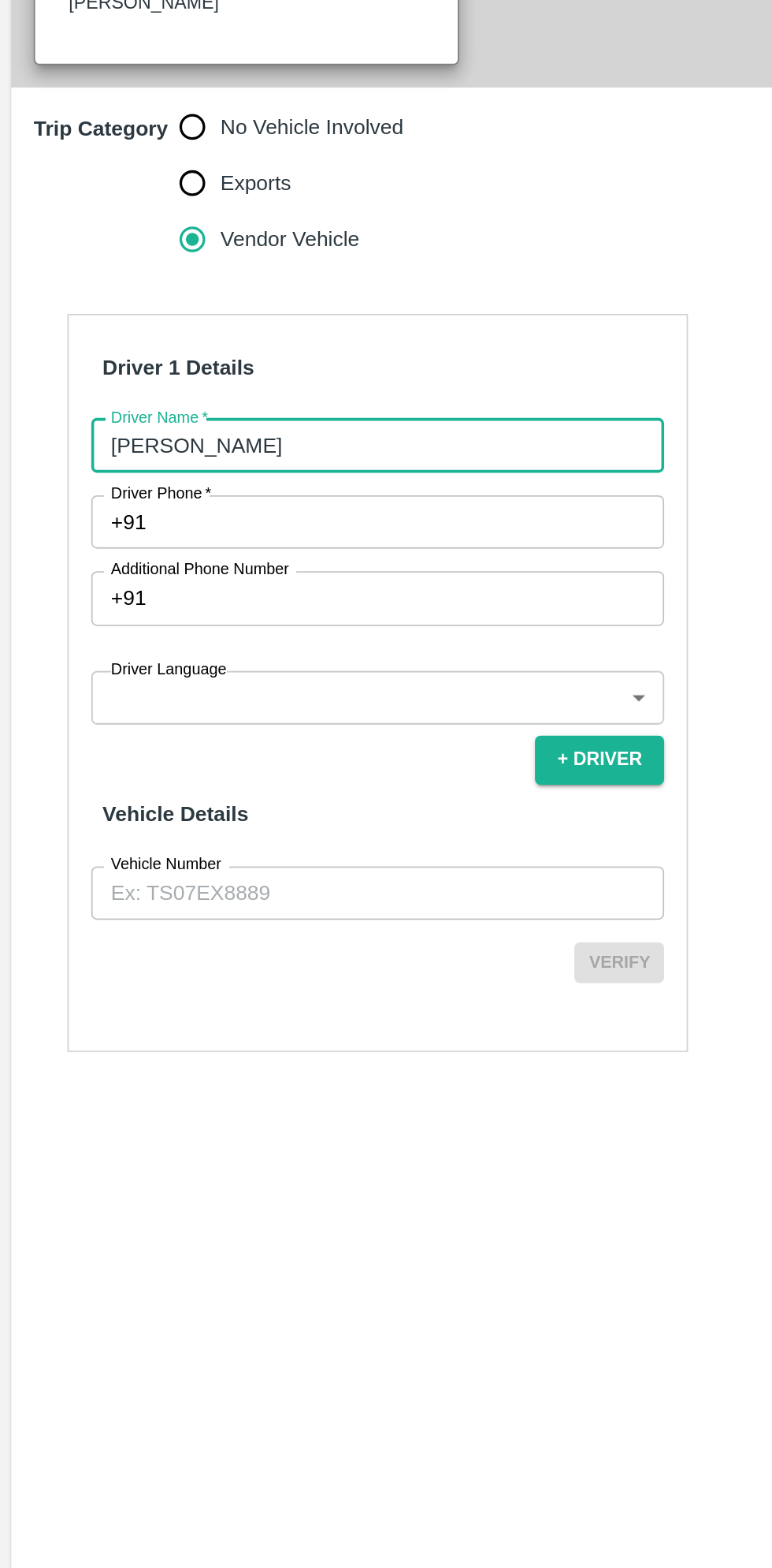
click at [262, 856] on input "Driver Phone   *" at bounding box center [230, 857] width 284 height 30
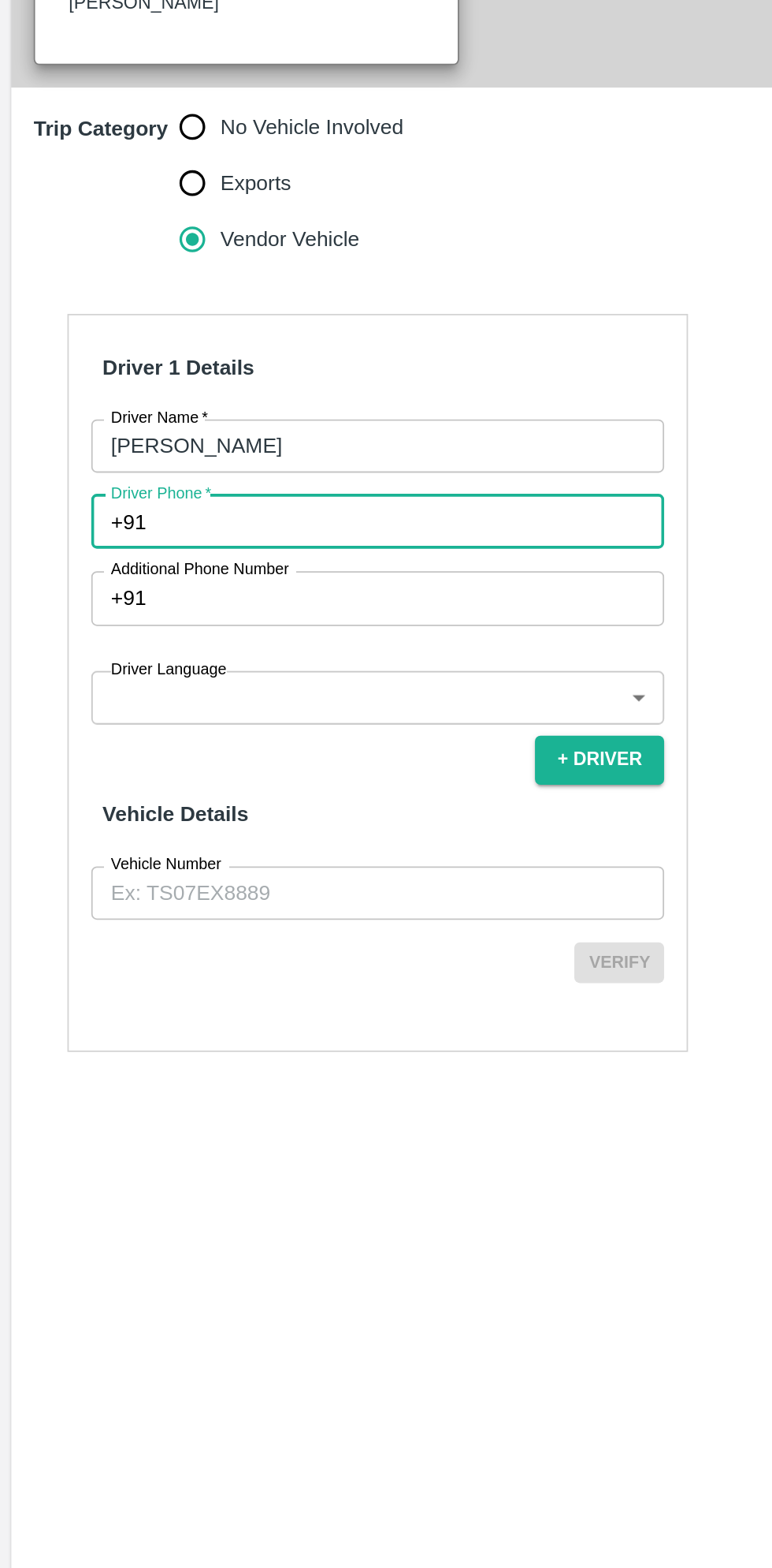
click at [285, 814] on input "Kumar" at bounding box center [212, 815] width 321 height 30
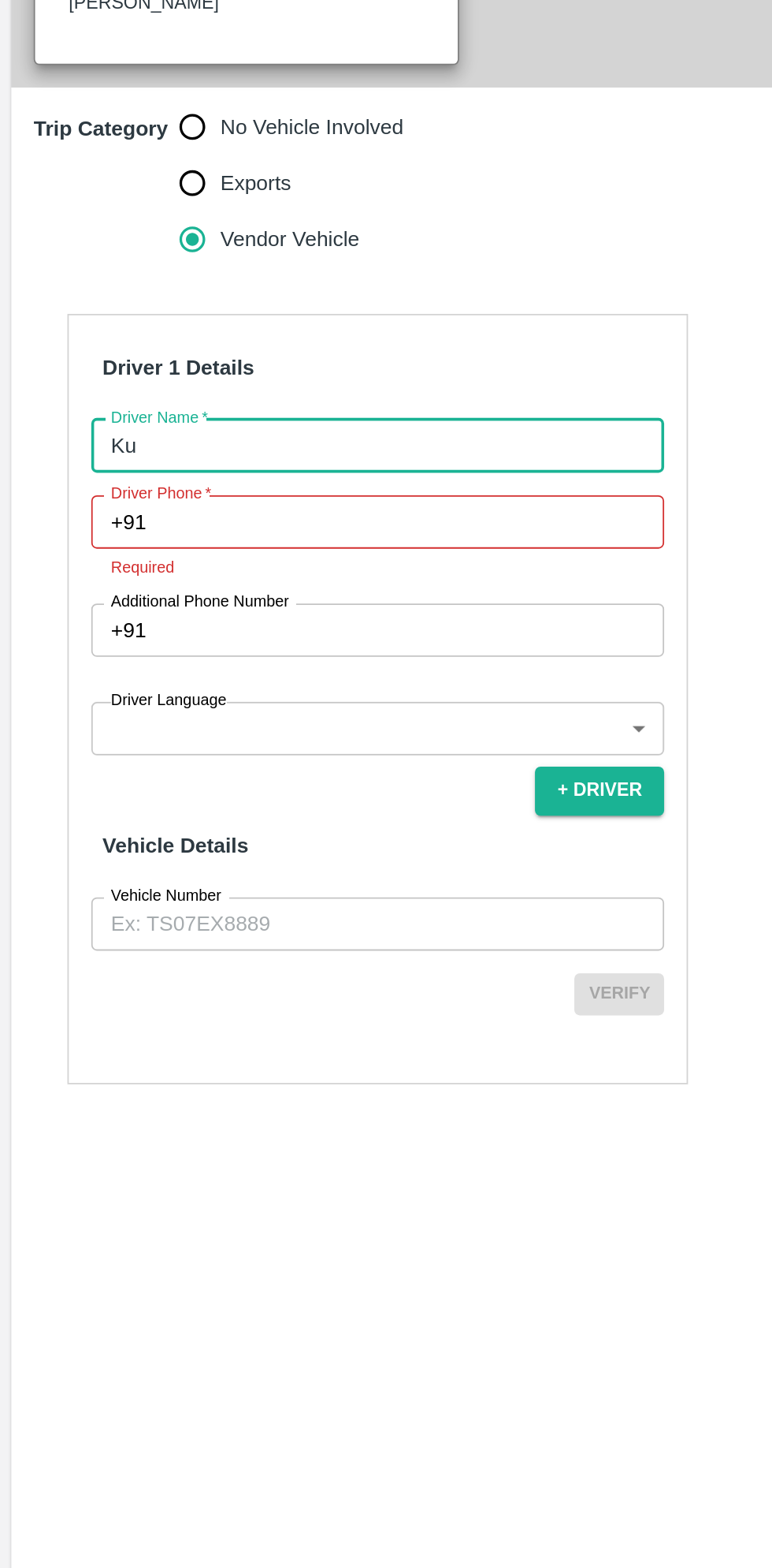
type input "K"
type input "Inthish"
click at [241, 855] on input "Driver Phone   *" at bounding box center [230, 857] width 284 height 30
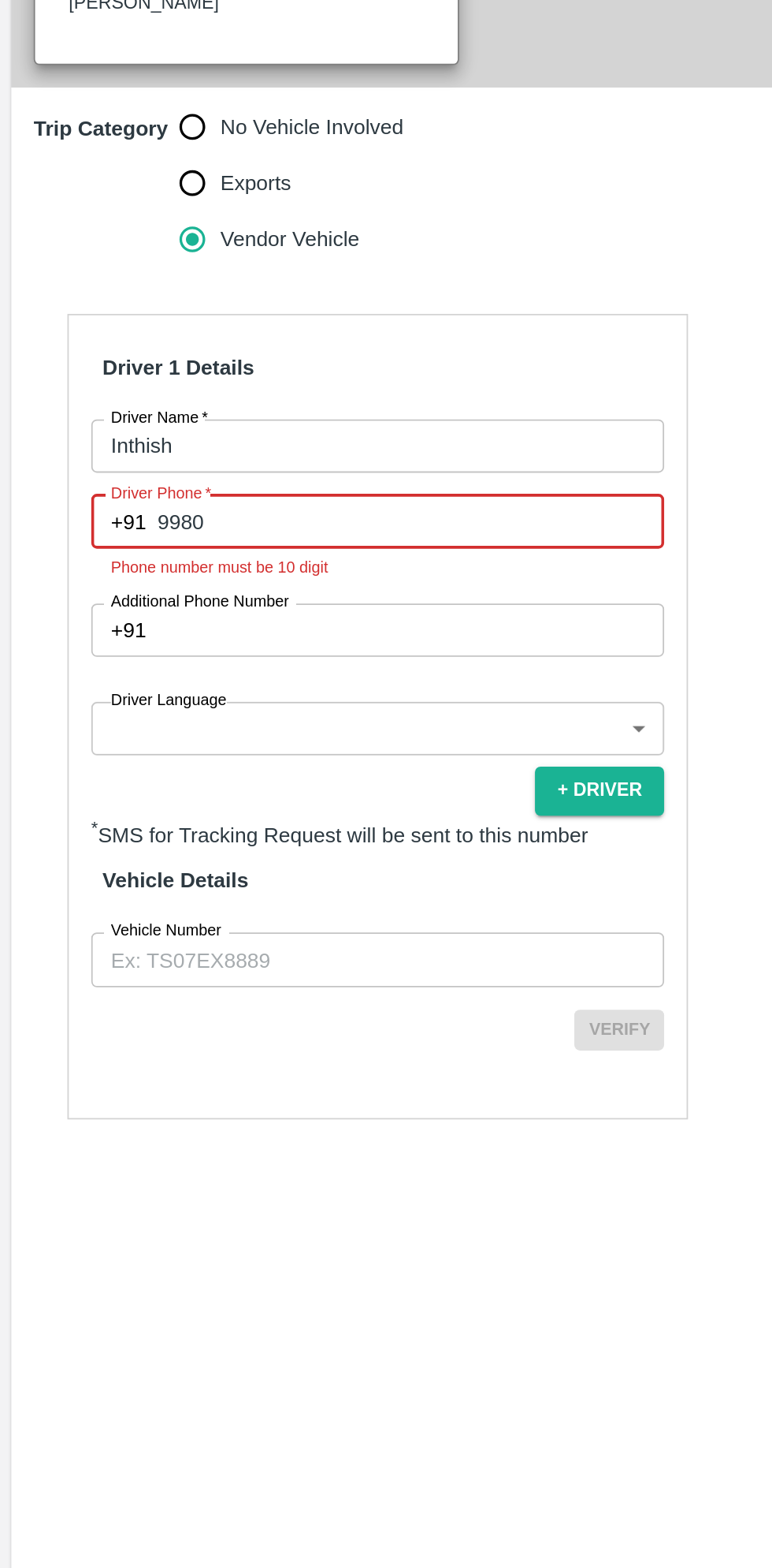
type input "9980600596"
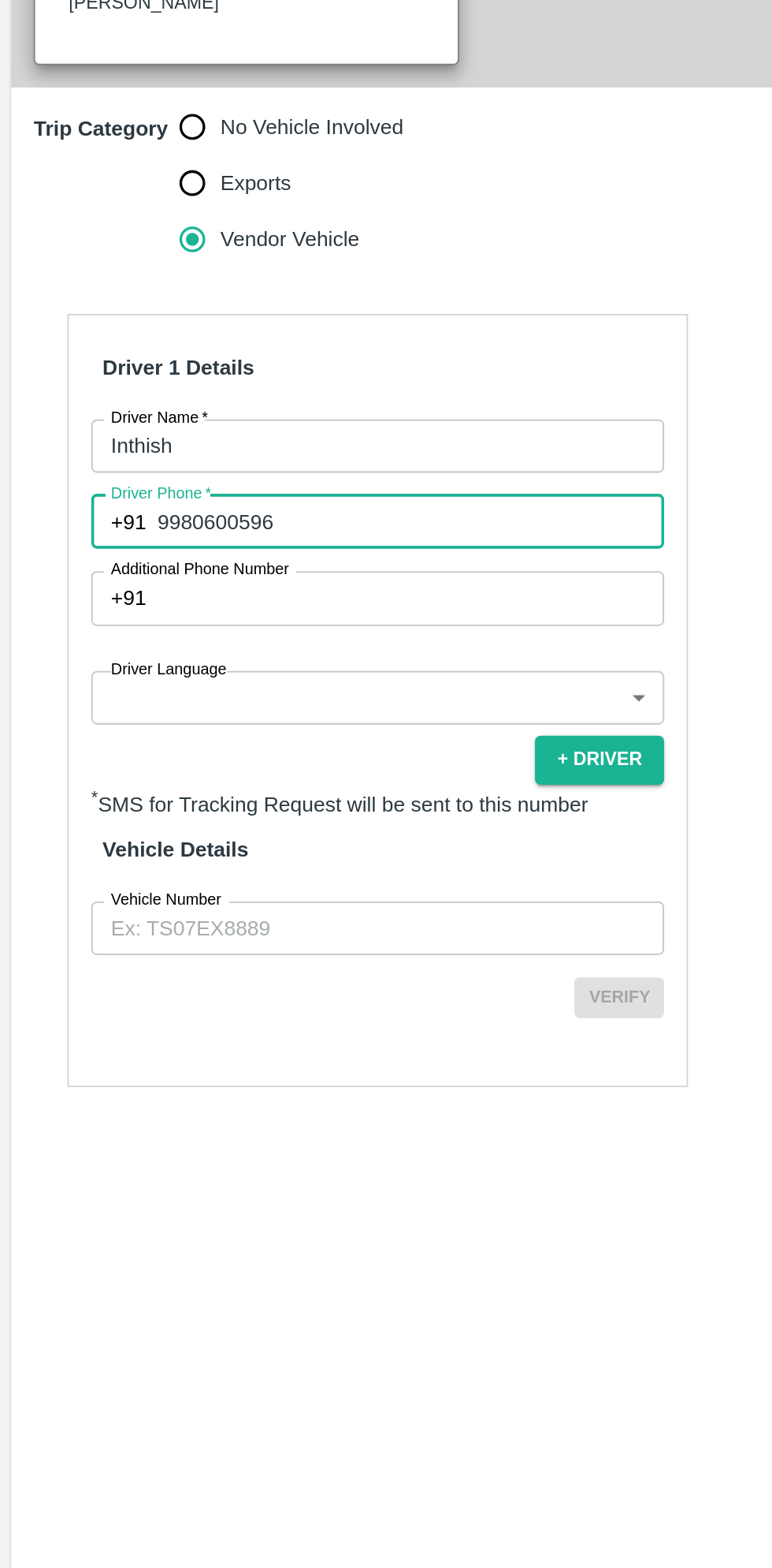
click at [262, 962] on body "Supply Chain Add Trip Select Shipment Trip Details Trip Type Fruit Movement 1 T…" at bounding box center [386, 784] width 772 height 1568
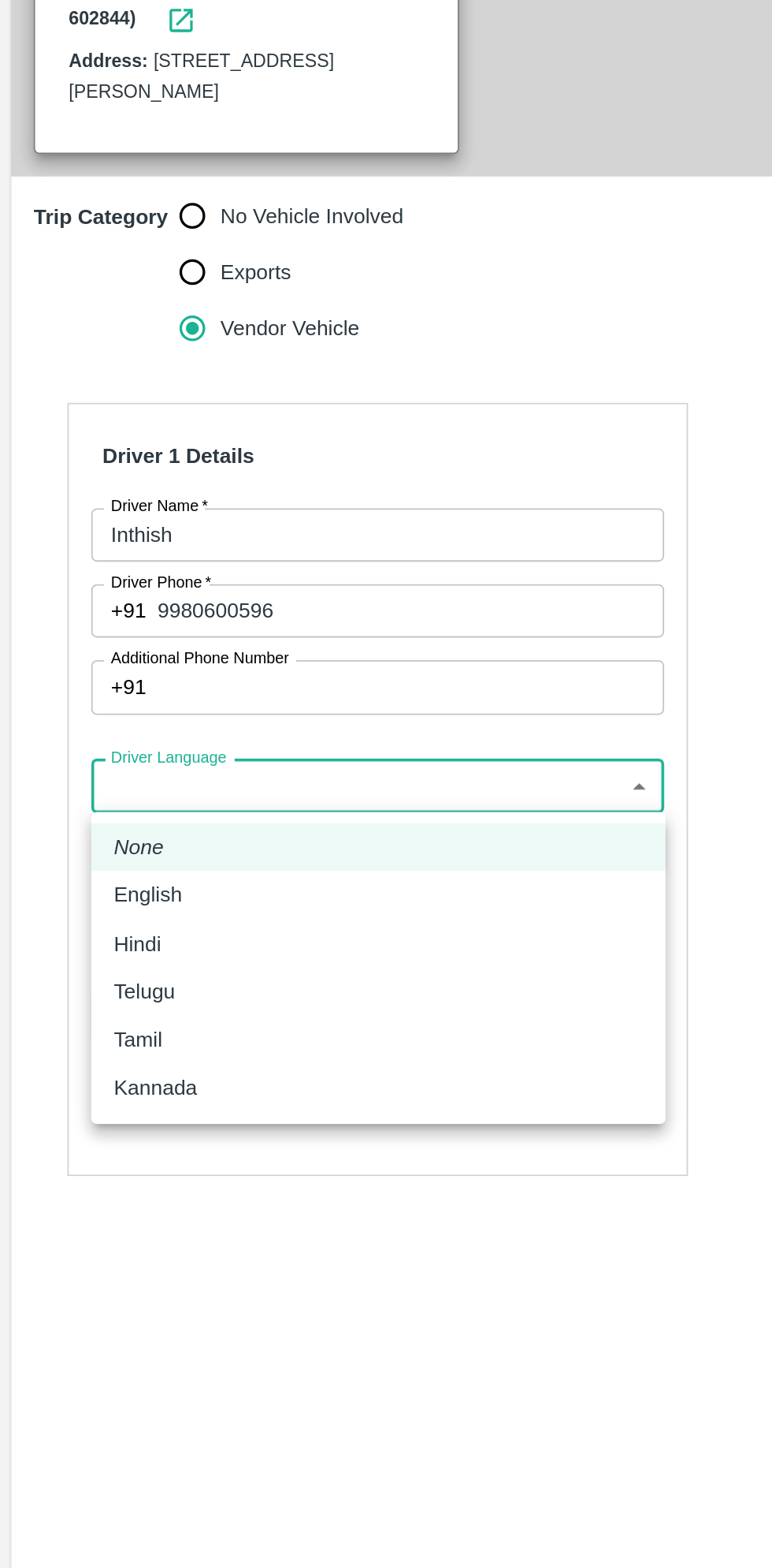
click at [100, 1137] on li "Kannada" at bounding box center [212, 1125] width 322 height 27
type input "ka"
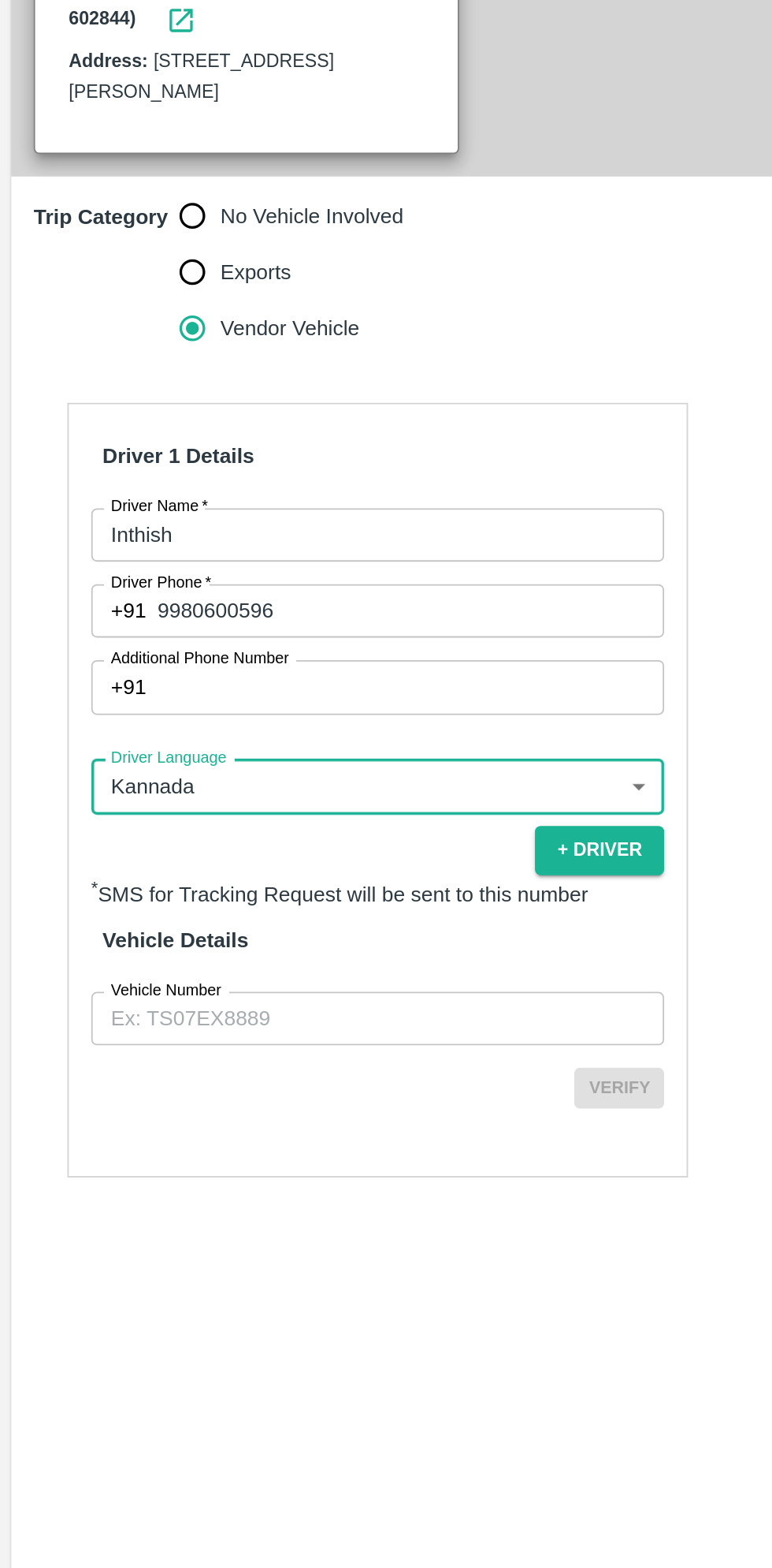
click at [254, 1091] on input "Vehicle Number" at bounding box center [212, 1086] width 321 height 30
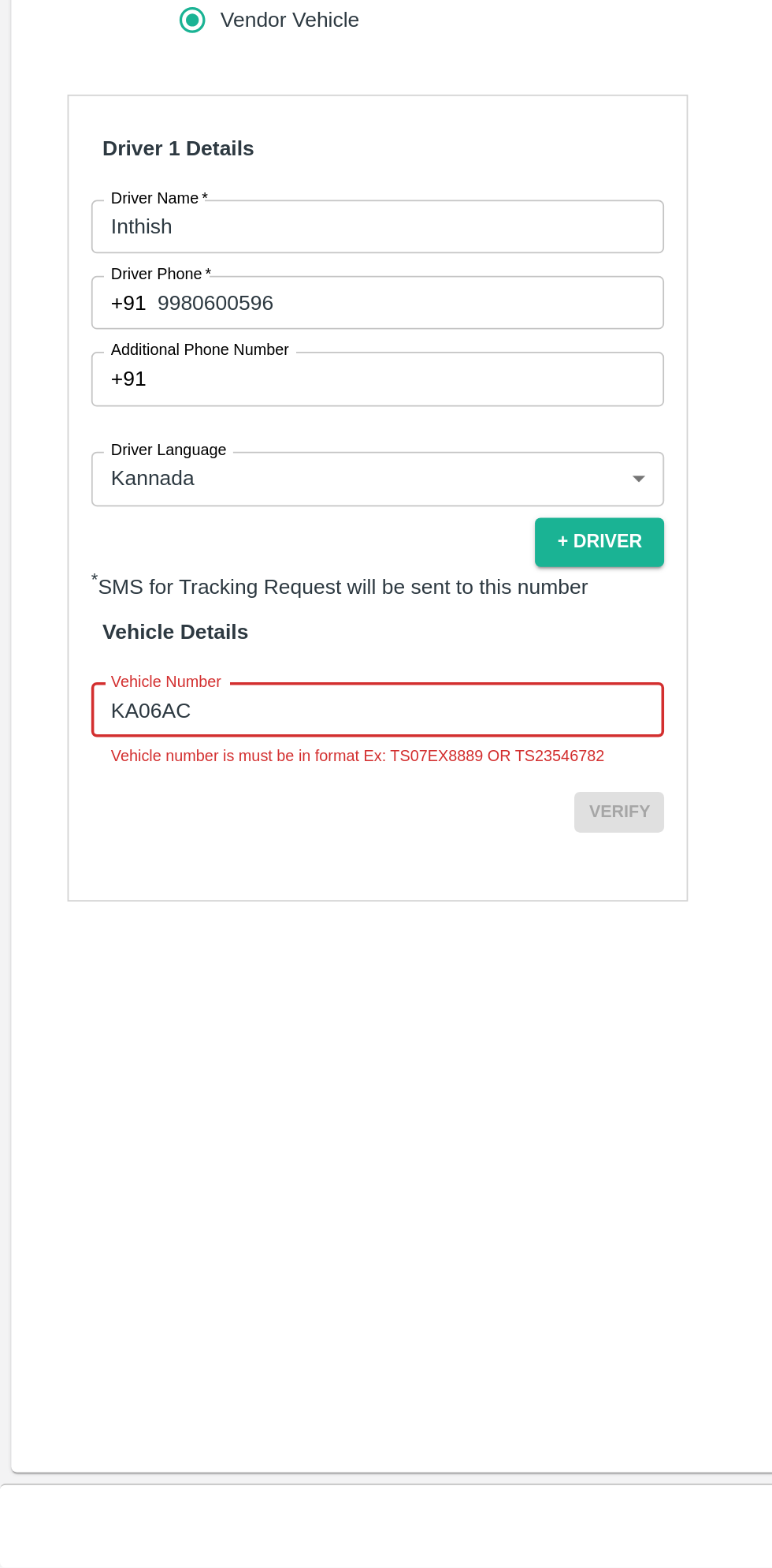
type input "KA06AC4296"
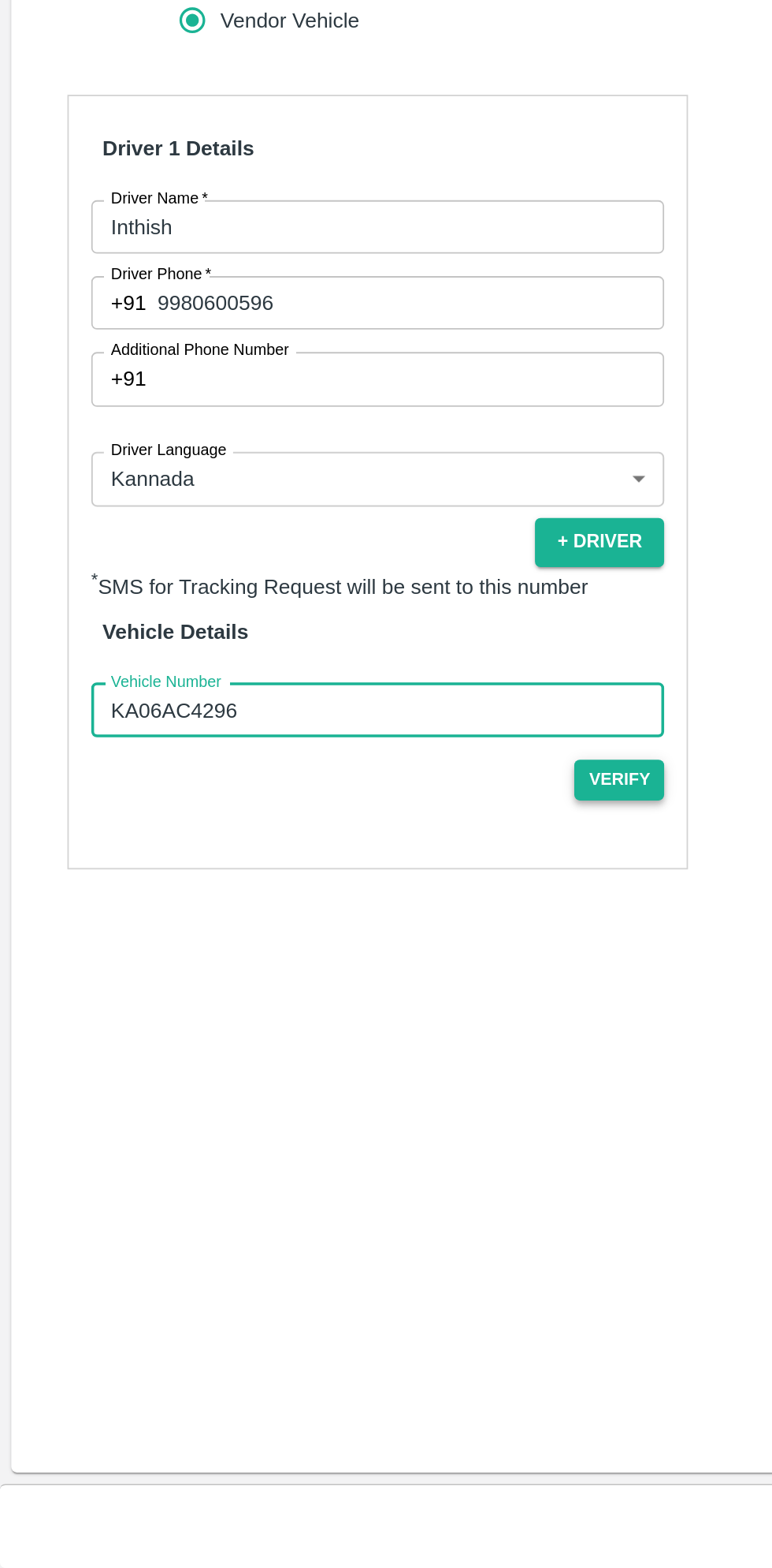
click at [358, 1126] on button "Verify" at bounding box center [347, 1126] width 51 height 23
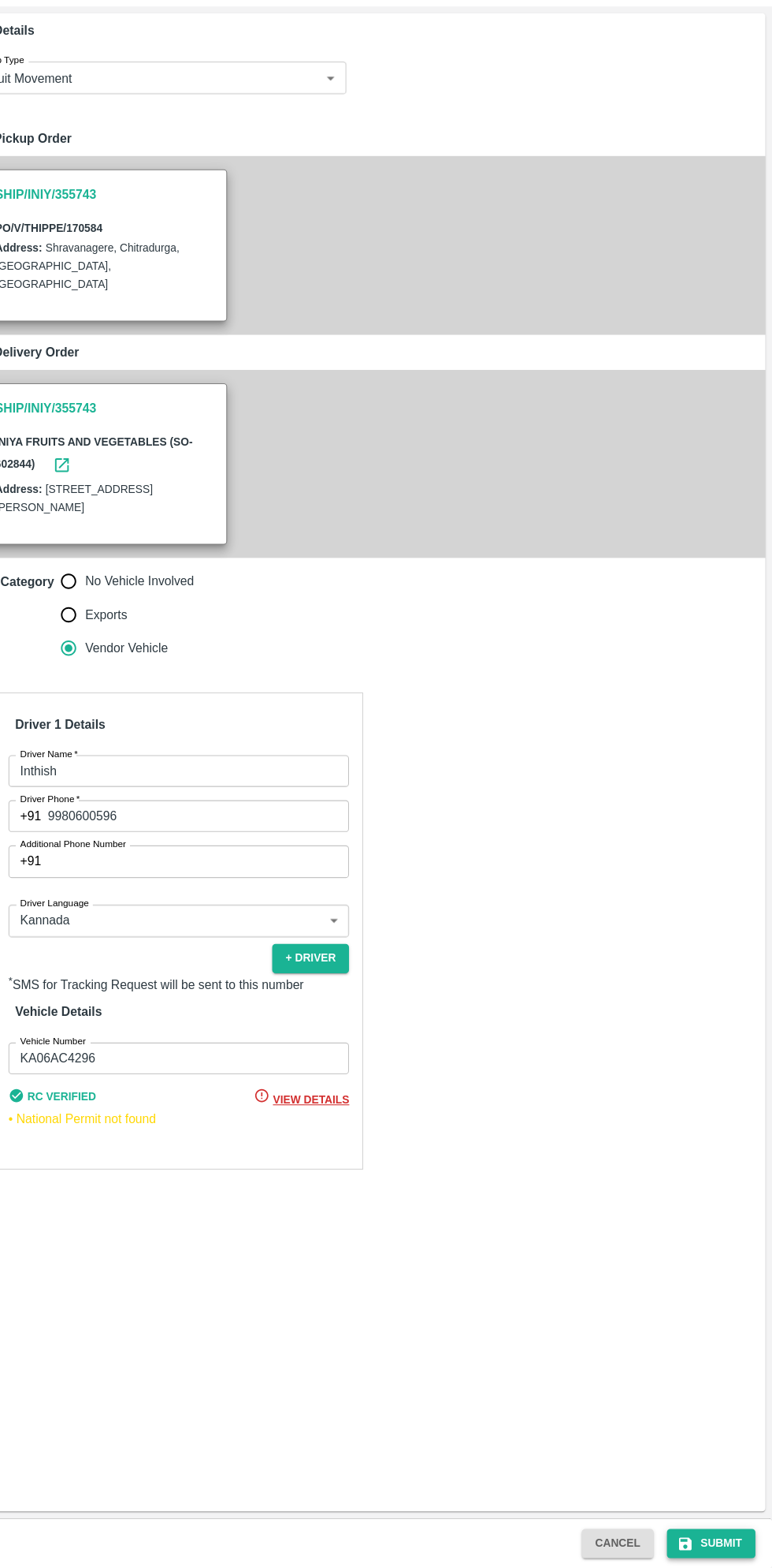
click at [714, 1540] on button "Submit" at bounding box center [715, 1544] width 83 height 27
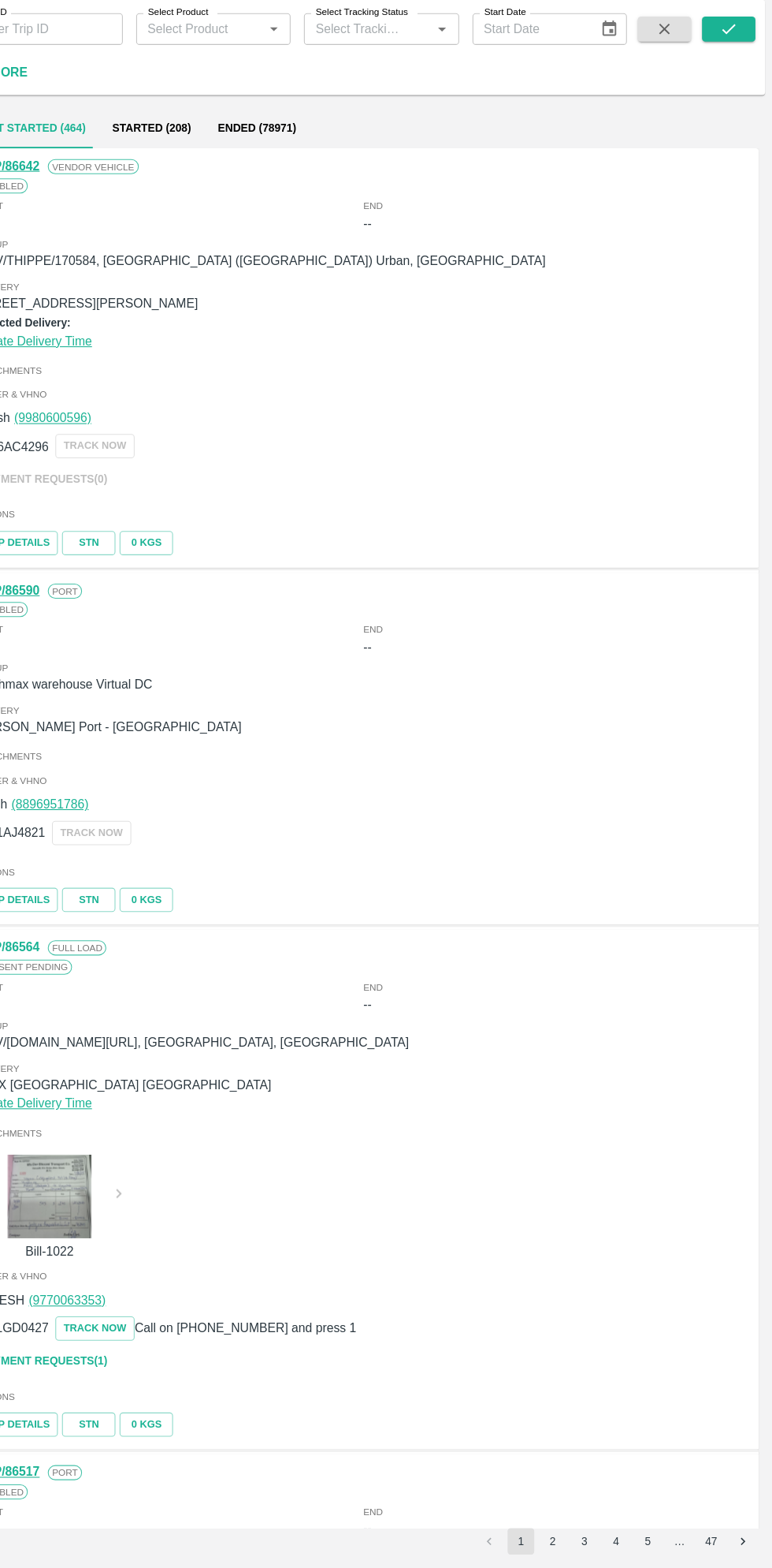
scroll to position [7, 0]
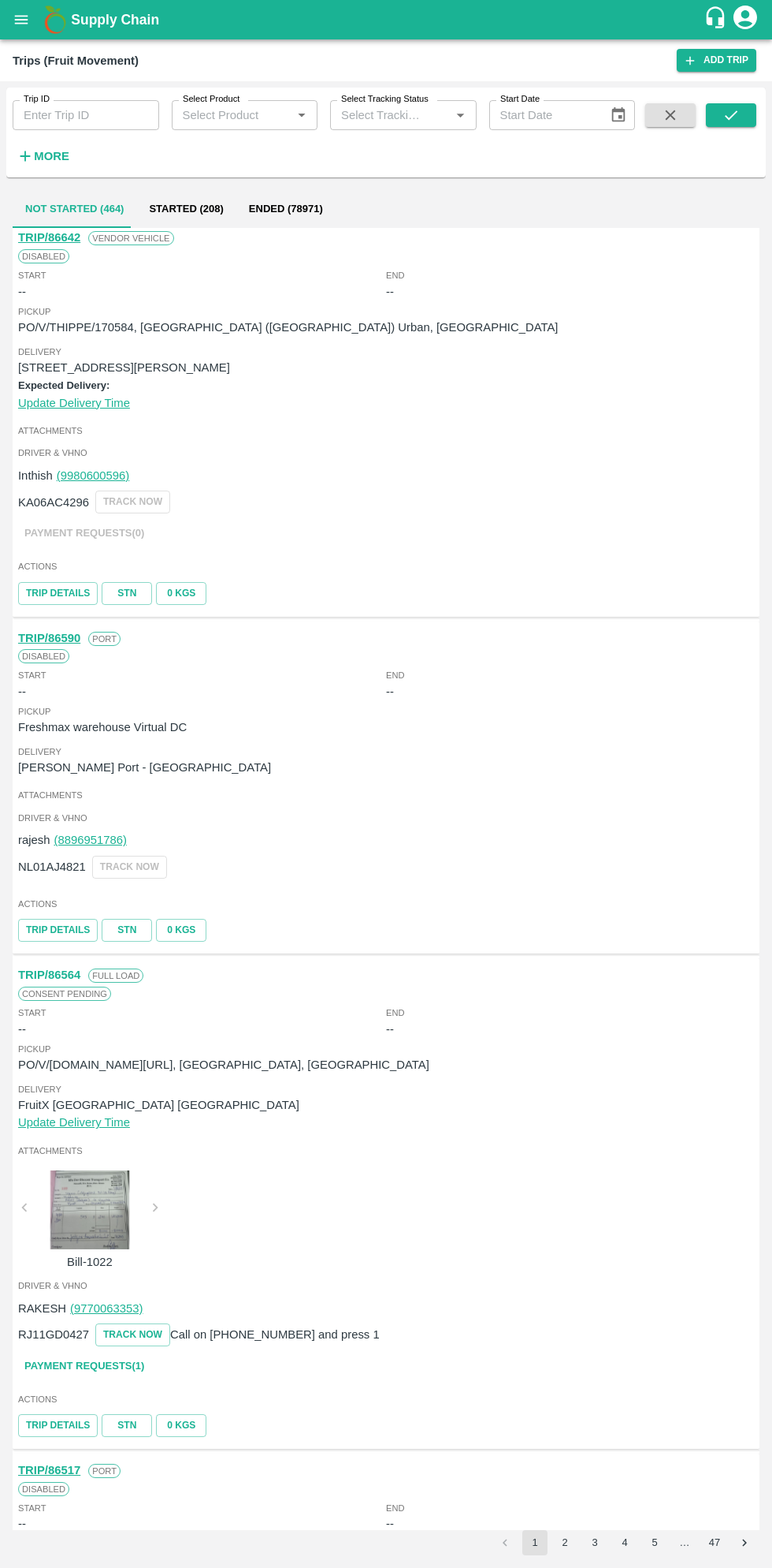
click at [32, 19] on button "open drawer" at bounding box center [21, 20] width 36 height 36
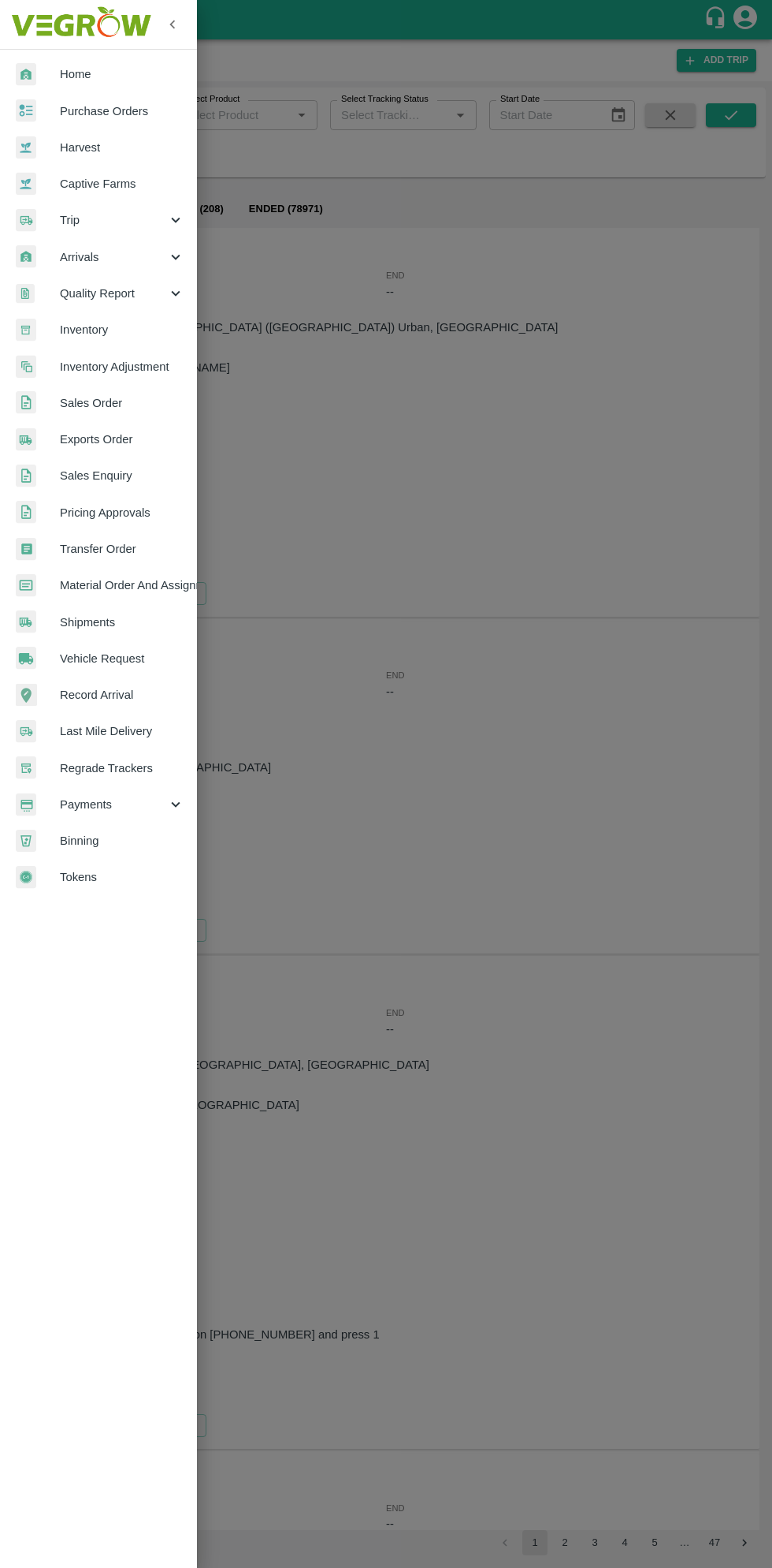
click at [129, 103] on span "Purchase Orders" at bounding box center [122, 111] width 124 height 17
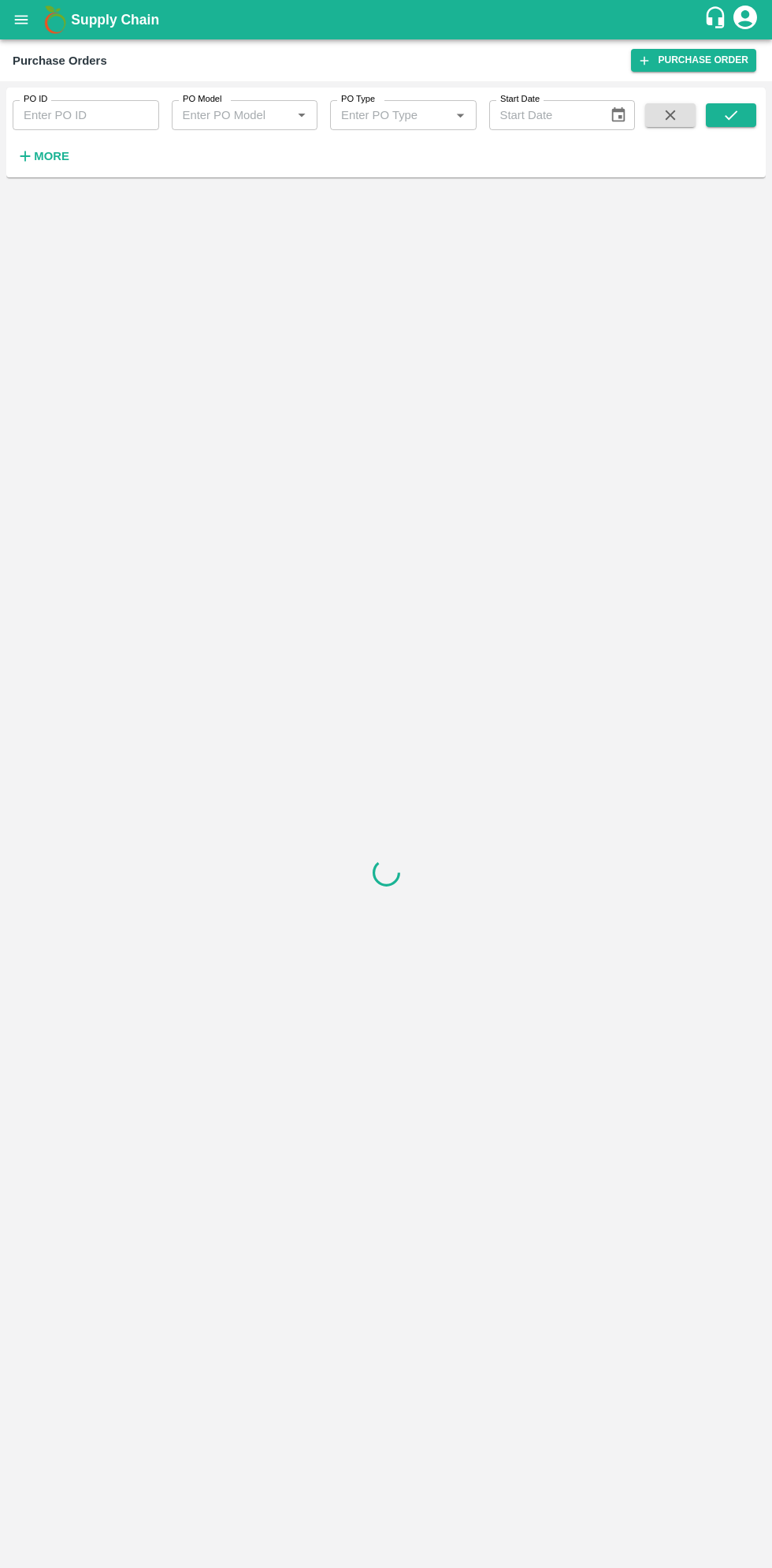
click at [62, 157] on strong "More" at bounding box center [51, 156] width 35 height 13
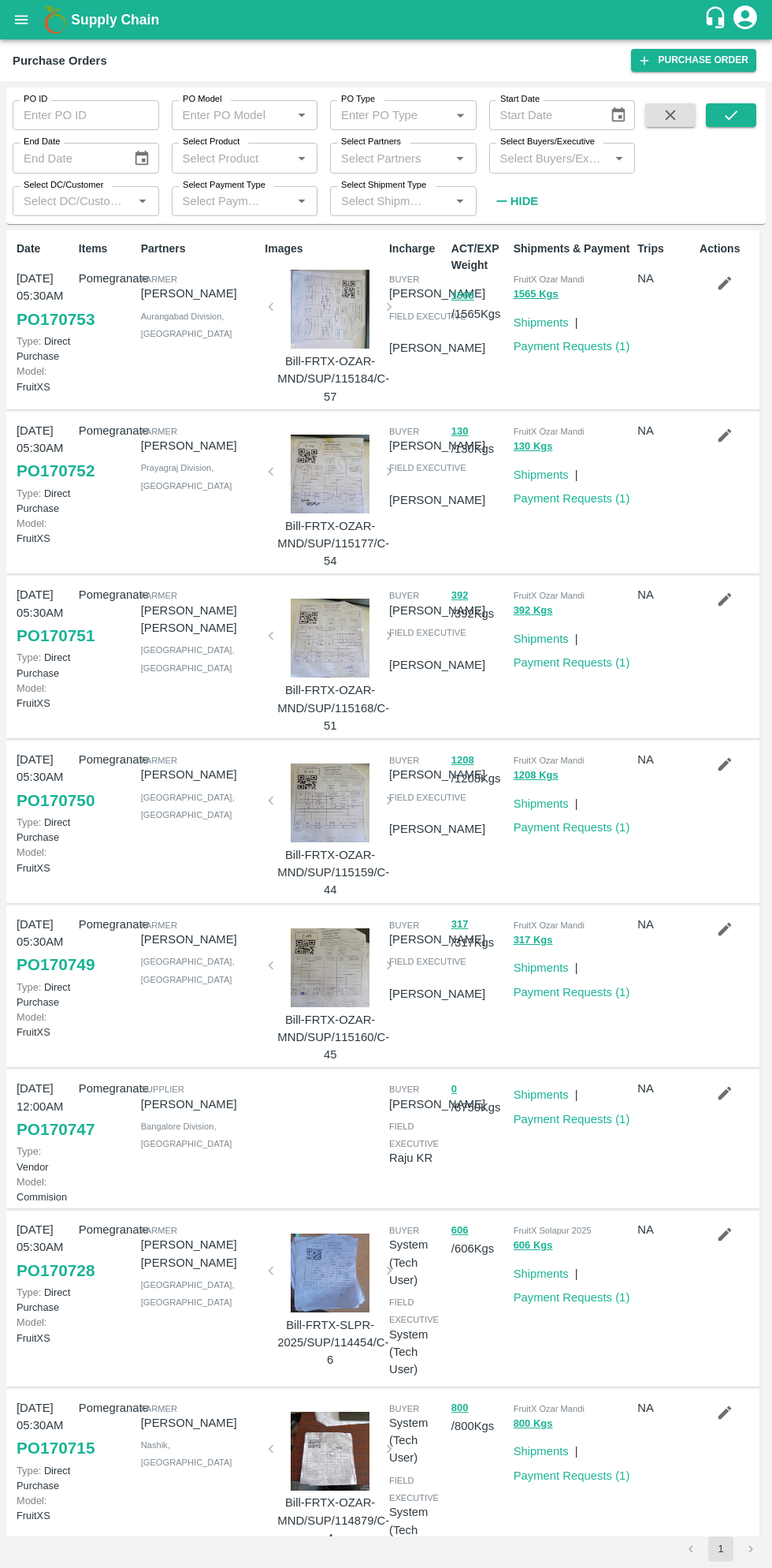
click at [560, 152] on input "Select Buyers/Executive" at bounding box center [550, 158] width 111 height 21
type input "sag"
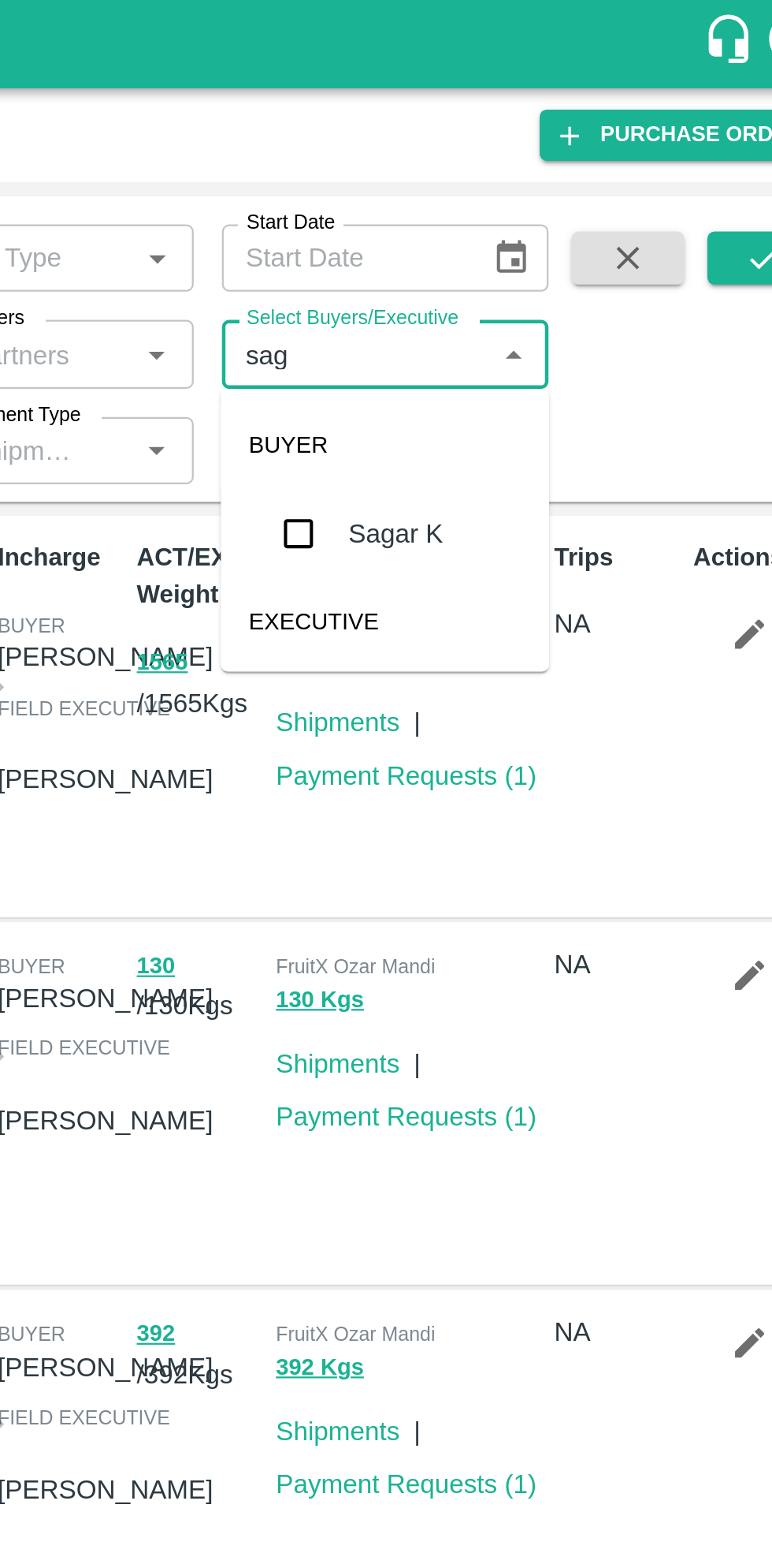
click at [534, 238] on input "checkbox" at bounding box center [523, 237] width 32 height 32
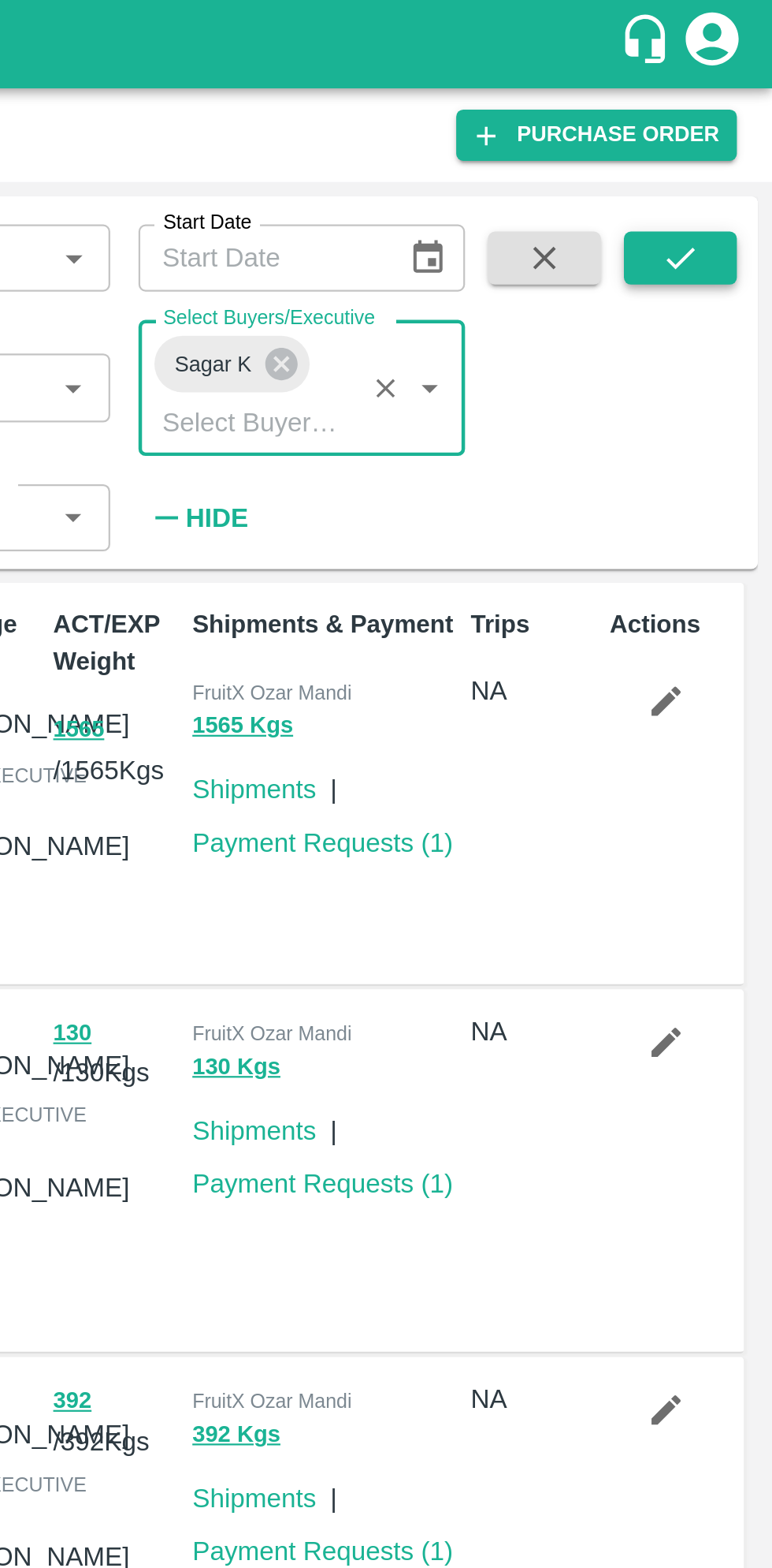
click at [736, 111] on icon "submit" at bounding box center [731, 115] width 17 height 17
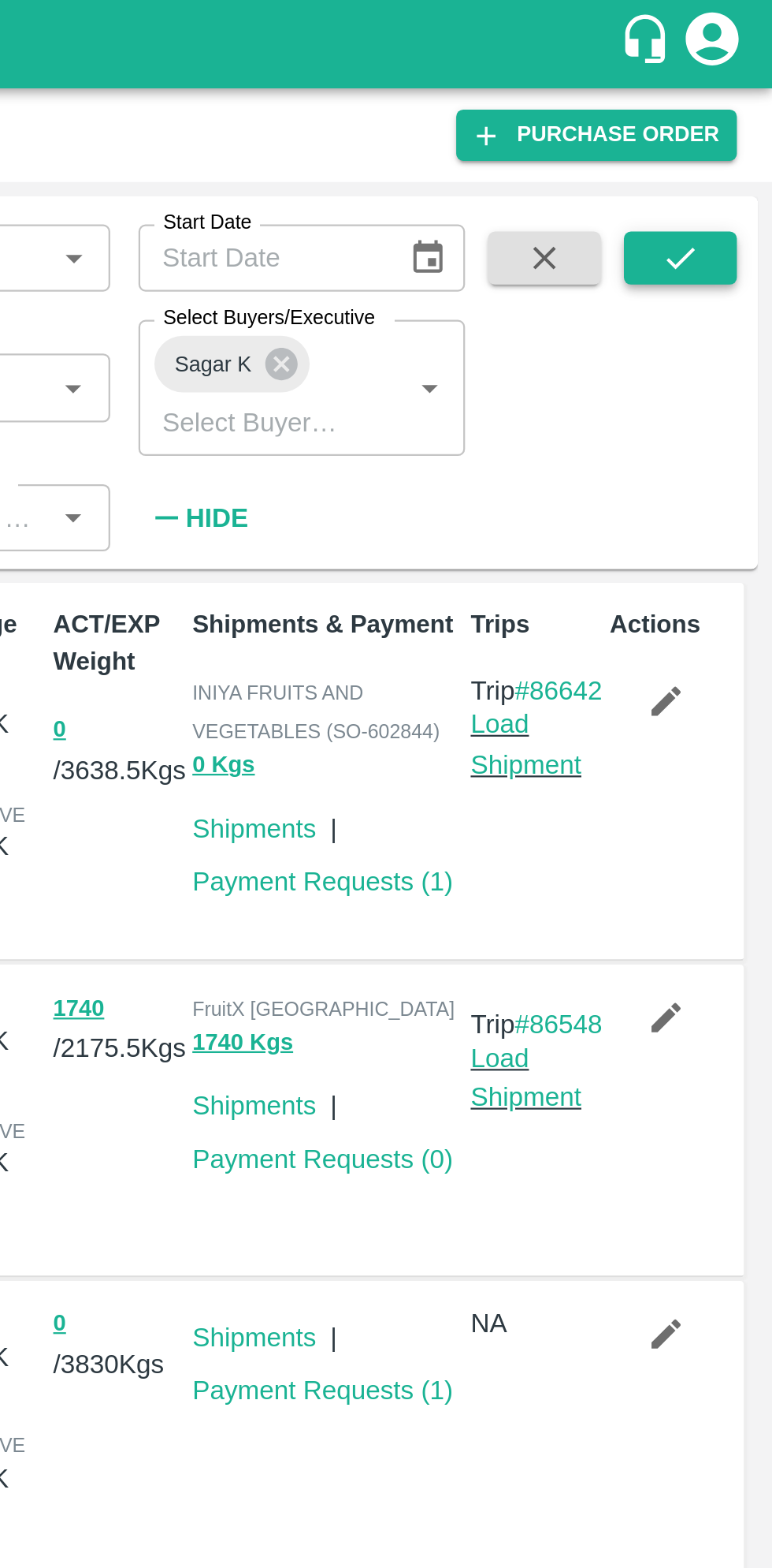
click at [726, 118] on icon "submit" at bounding box center [731, 115] width 17 height 17
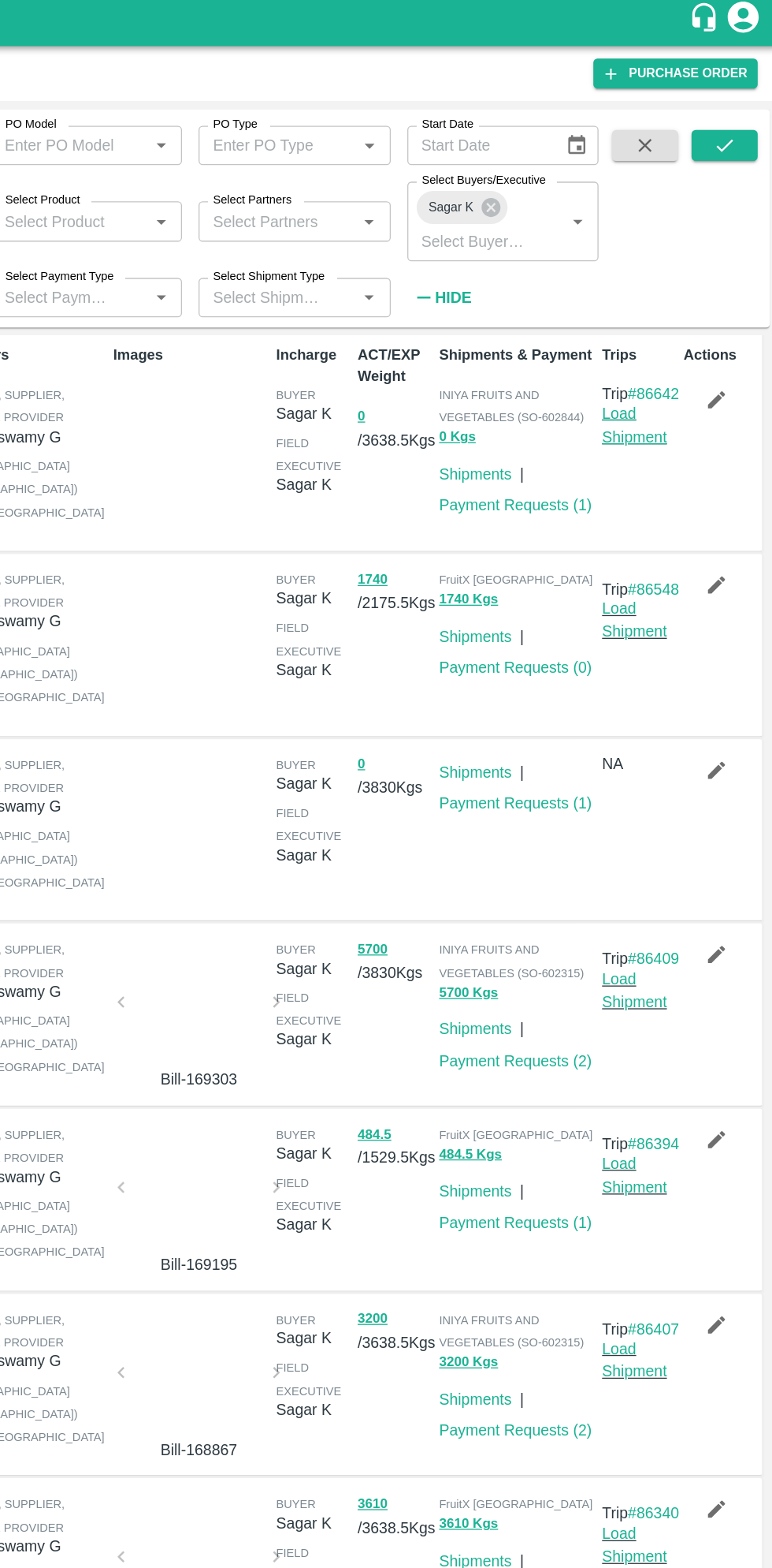
click at [659, 343] on link "Load Shipment" at bounding box center [662, 327] width 50 height 30
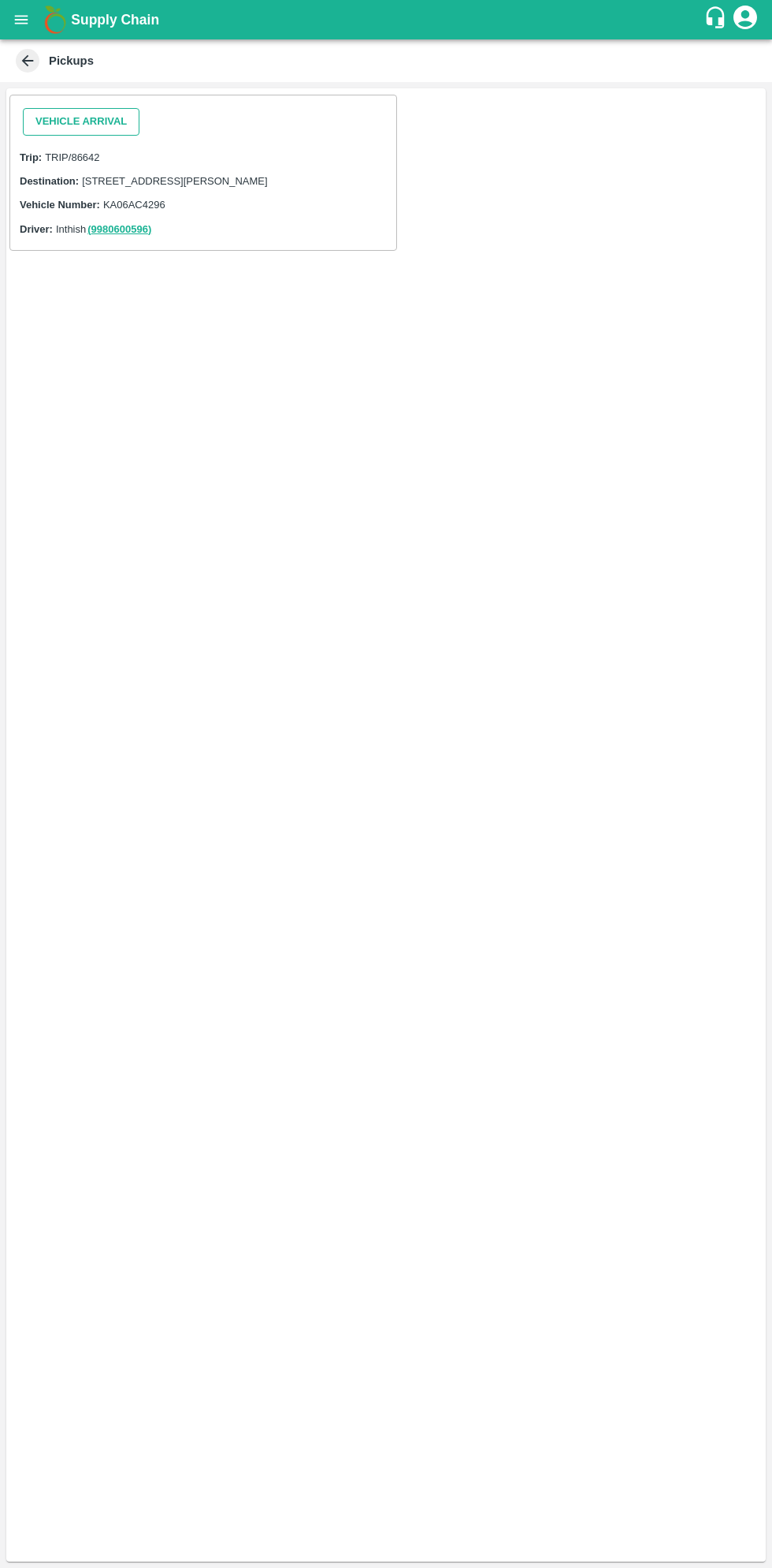
click at [99, 121] on button "Vehicle Arrival" at bounding box center [81, 122] width 117 height 27
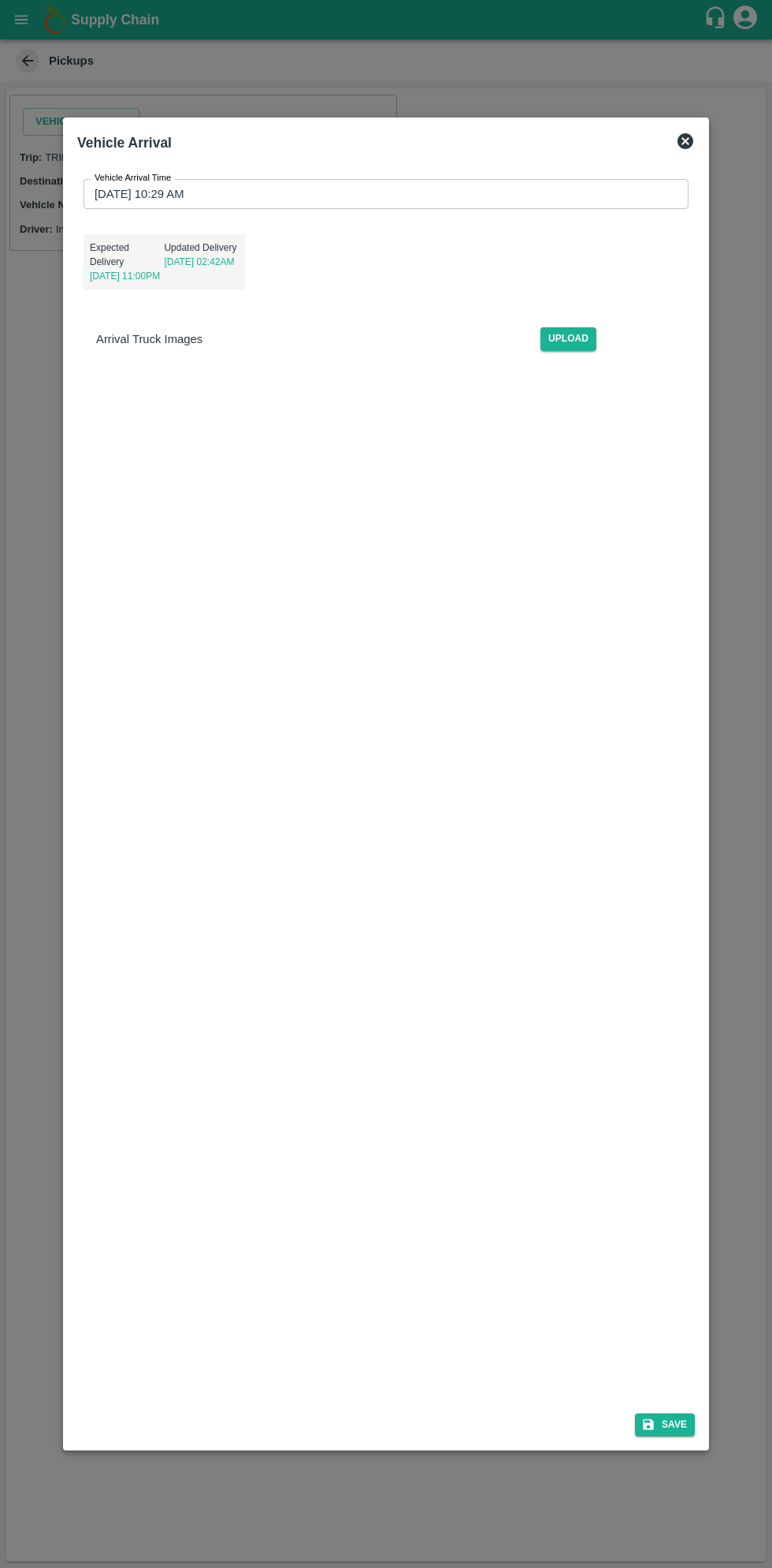
click at [326, 194] on input "[DATE] 10:29 AM" at bounding box center [380, 194] width 595 height 30
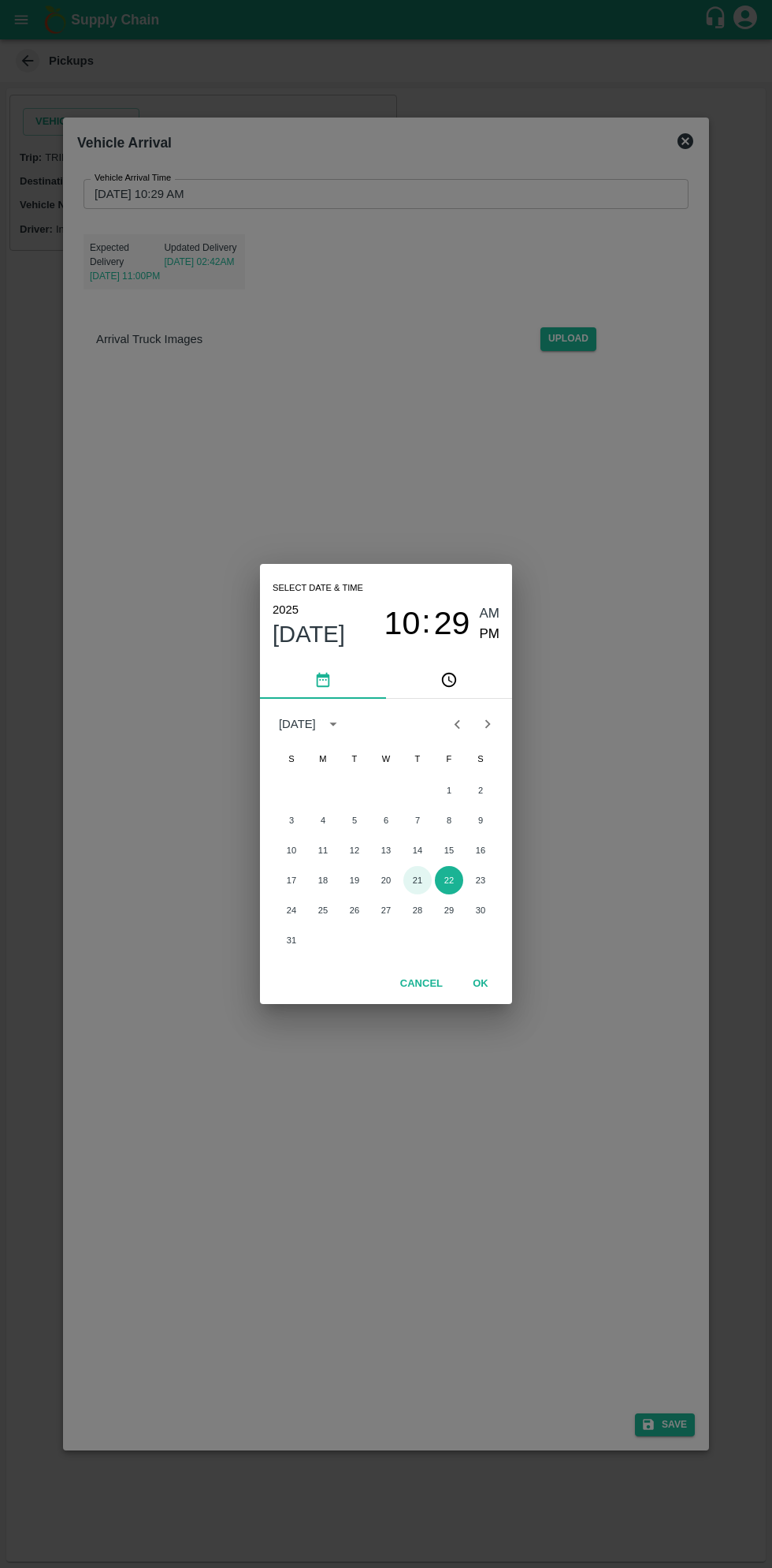
click at [416, 878] on button "21" at bounding box center [417, 880] width 28 height 28
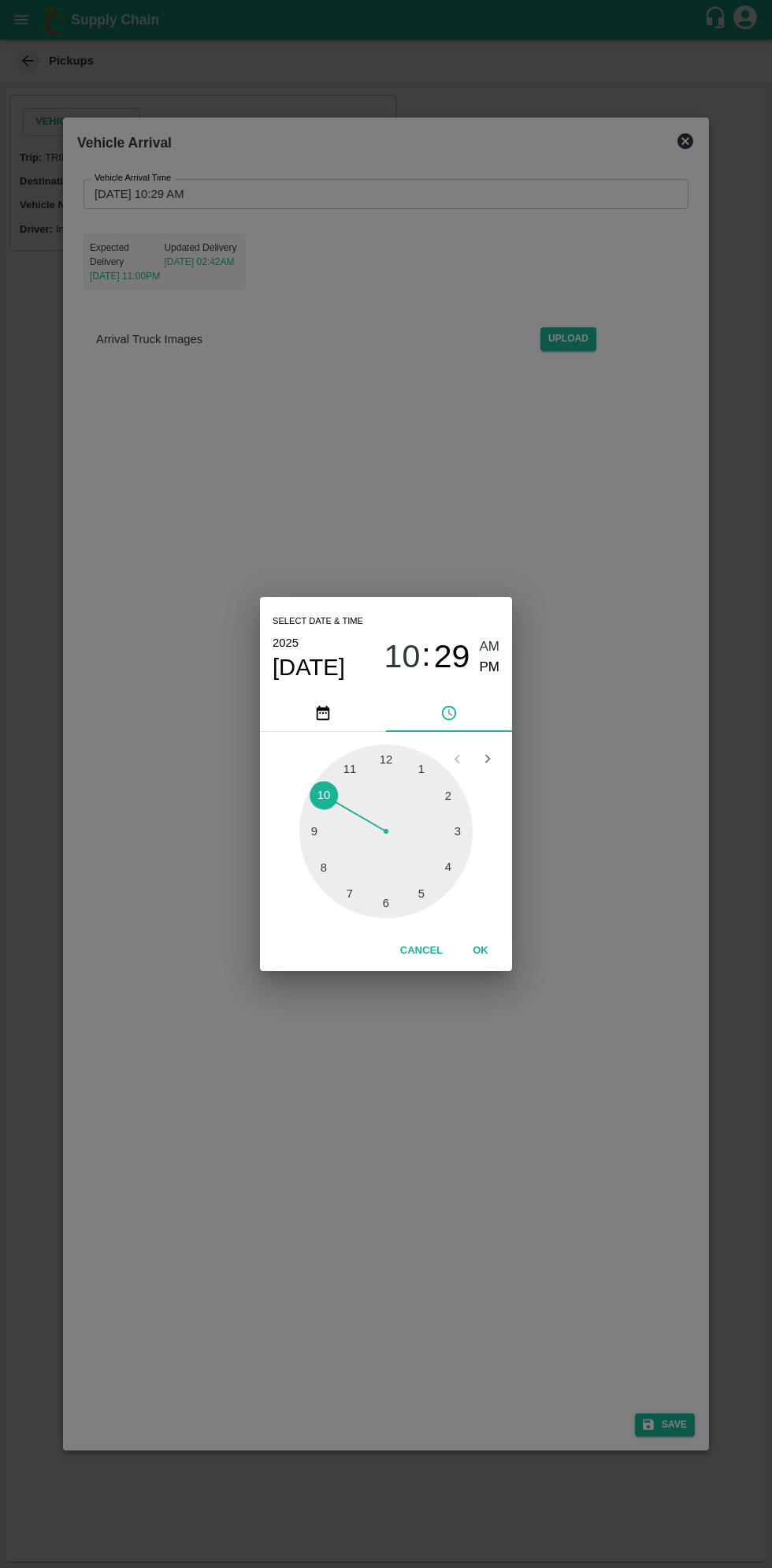
type input "[DATE] 10:29 AM"
click at [480, 950] on button "OK" at bounding box center [481, 951] width 51 height 27
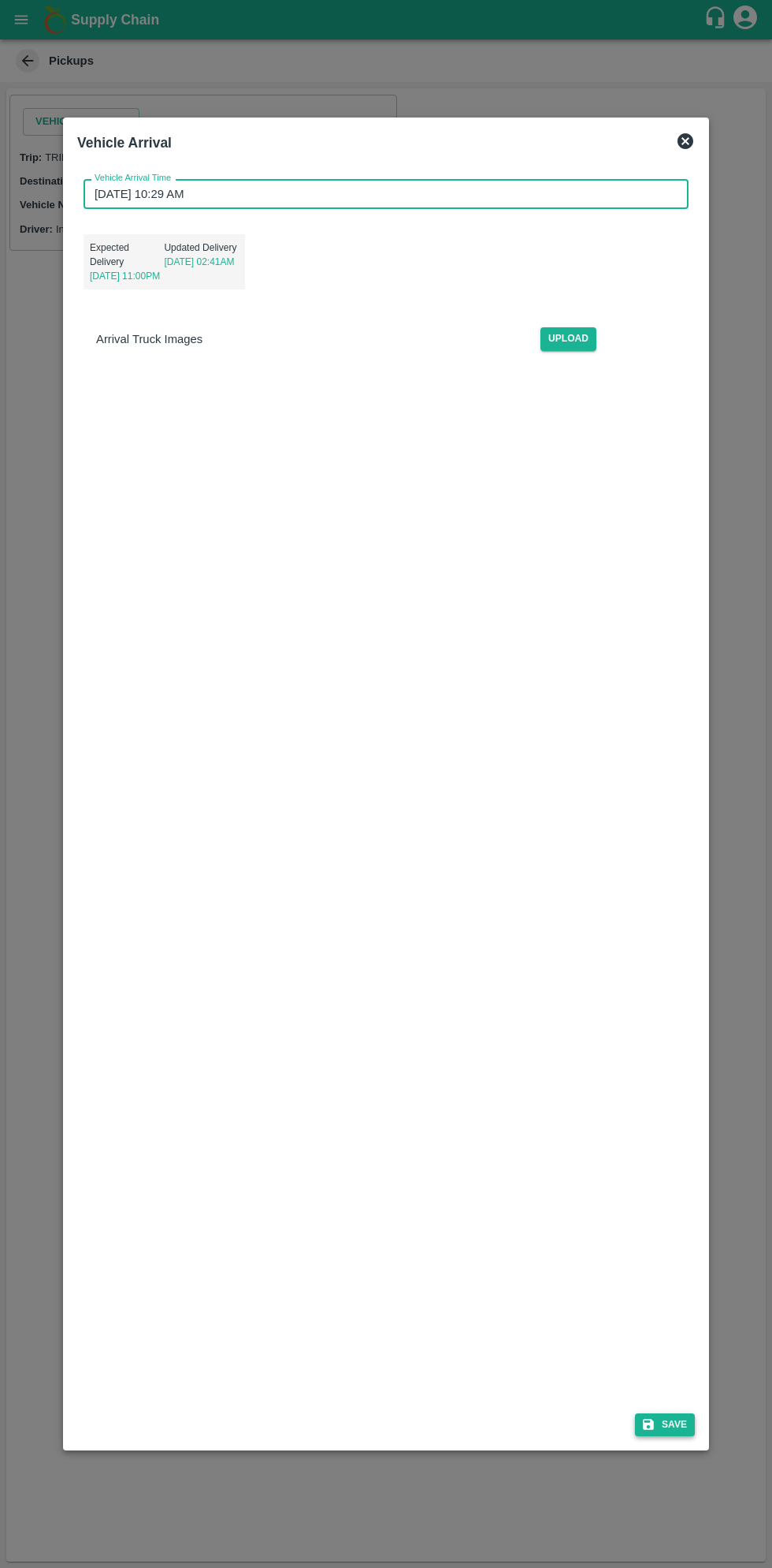
click at [660, 1421] on button "Save" at bounding box center [665, 1424] width 60 height 23
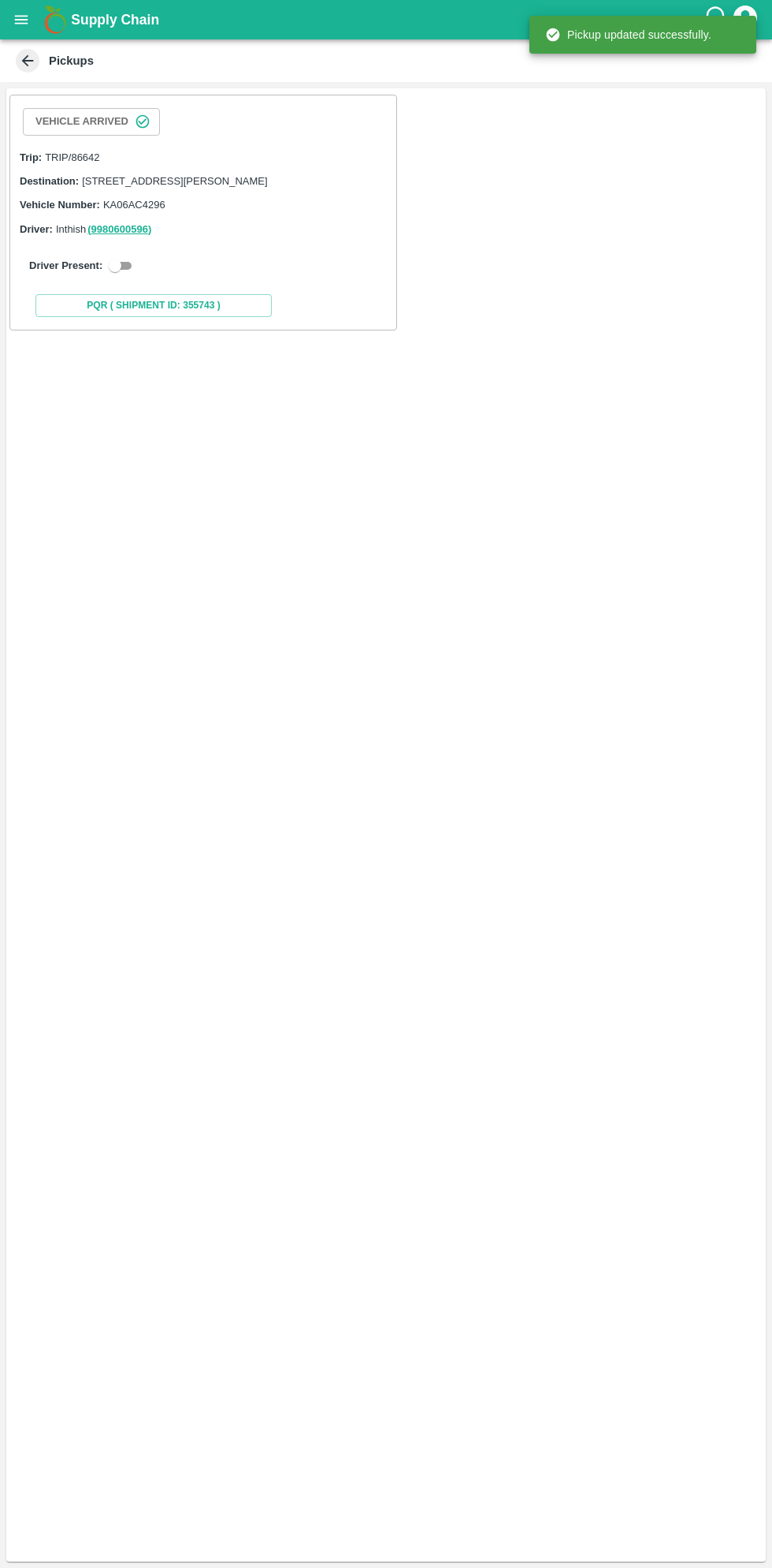
click at [120, 275] on input "checkbox" at bounding box center [115, 266] width 57 height 19
checkbox input "true"
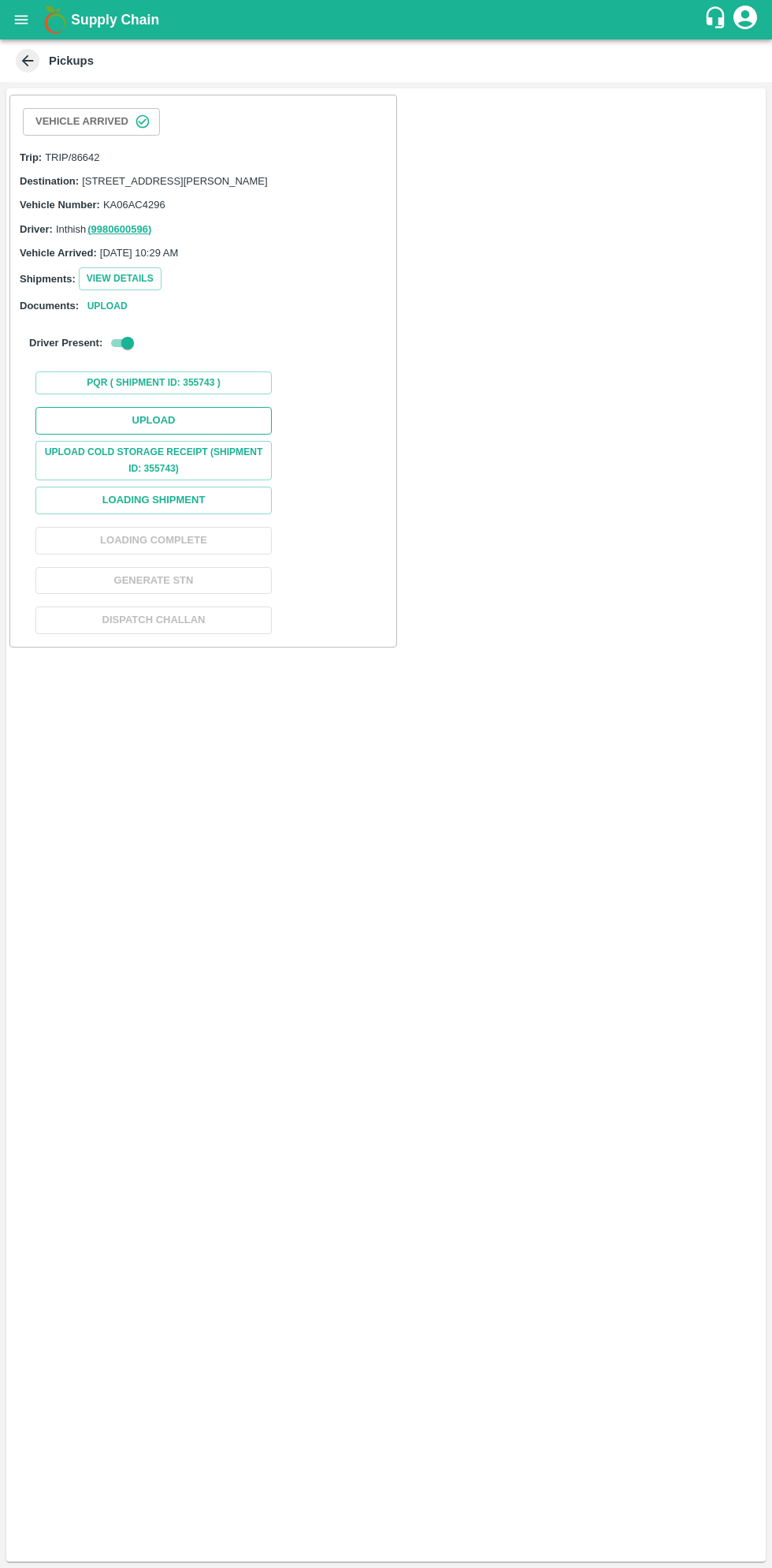
click at [219, 427] on button "Upload" at bounding box center [153, 421] width 236 height 27
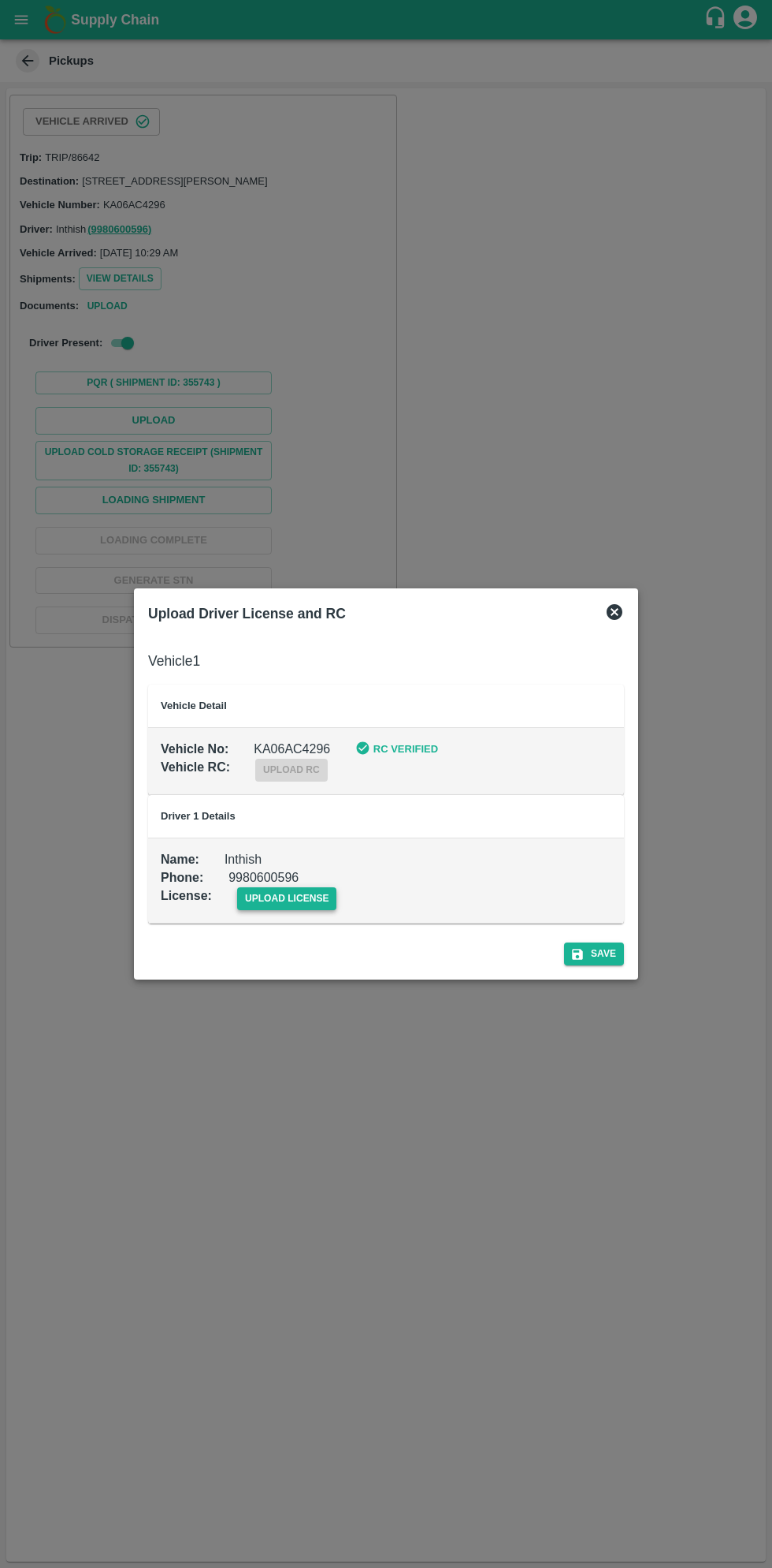
click at [293, 898] on span "upload license" at bounding box center [287, 898] width 100 height 23
click at [0, 0] on input "upload license" at bounding box center [0, 0] width 0 height 0
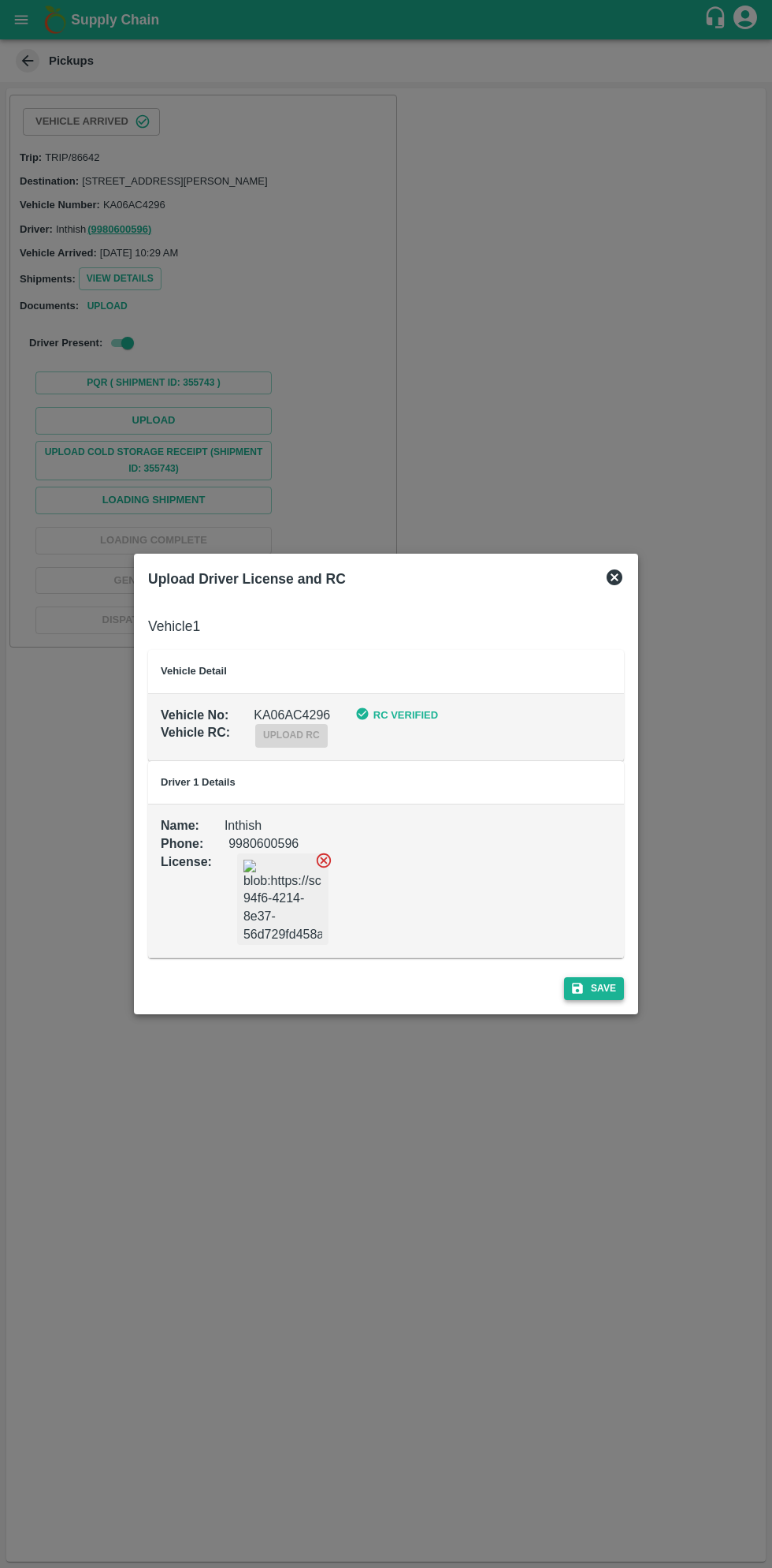
click at [603, 990] on button "Save" at bounding box center [595, 988] width 60 height 23
